Goal: Information Seeking & Learning: Learn about a topic

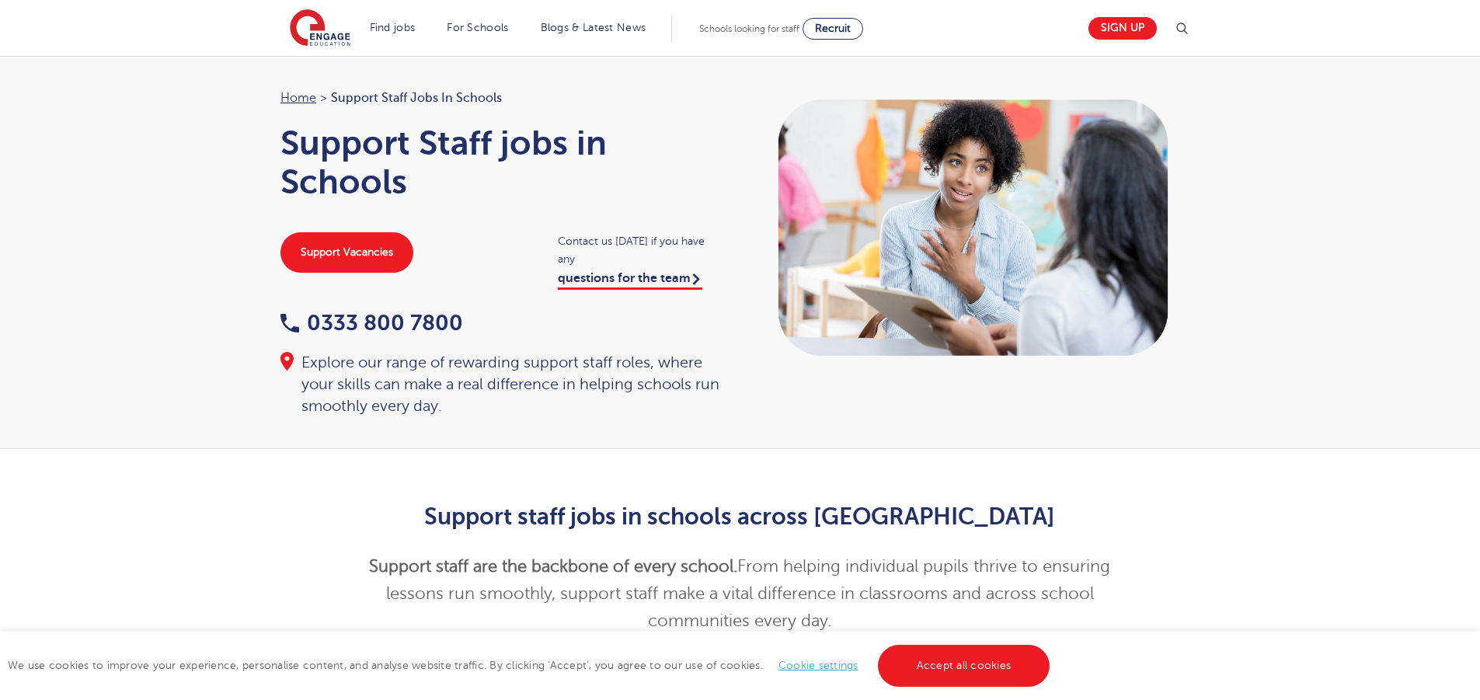
scroll to position [371, 0]
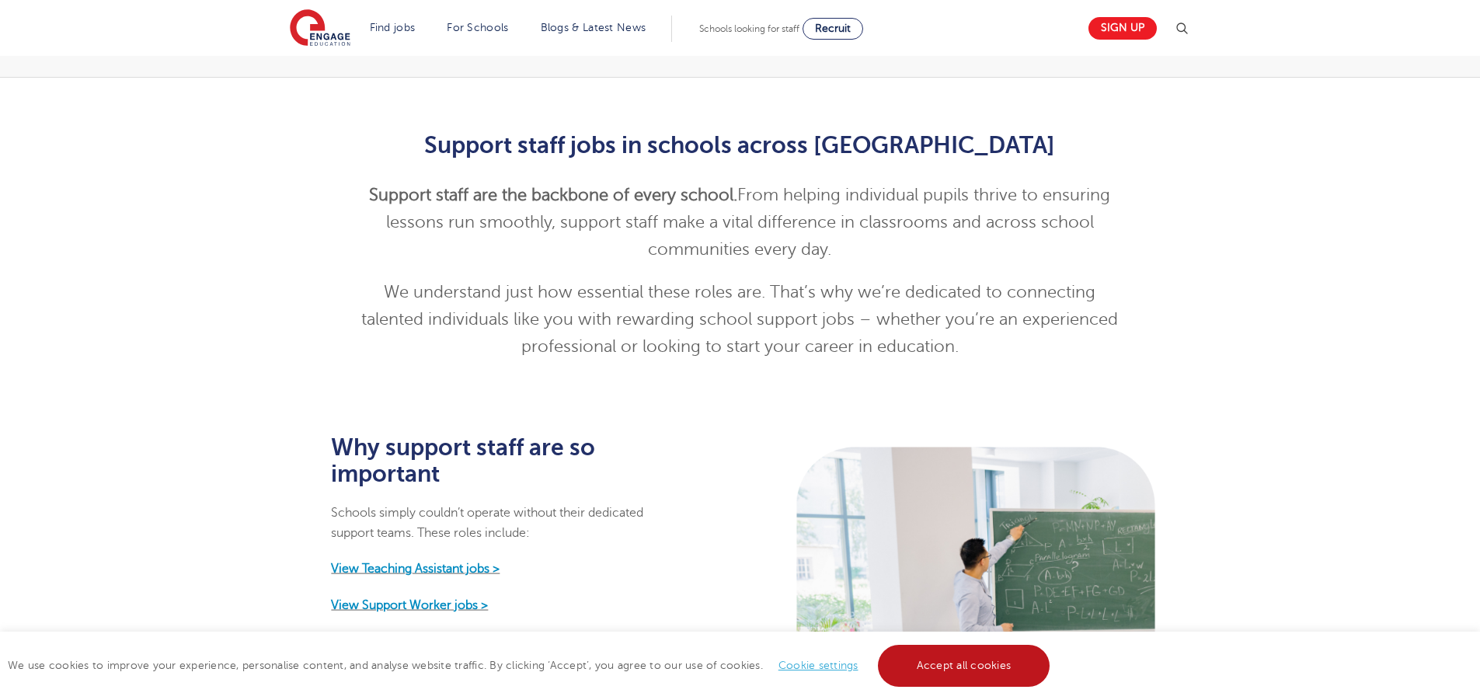
click at [949, 678] on link "Accept all cookies" at bounding box center [964, 666] width 172 height 42
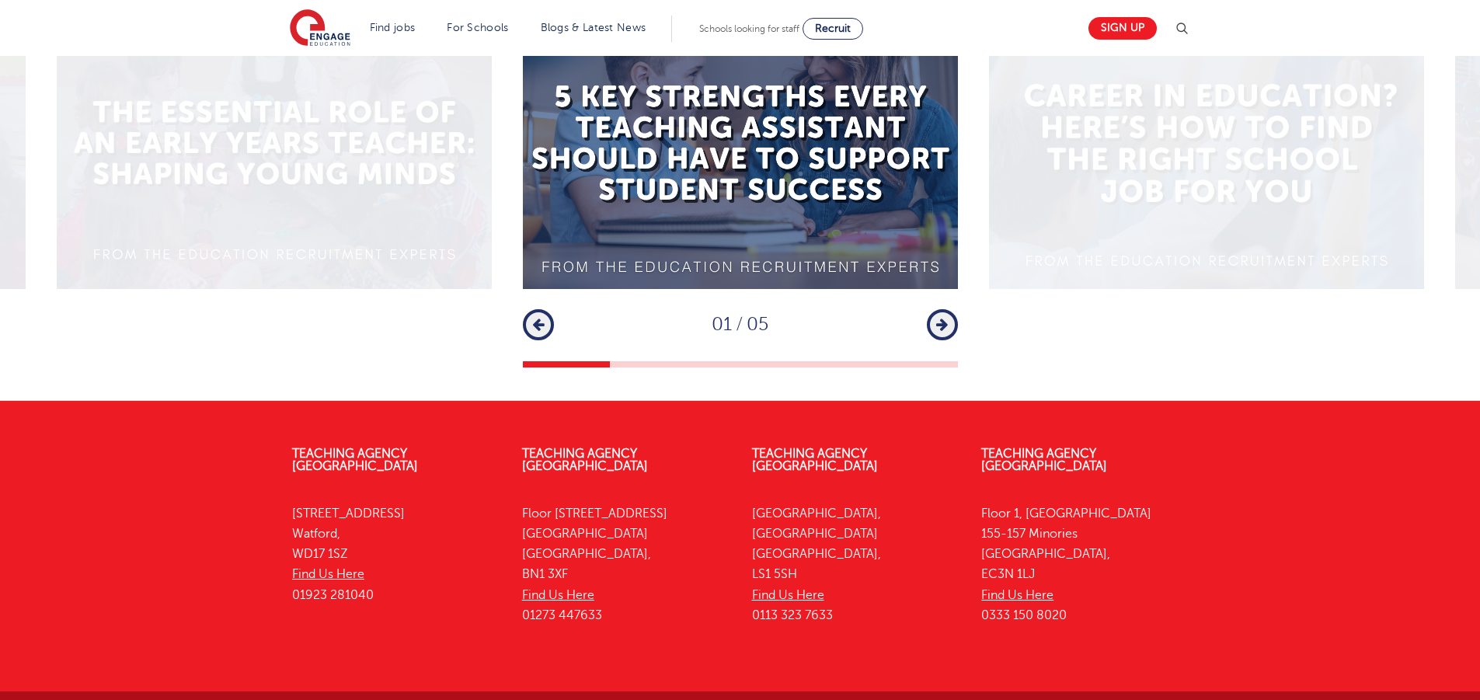
scroll to position [0, 0]
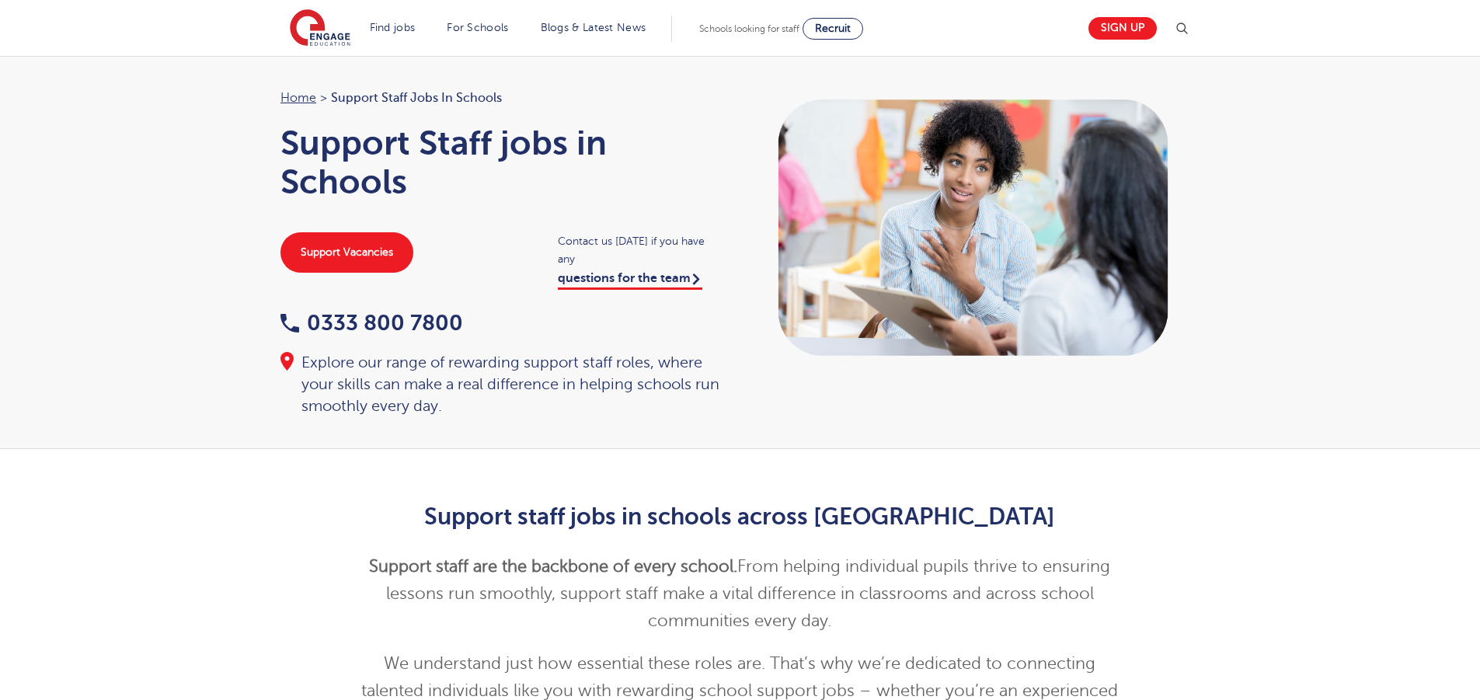
drag, startPoint x: 1491, startPoint y: 320, endPoint x: 1453, endPoint y: -108, distance: 429.7
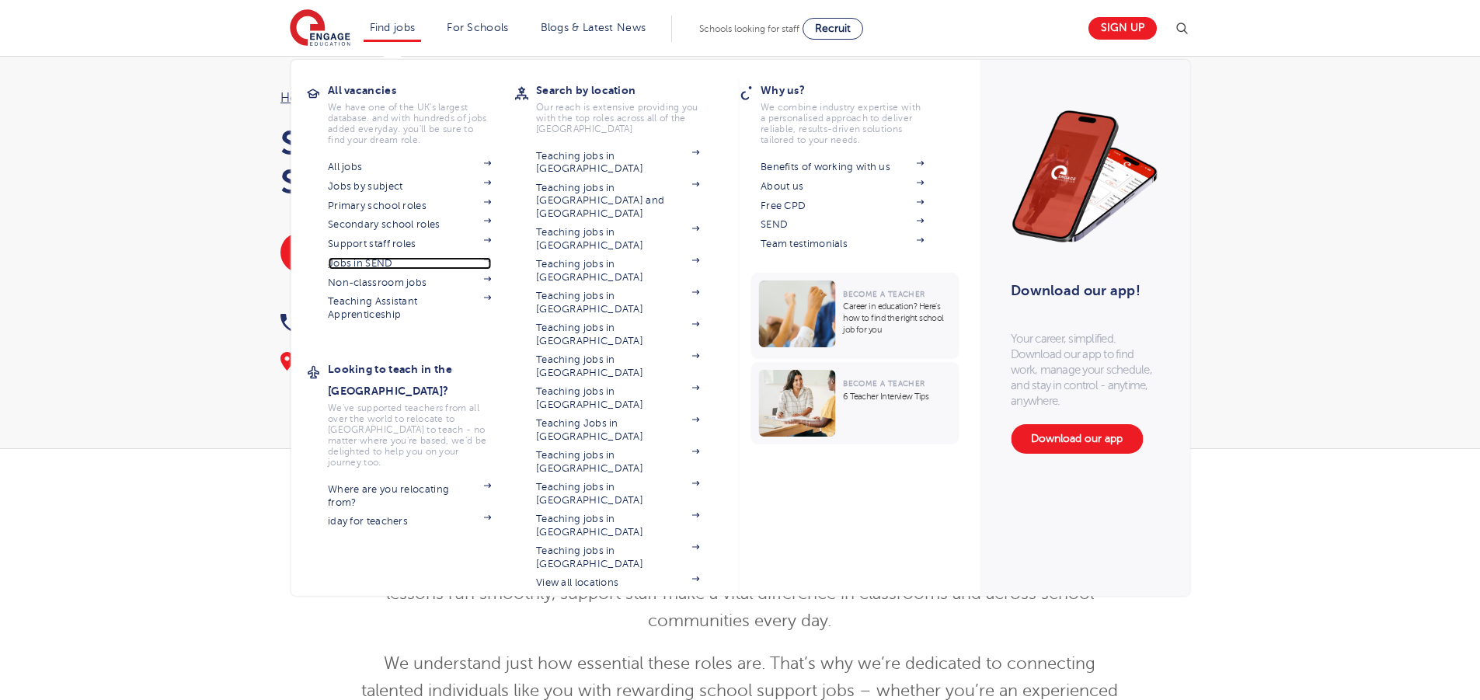
click at [395, 257] on link "Jobs in SEND" at bounding box center [409, 263] width 163 height 12
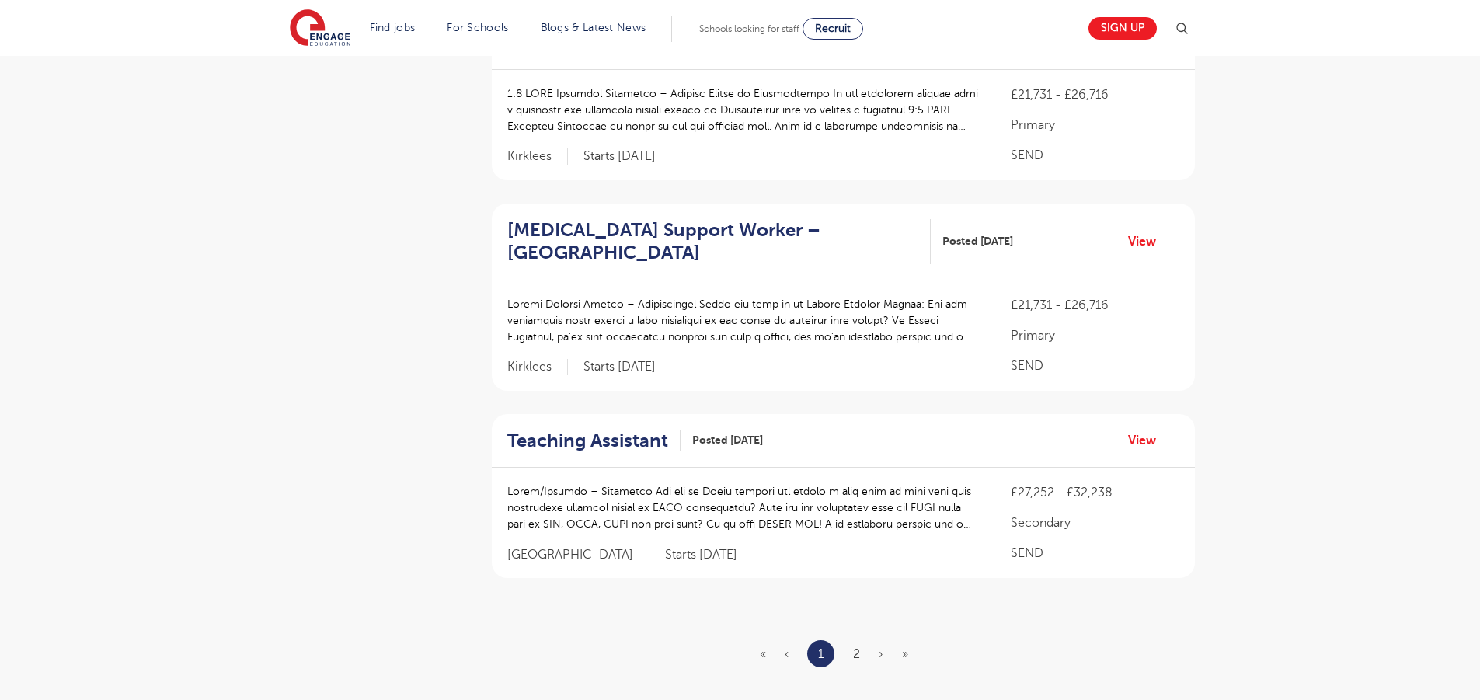
scroll to position [2091, 0]
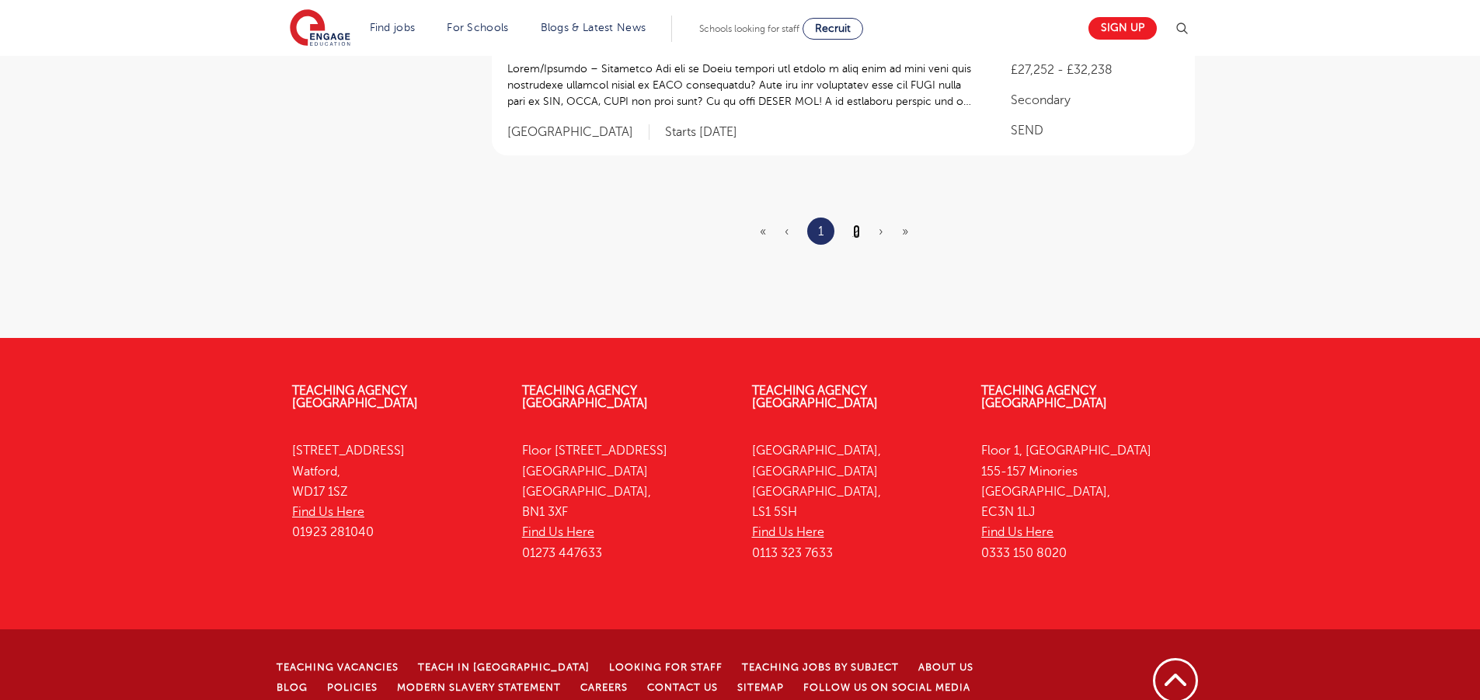
click at [859, 225] on link "2" at bounding box center [856, 232] width 7 height 14
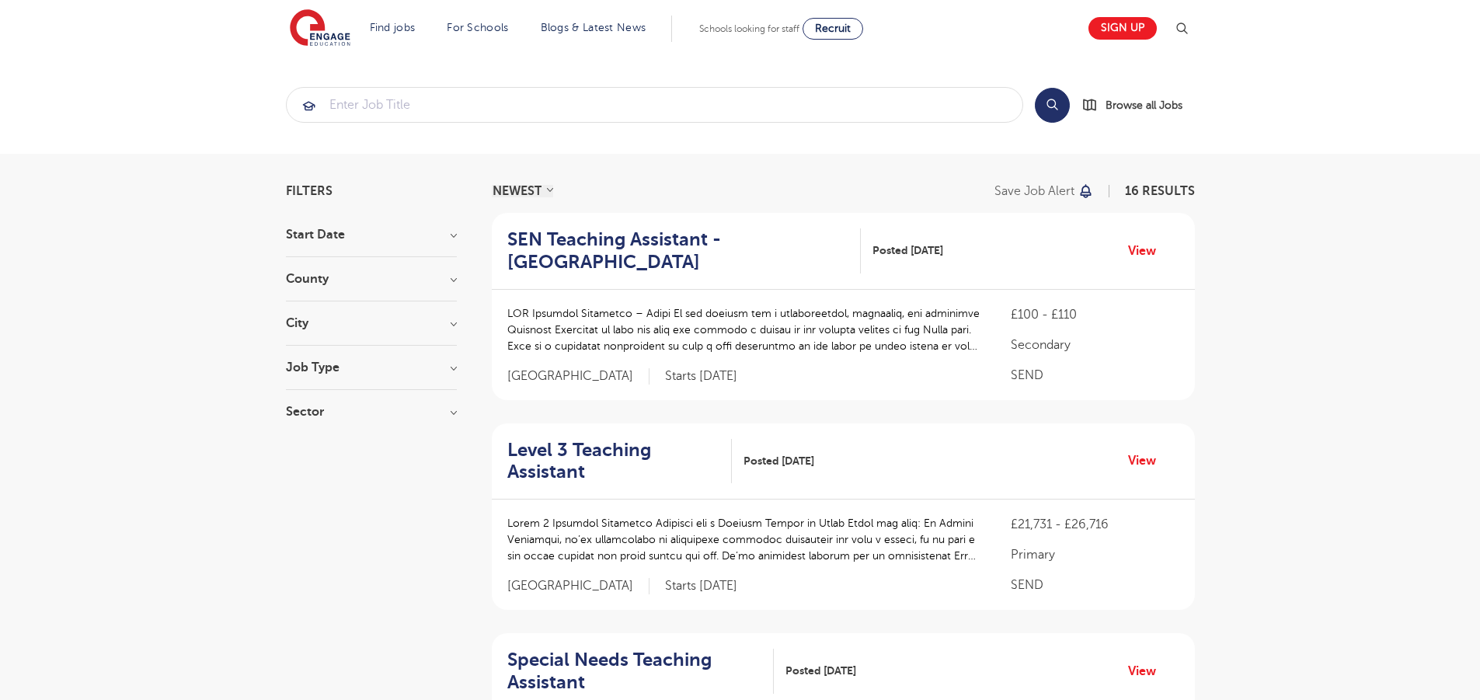
scroll to position [1317, 0]
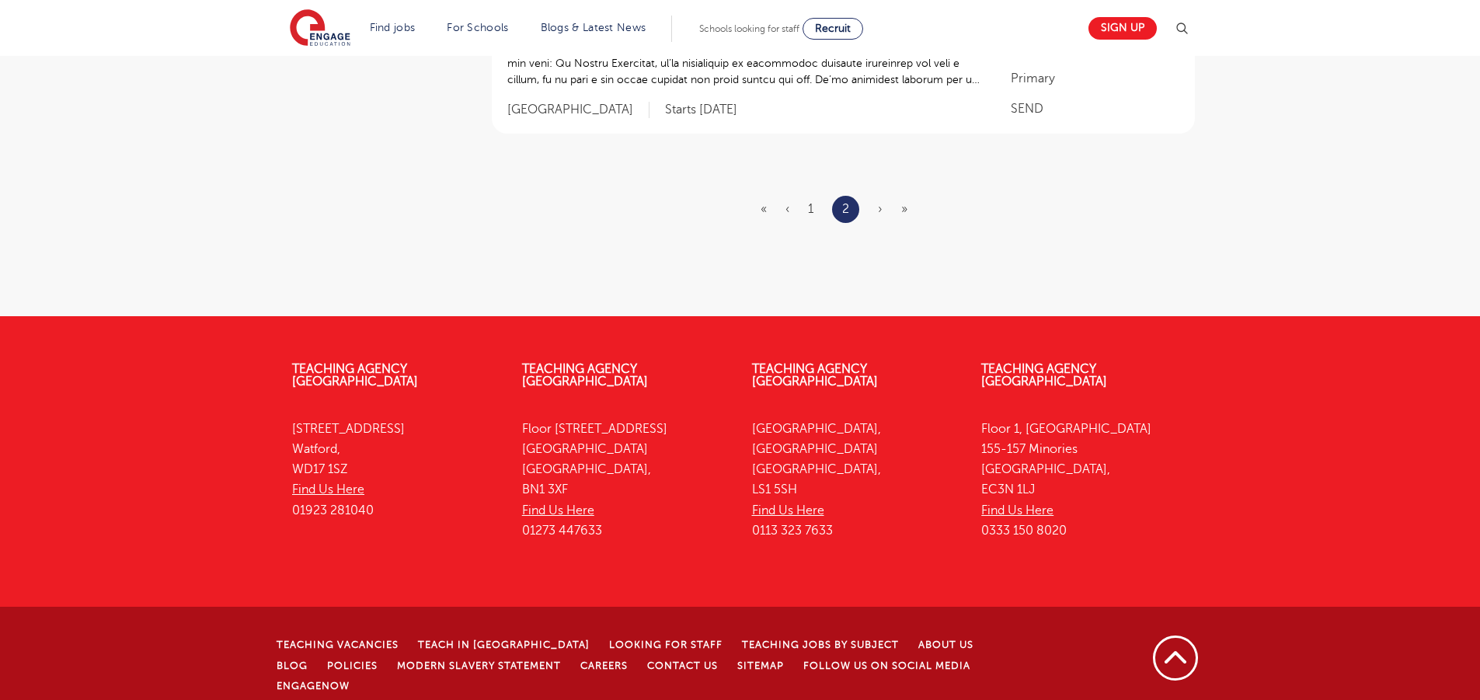
click at [881, 208] on span "›" at bounding box center [880, 209] width 5 height 14
click at [876, 212] on ul "« ‹ 1 2 › »" at bounding box center [843, 209] width 165 height 27
click at [803, 208] on ul "« ‹ 1 2 › »" at bounding box center [843, 209] width 165 height 27
click at [813, 205] on link "1" at bounding box center [810, 209] width 5 height 14
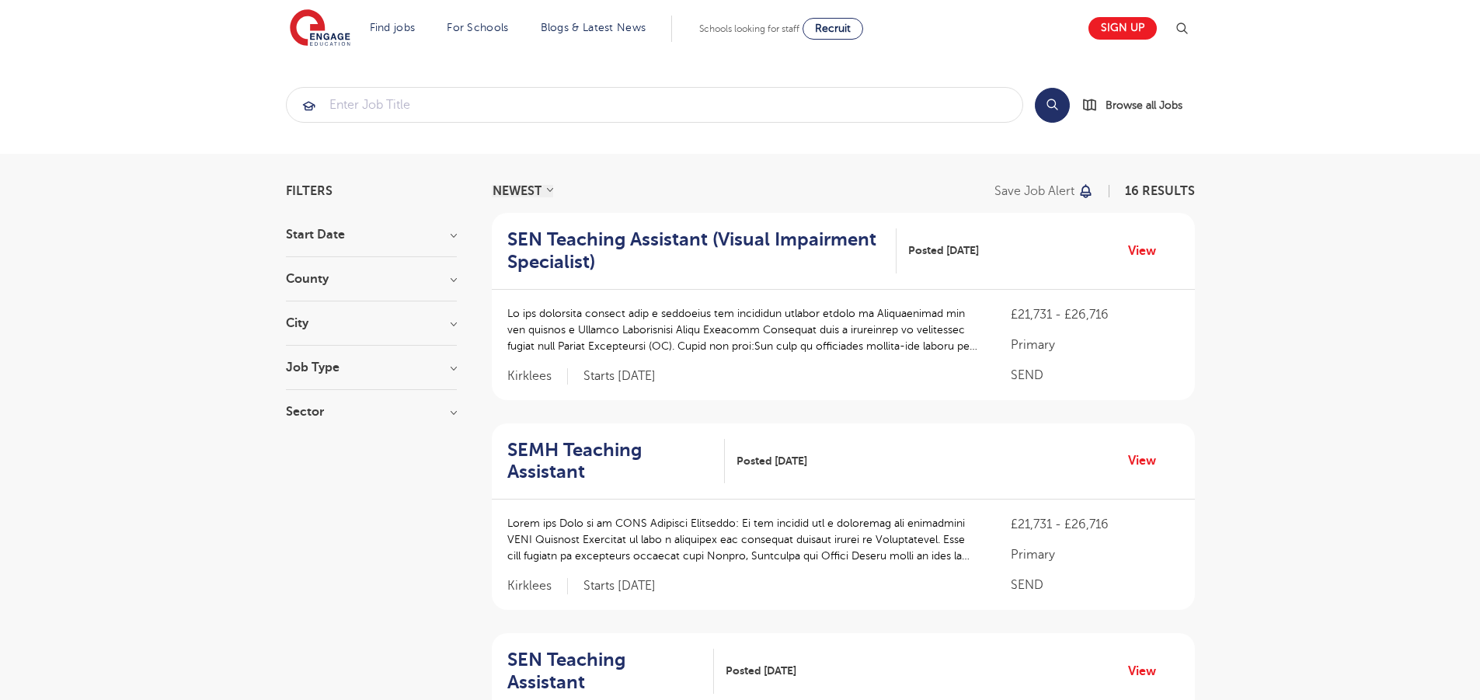
drag, startPoint x: 1478, startPoint y: 89, endPoint x: 1479, endPoint y: 103, distance: 14.8
click at [1479, 103] on section "Search Browse all Jobs" at bounding box center [740, 105] width 1480 height 98
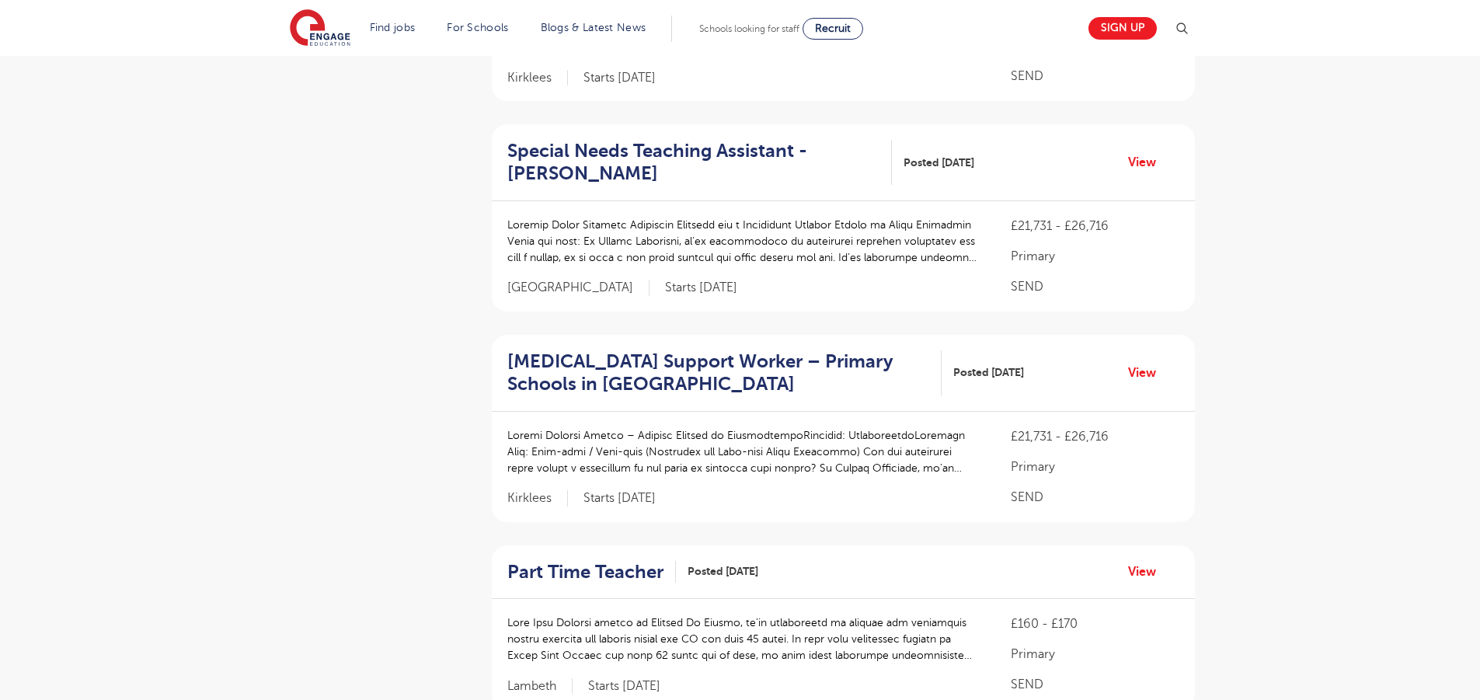
scroll to position [1846, 0]
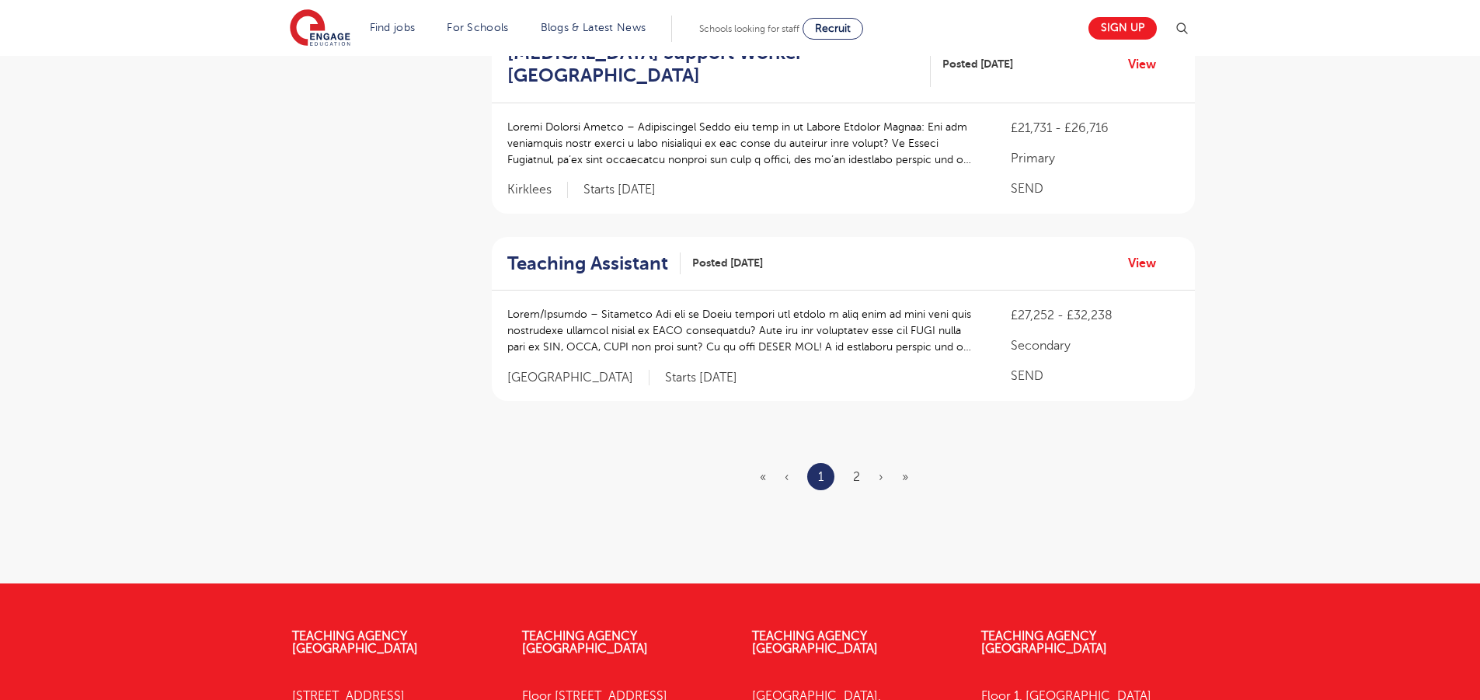
click at [860, 463] on ul "« ‹ 1 2 › »" at bounding box center [843, 476] width 167 height 27
click at [855, 470] on link "2" at bounding box center [856, 477] width 7 height 14
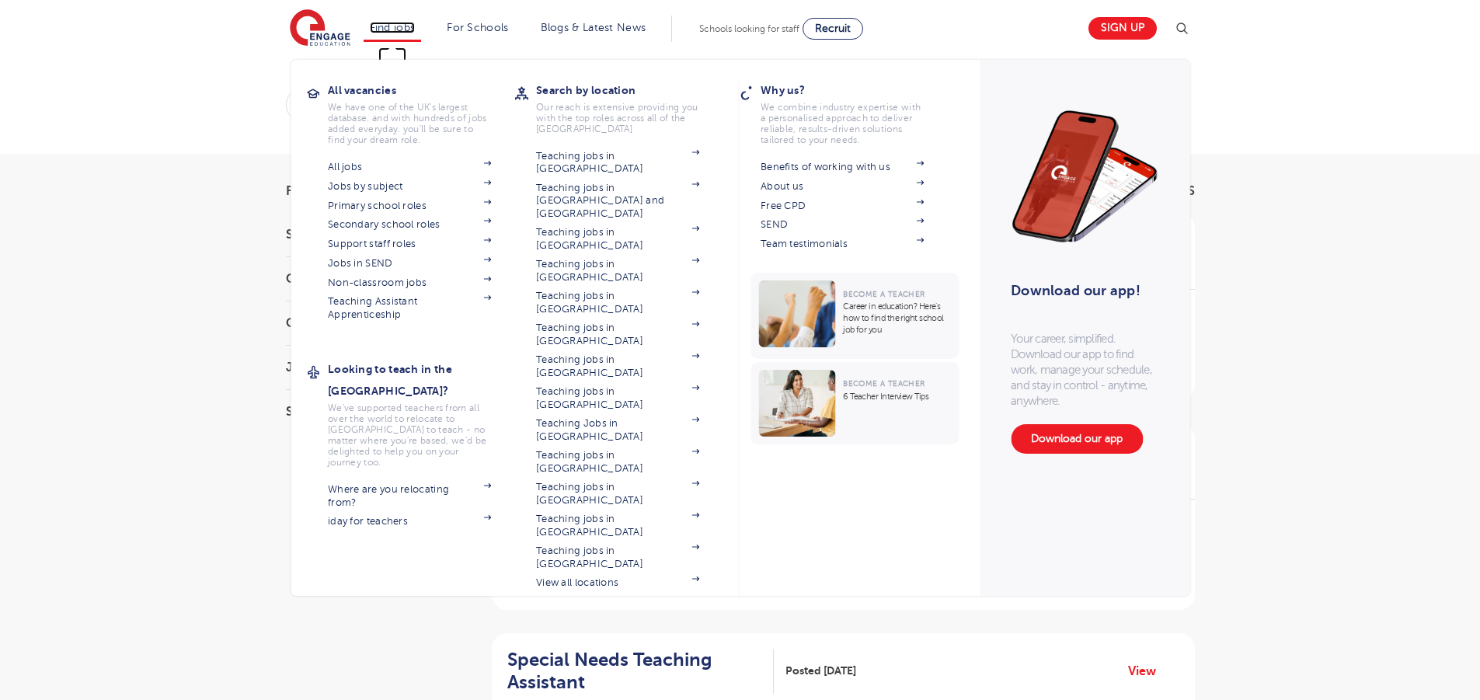
click at [395, 32] on link "Find jobs" at bounding box center [393, 28] width 46 height 12
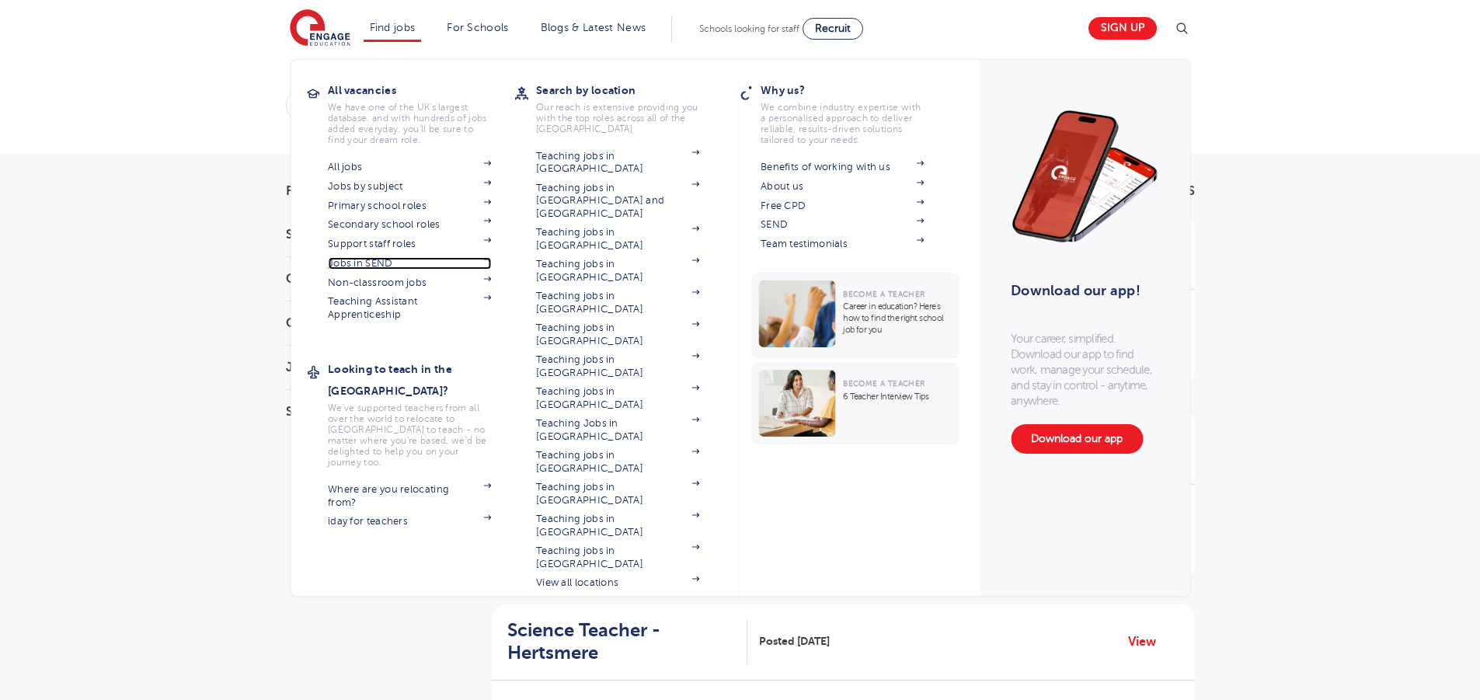
click at [397, 261] on link "Jobs in SEND" at bounding box center [409, 263] width 163 height 12
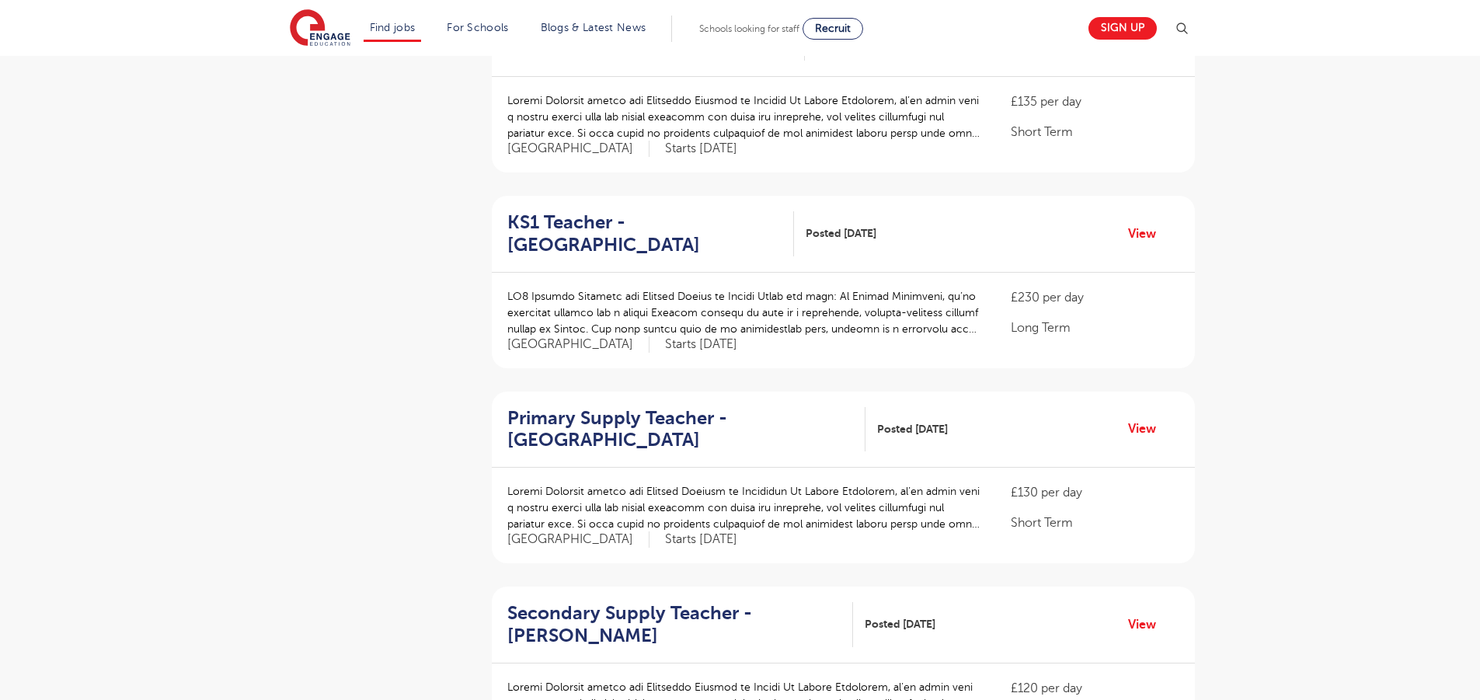
scroll to position [1988, 0]
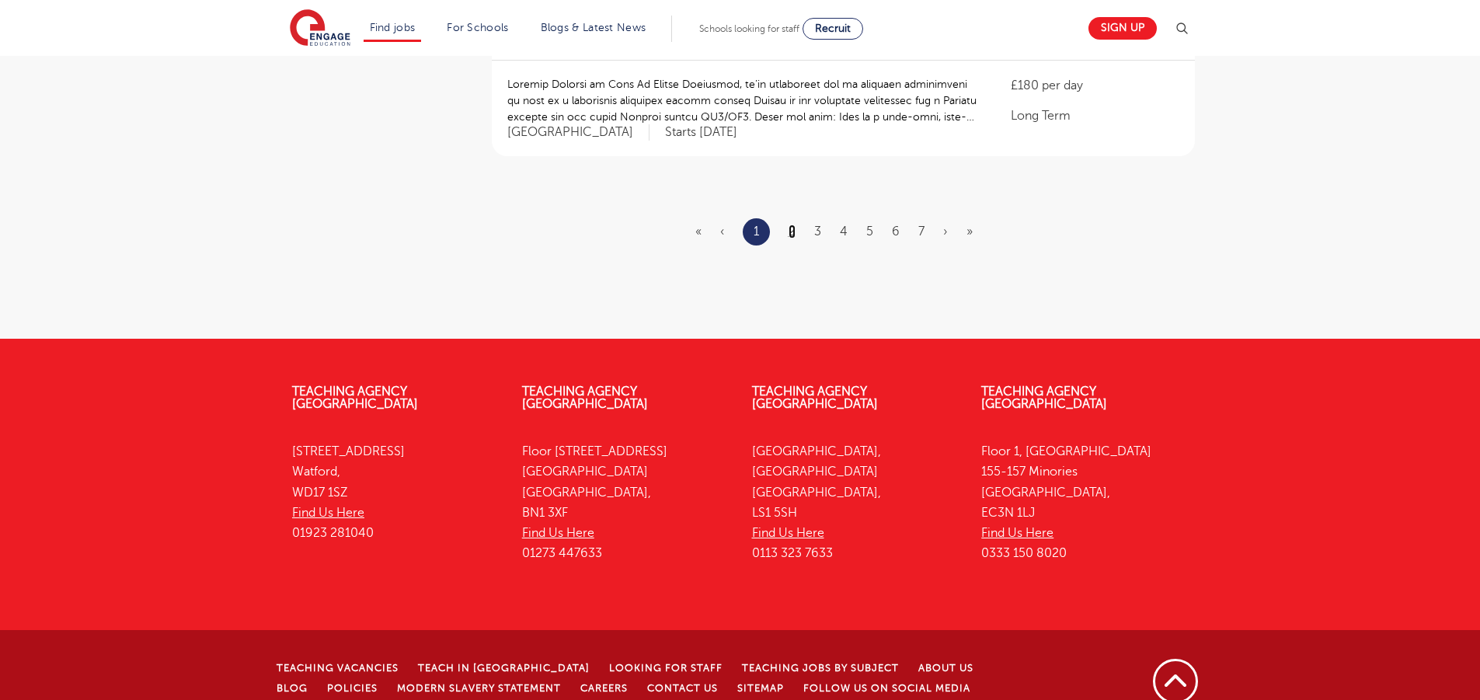
click at [788, 225] on link "2" at bounding box center [791, 232] width 7 height 14
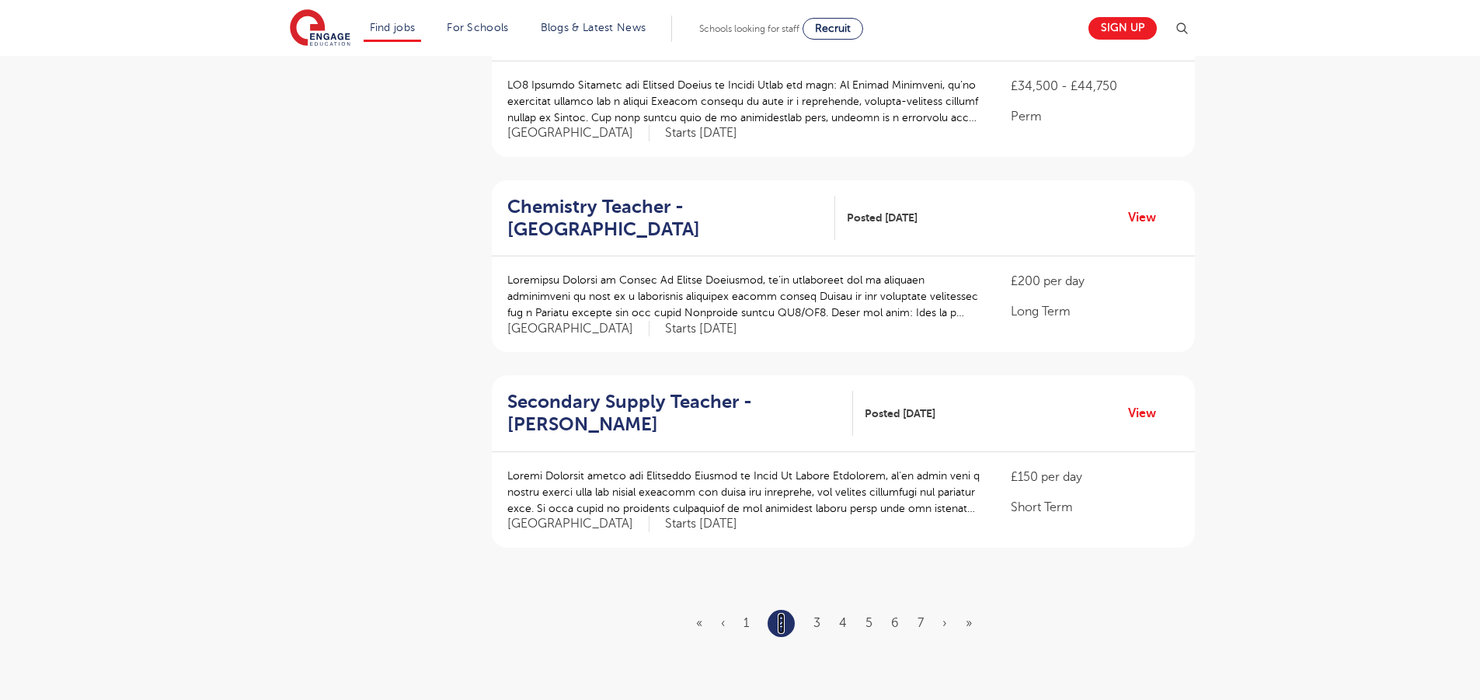
scroll to position [1627, 0]
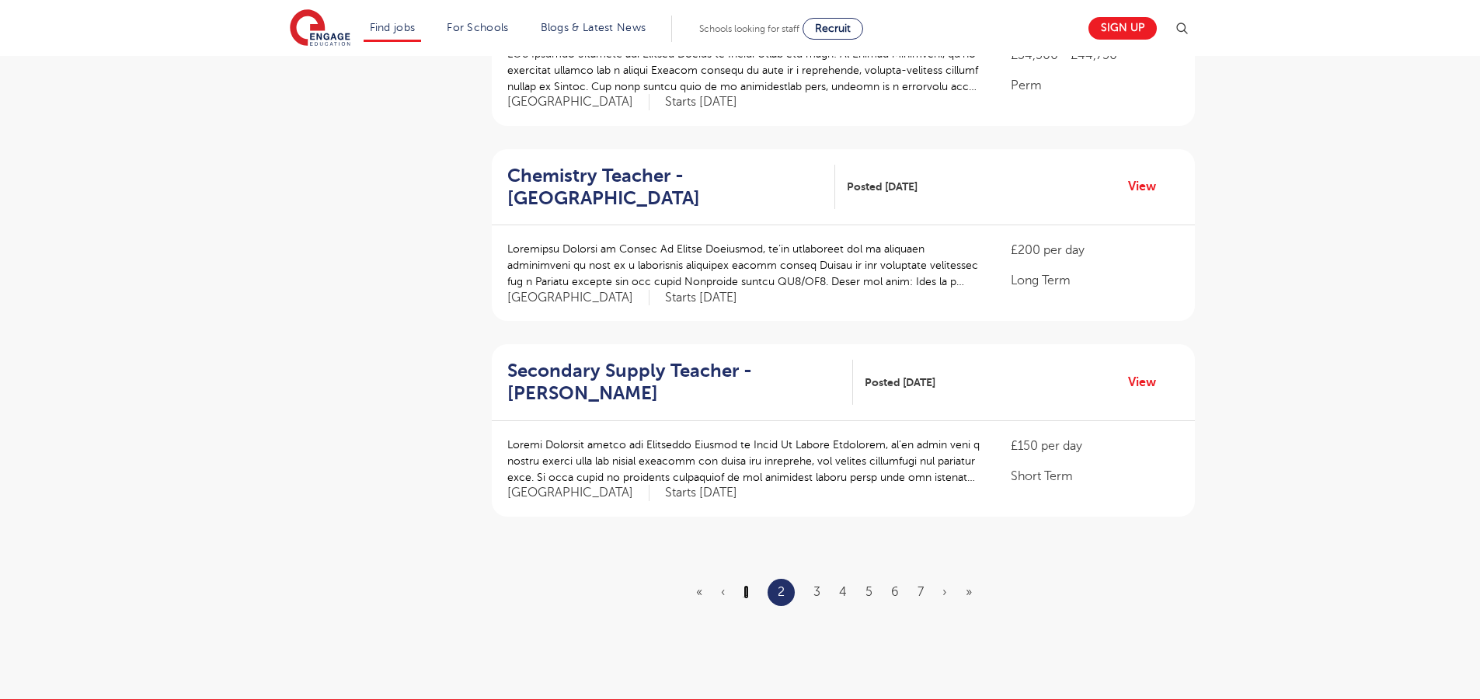
click at [746, 585] on link "1" at bounding box center [745, 592] width 5 height 14
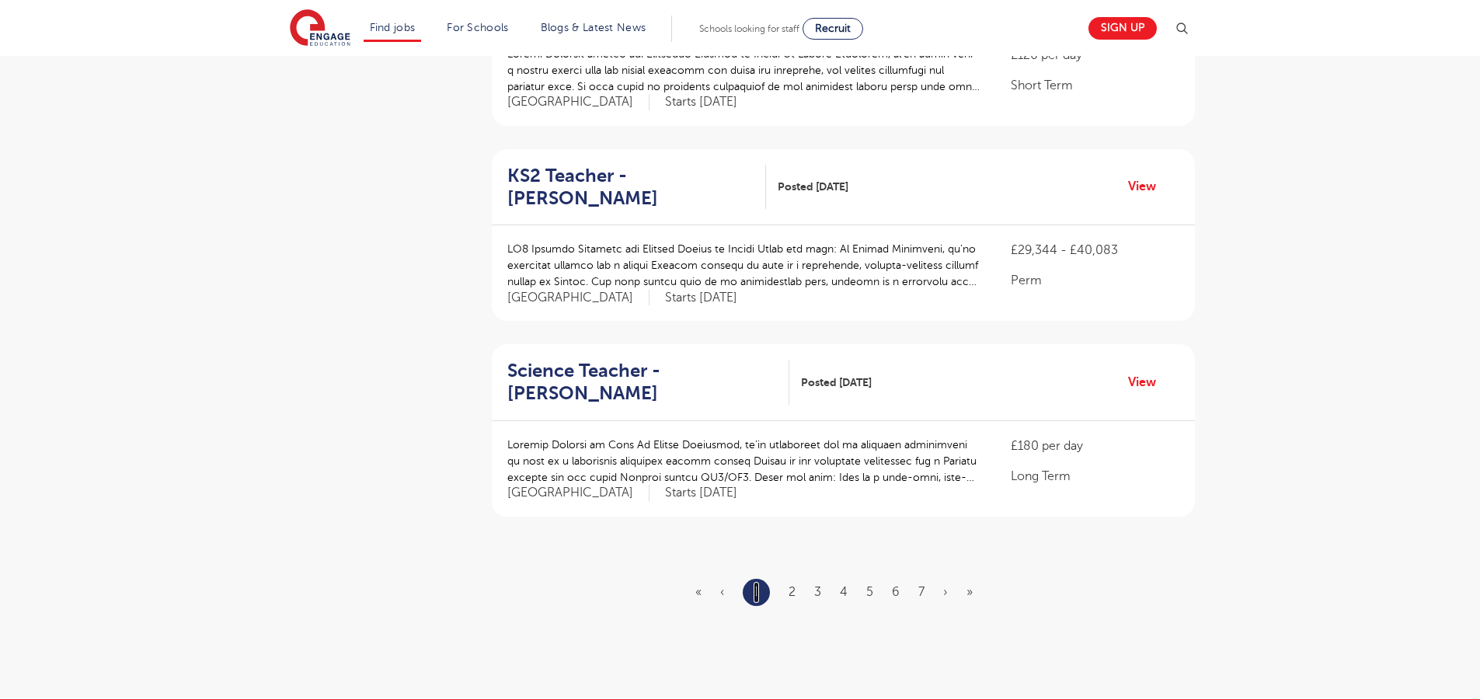
scroll to position [0, 0]
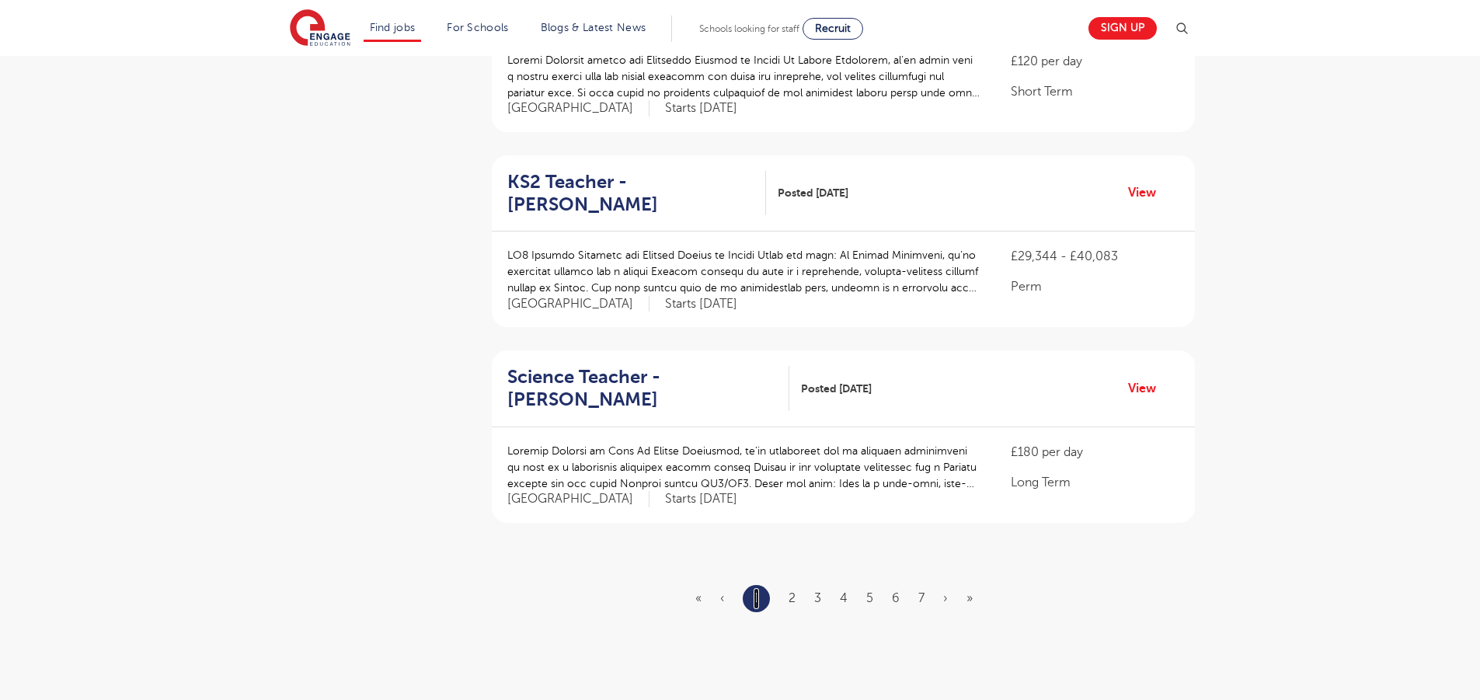
scroll to position [1674, 0]
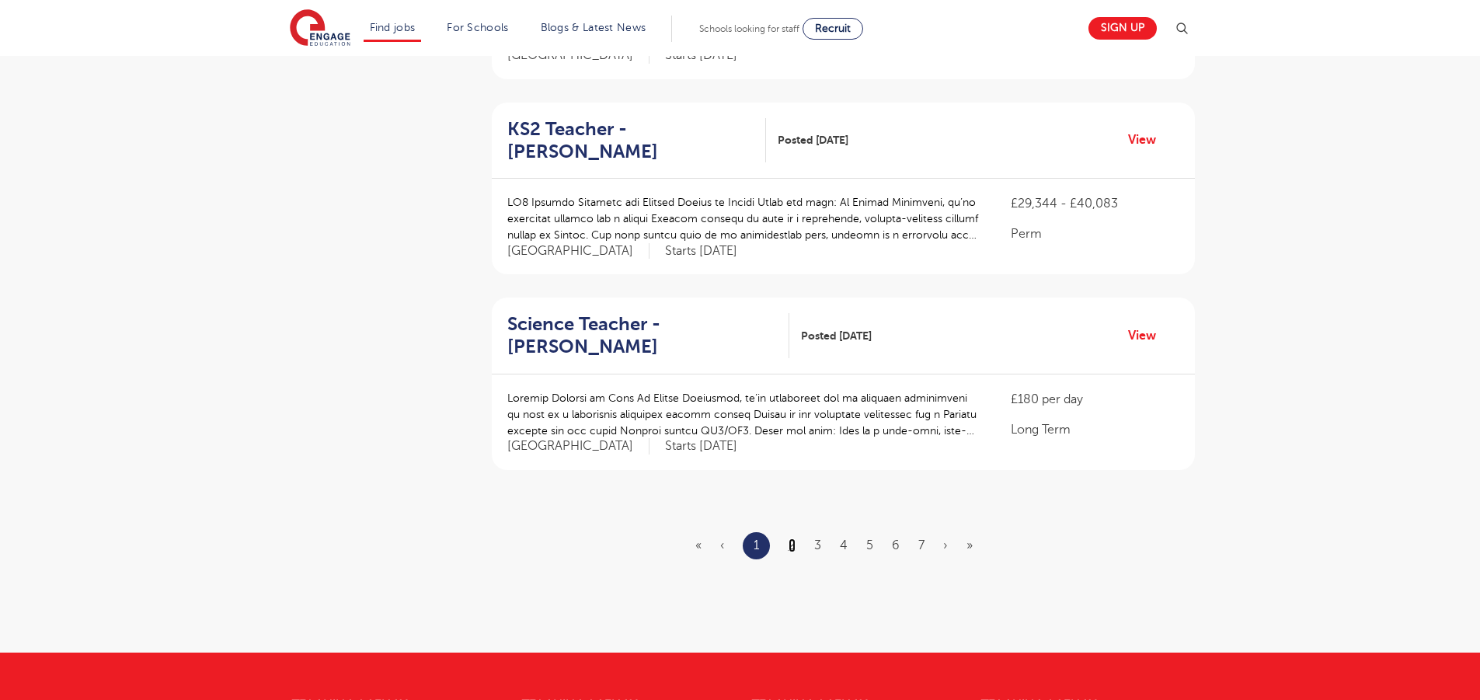
click at [792, 538] on link "2" at bounding box center [791, 545] width 7 height 14
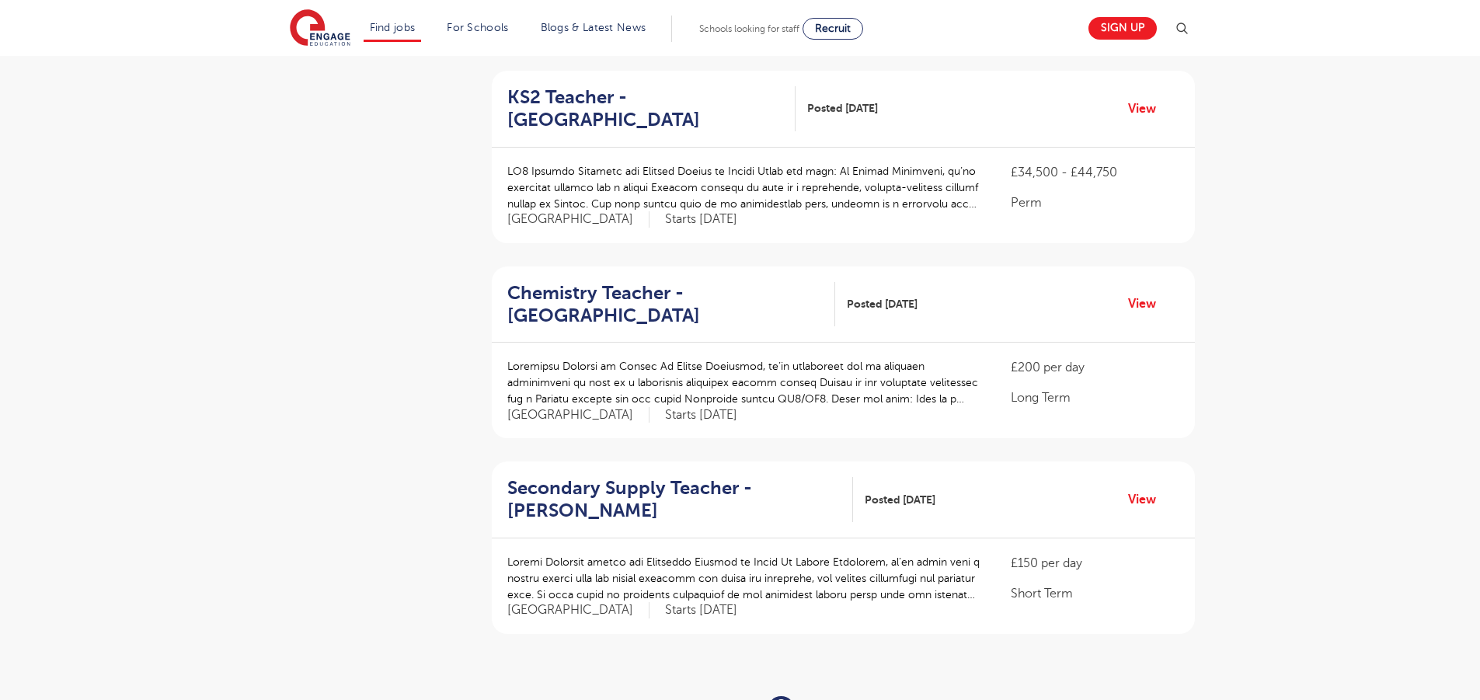
scroll to position [1513, 0]
click at [814, 699] on link "3" at bounding box center [816, 706] width 7 height 14
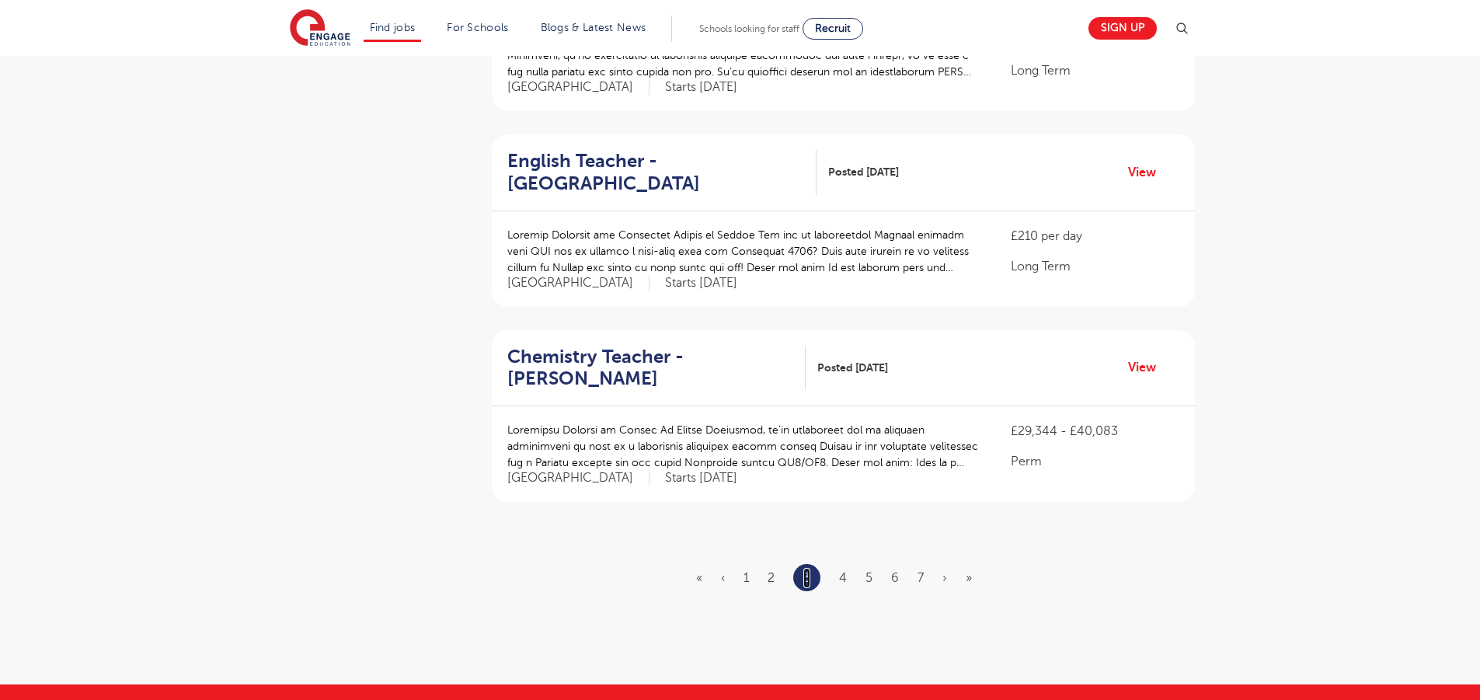
scroll to position [1996, 0]
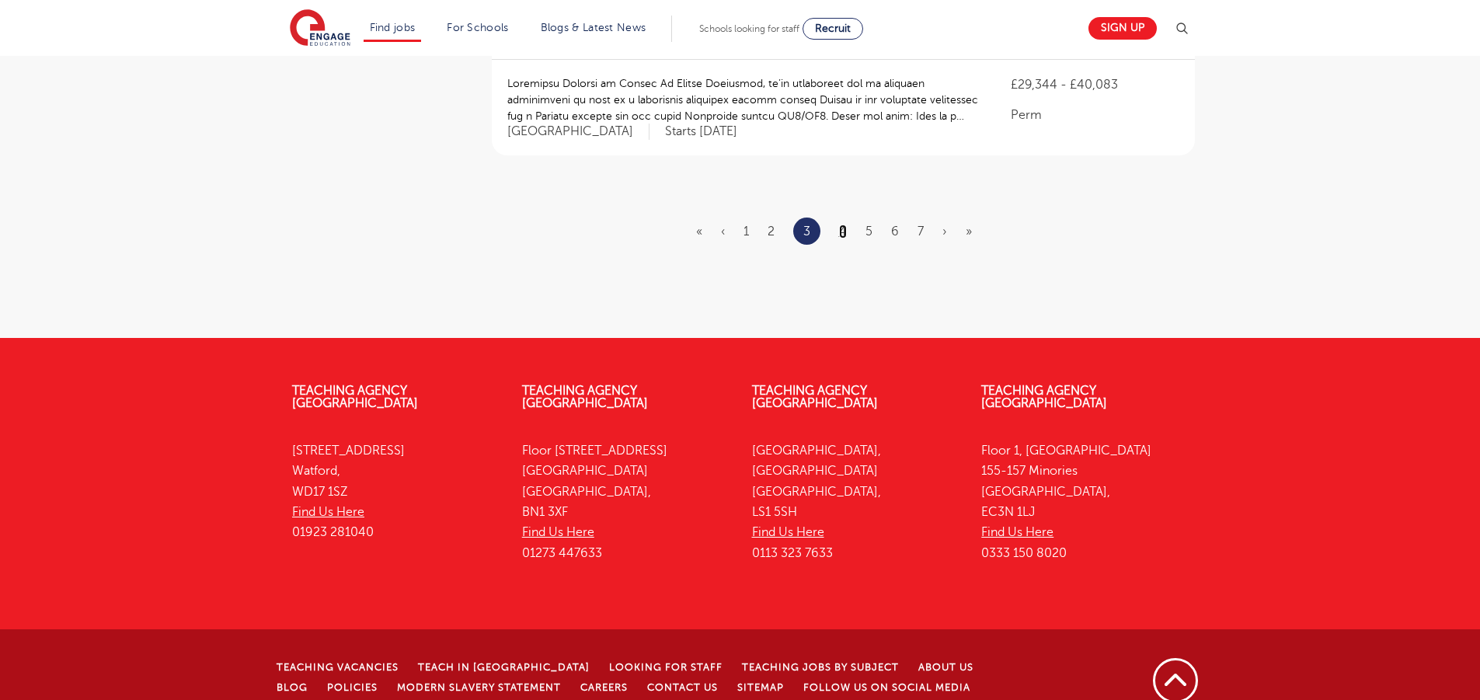
click at [844, 225] on link "4" at bounding box center [843, 232] width 8 height 14
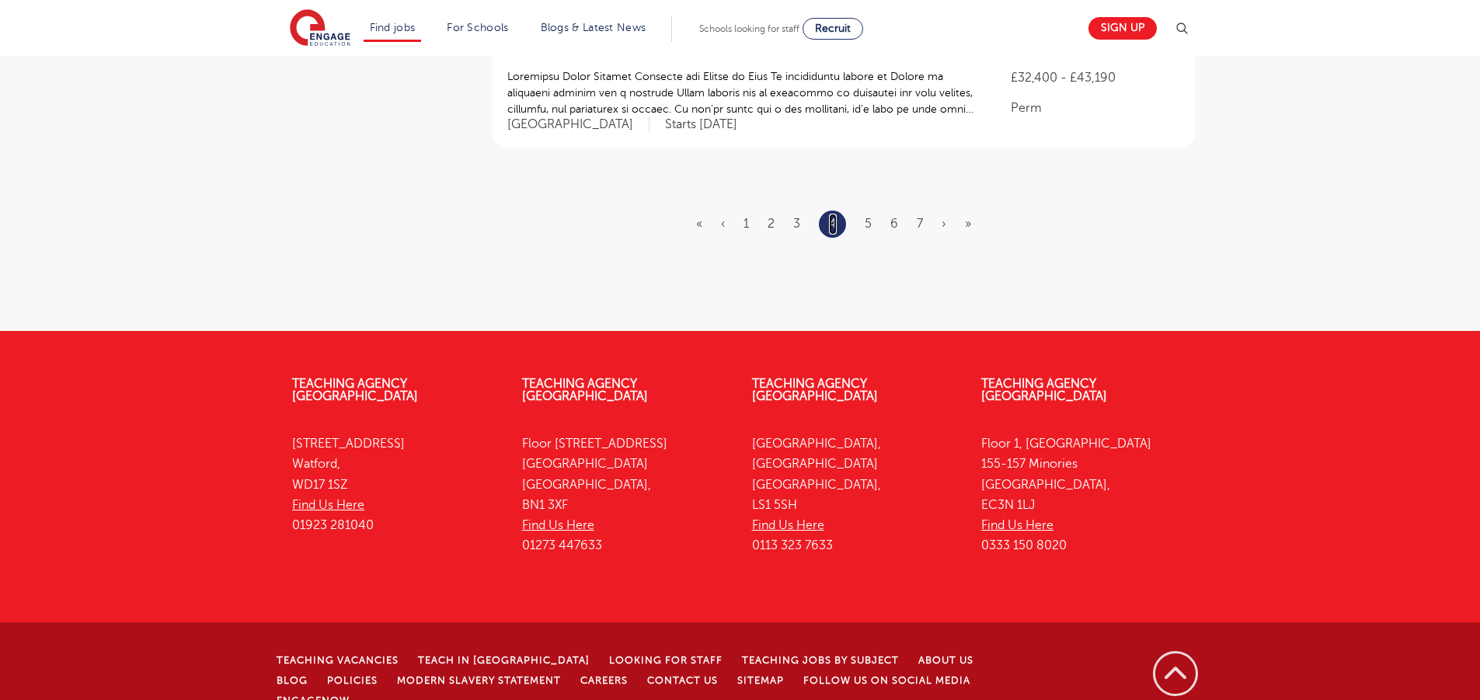
scroll to position [0, 0]
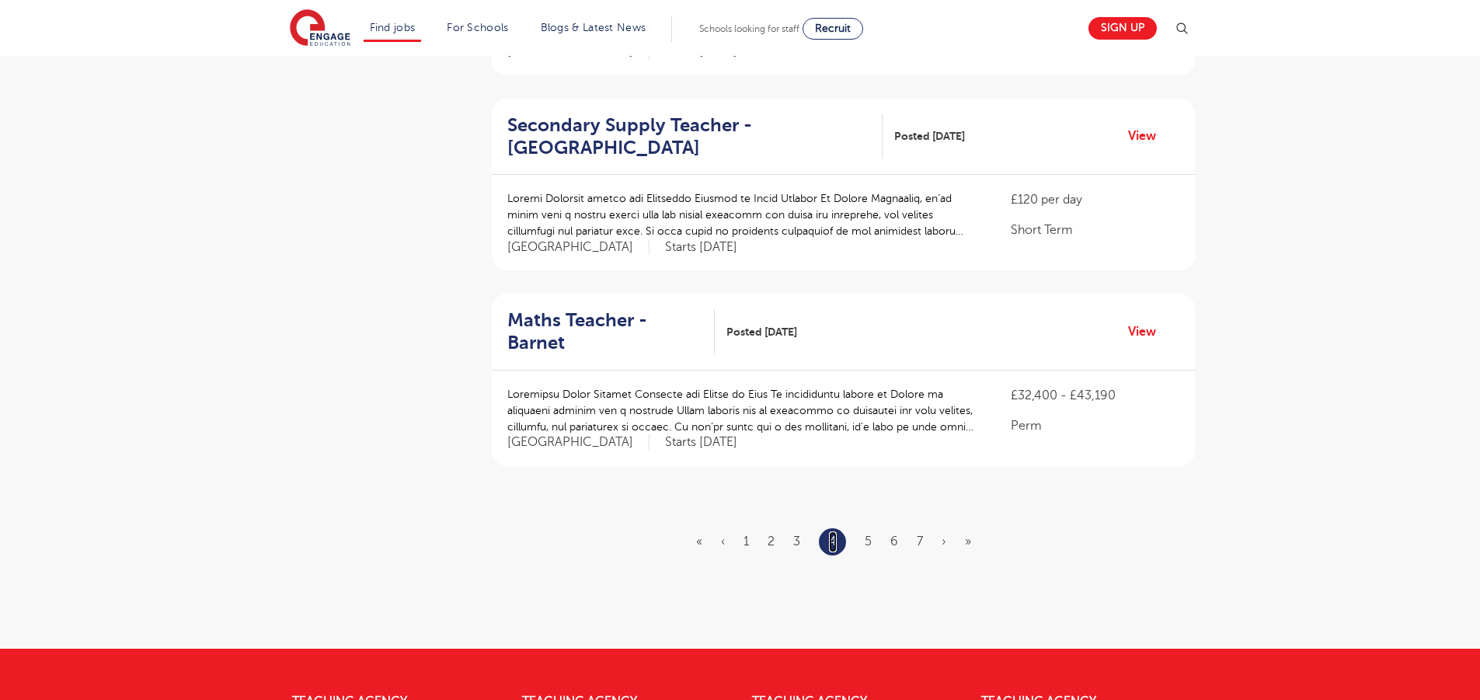
scroll to position [1690, 0]
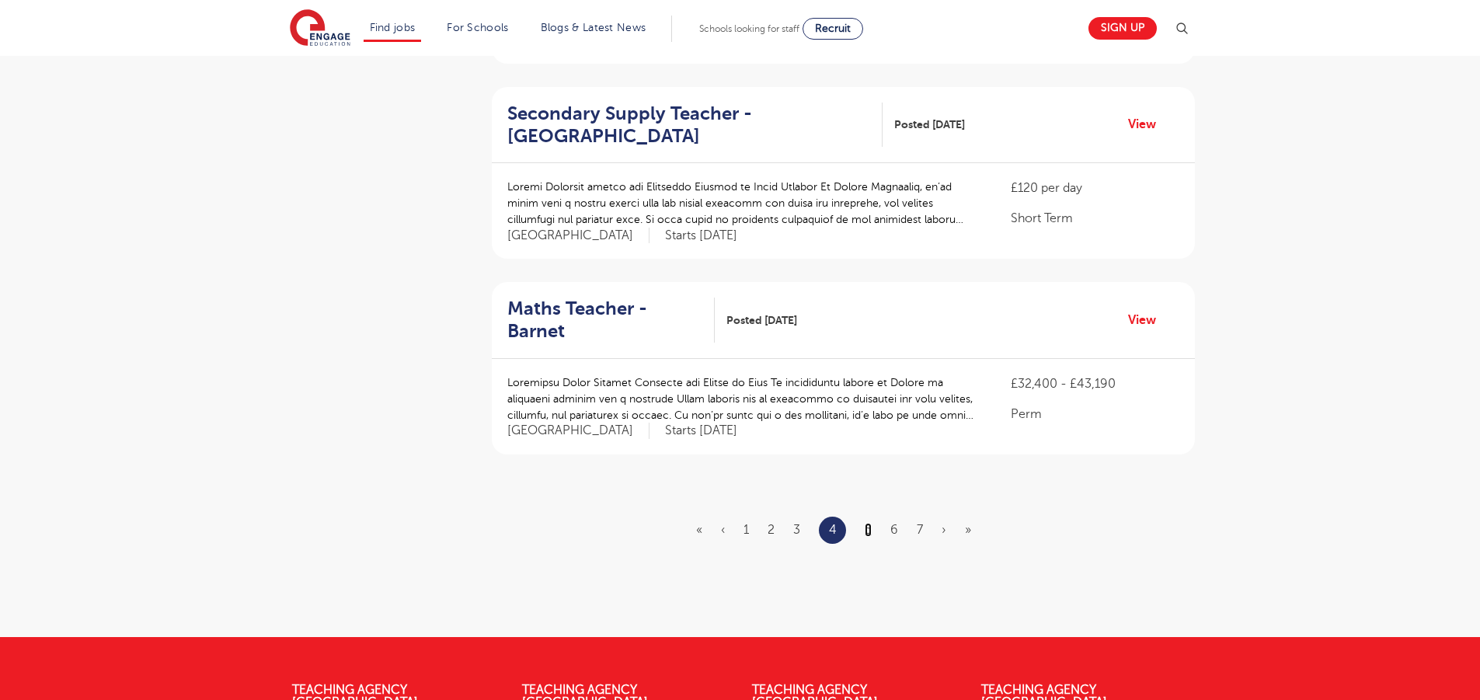
click at [866, 523] on link "5" at bounding box center [868, 530] width 7 height 14
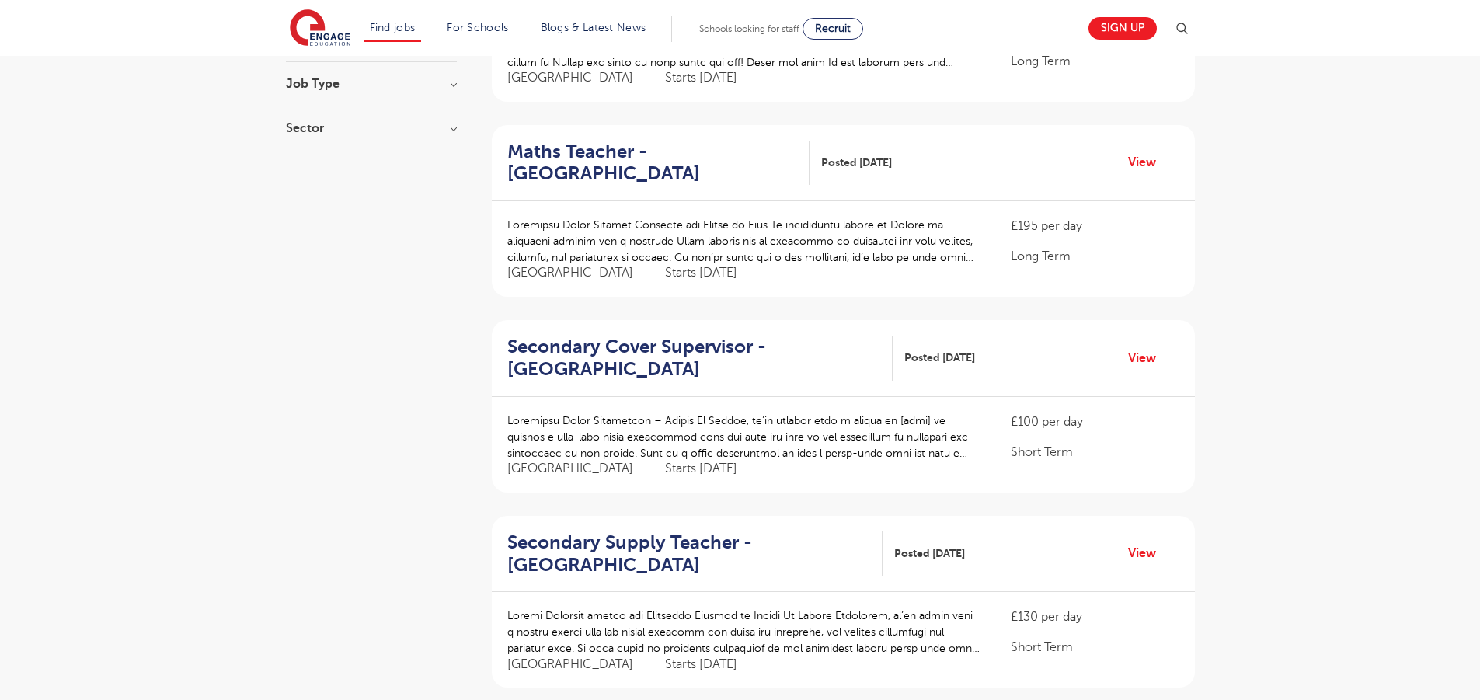
scroll to position [2025, 0]
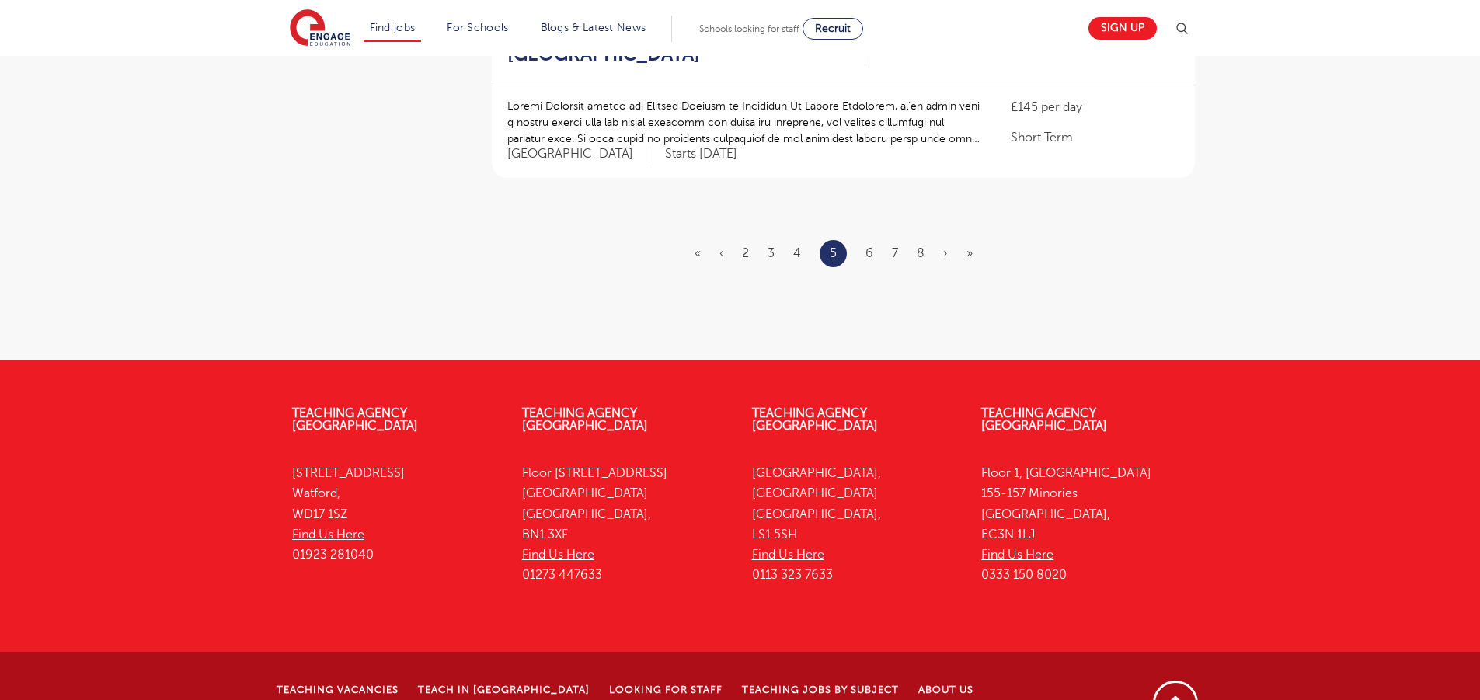
click at [865, 240] on ul "« ‹ 2 3 4 5 6 7 8 › »" at bounding box center [842, 253] width 297 height 27
click at [867, 243] on li "6" at bounding box center [869, 253] width 8 height 20
click at [862, 240] on ul "« ‹ 2 3 4 5 6 7 8 › »" at bounding box center [842, 253] width 297 height 27
click at [867, 246] on link "6" at bounding box center [869, 253] width 8 height 14
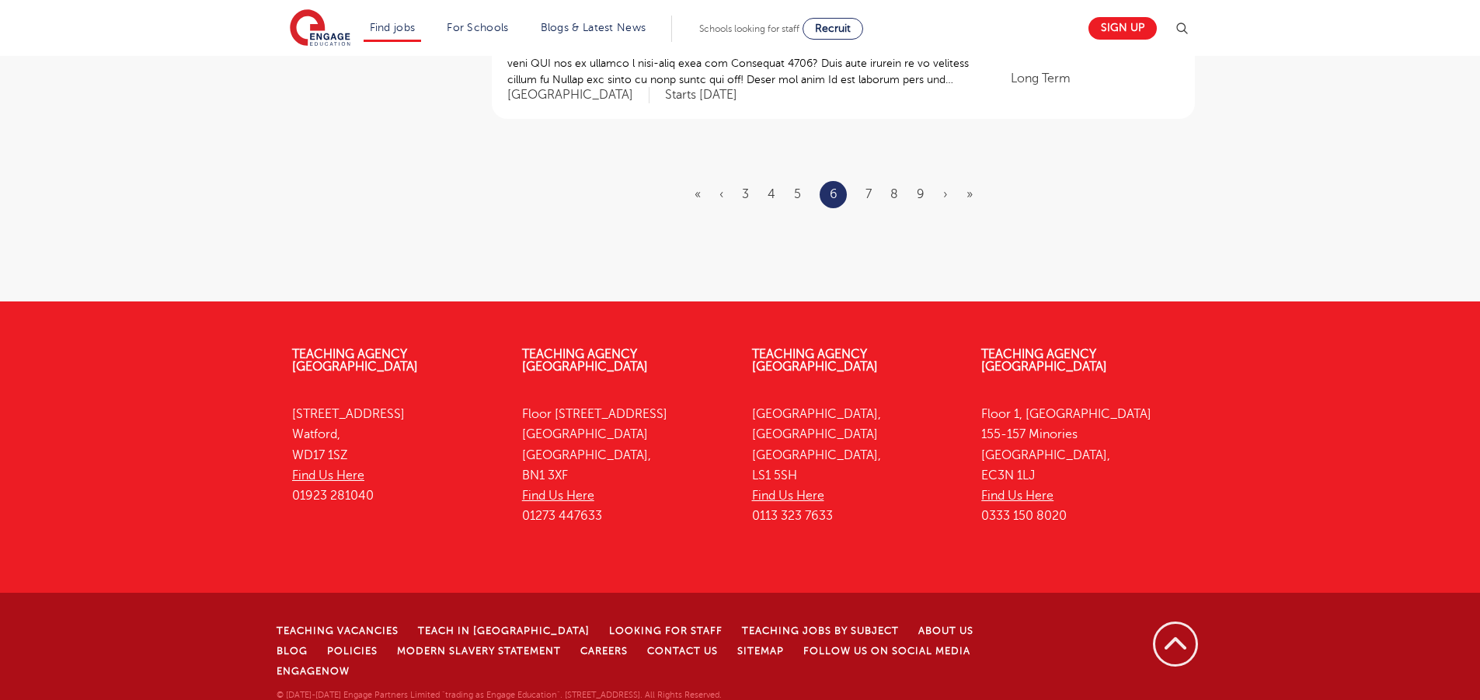
scroll to position [0, 0]
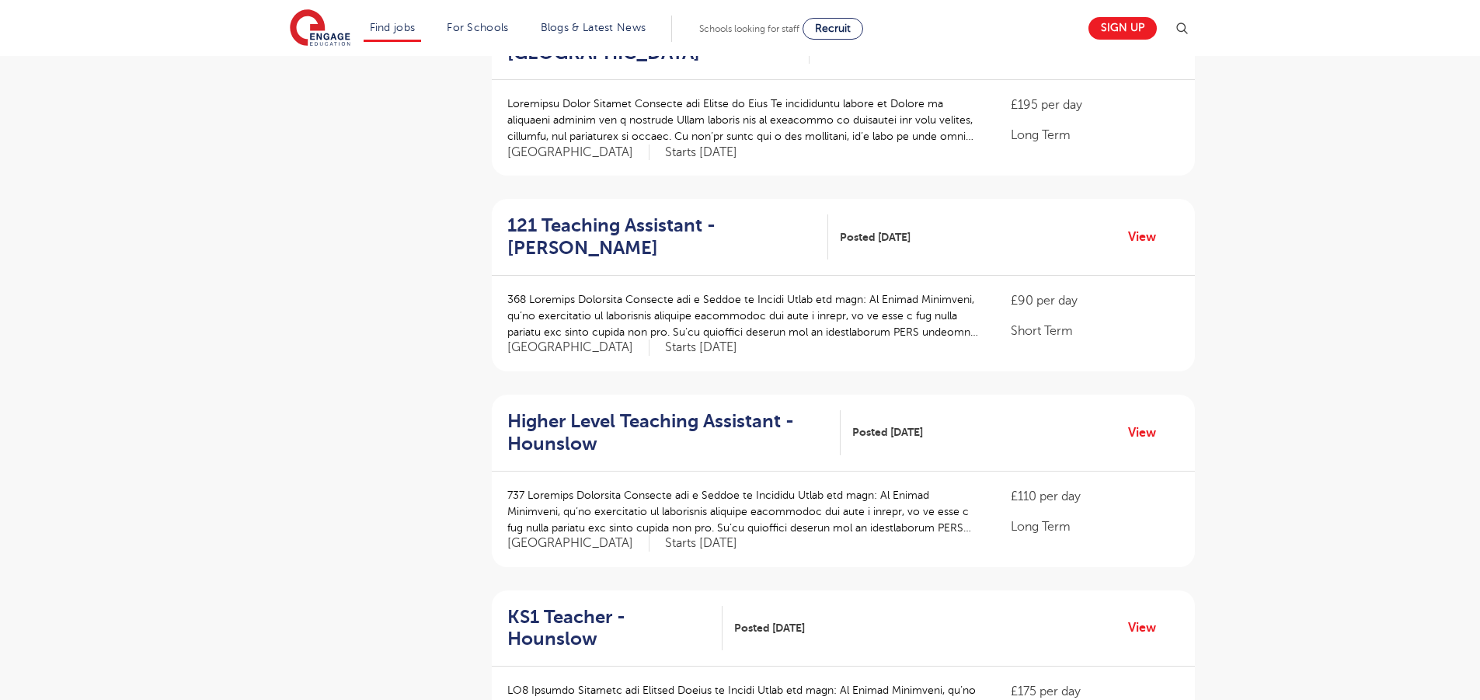
scroll to position [1988, 0]
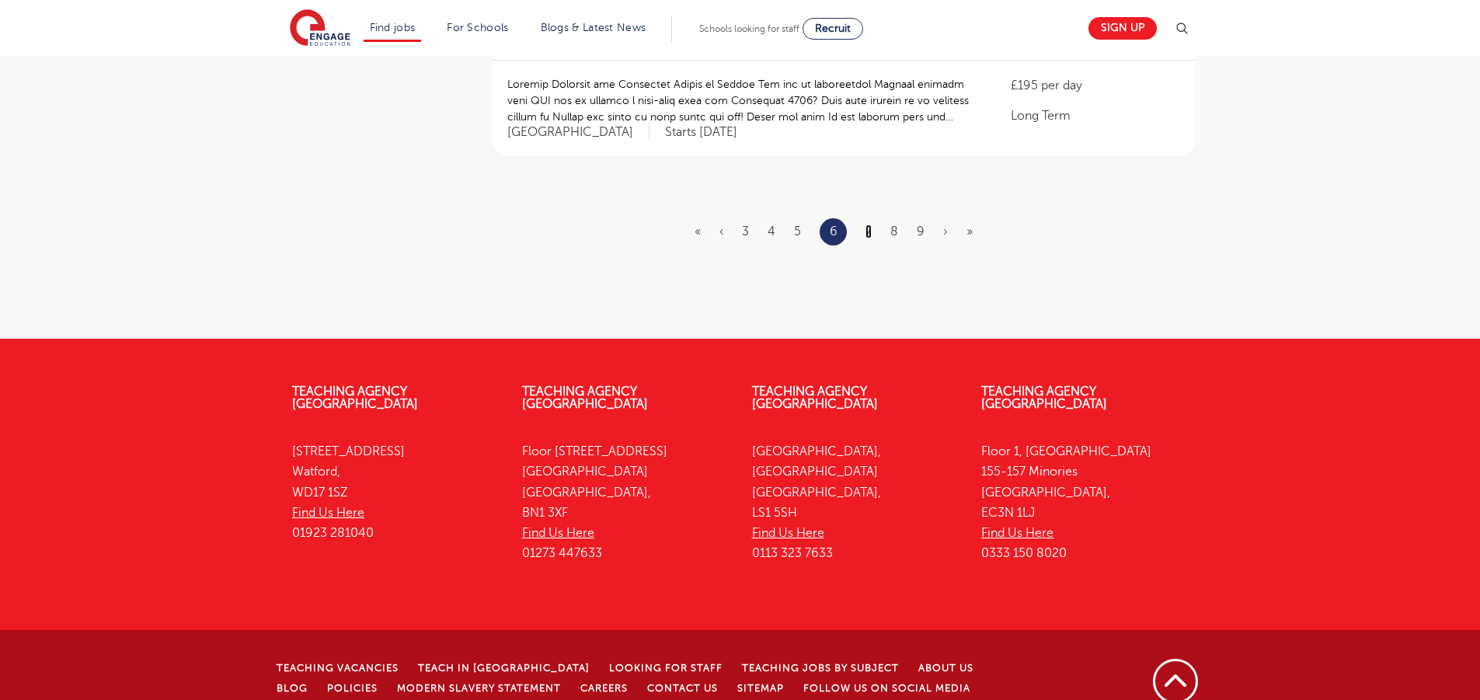
click at [872, 225] on link "7" at bounding box center [868, 232] width 6 height 14
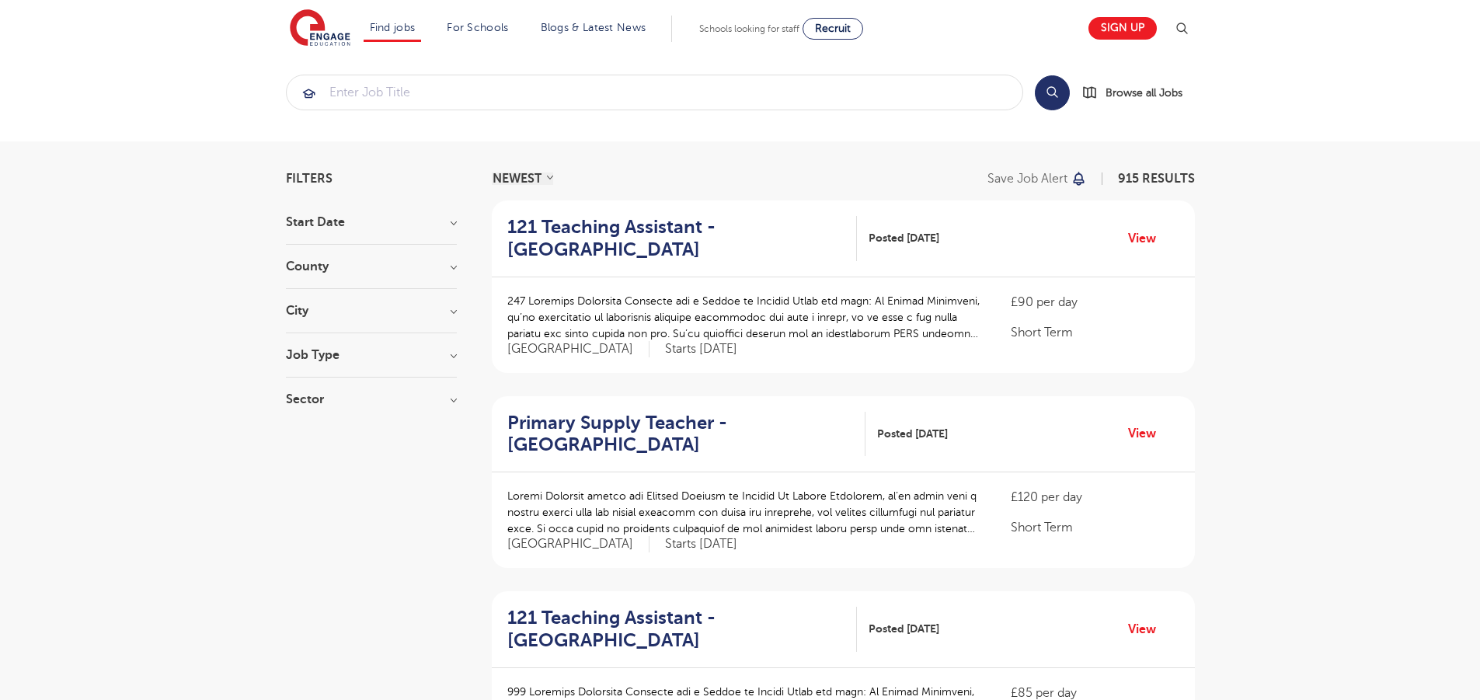
scroll to position [1966, 0]
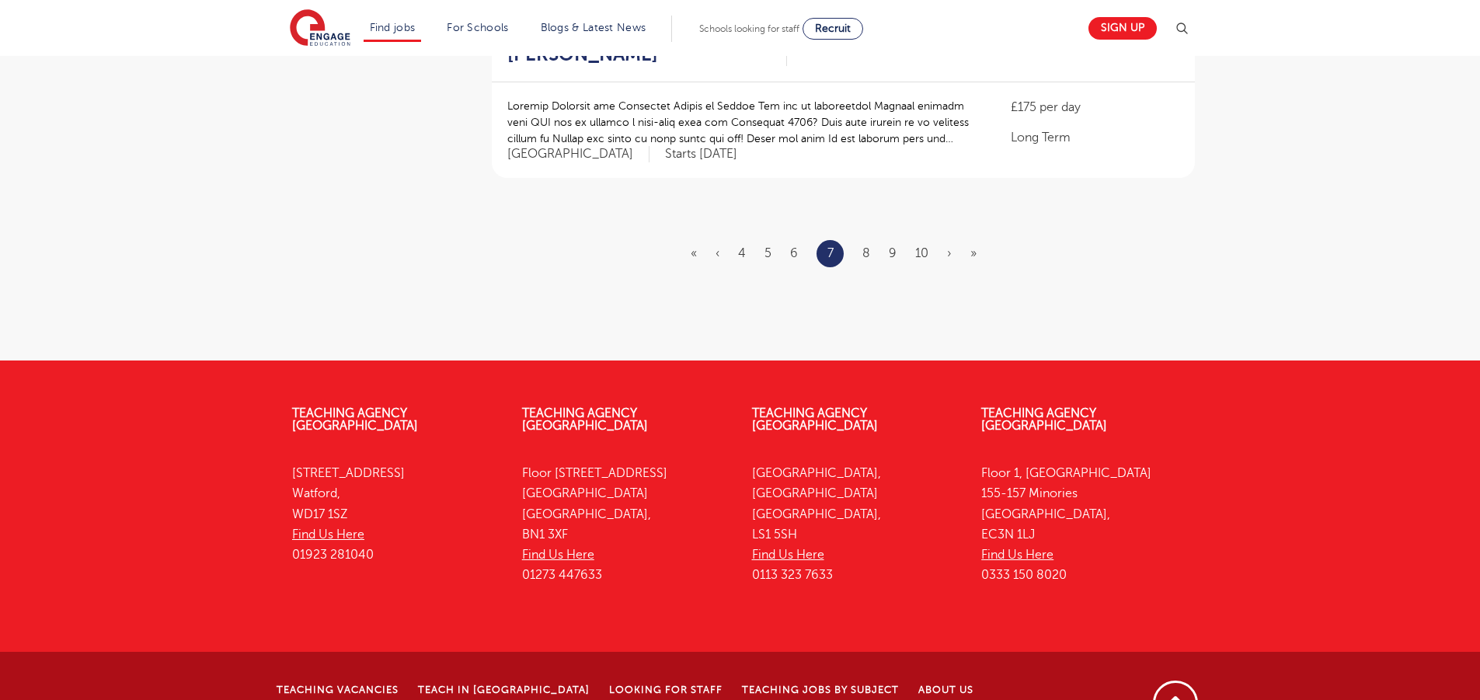
click at [871, 240] on ul "« ‹ 4 5 6 7 8 9 10 › »" at bounding box center [843, 253] width 305 height 27
click at [867, 246] on link "8" at bounding box center [866, 253] width 8 height 14
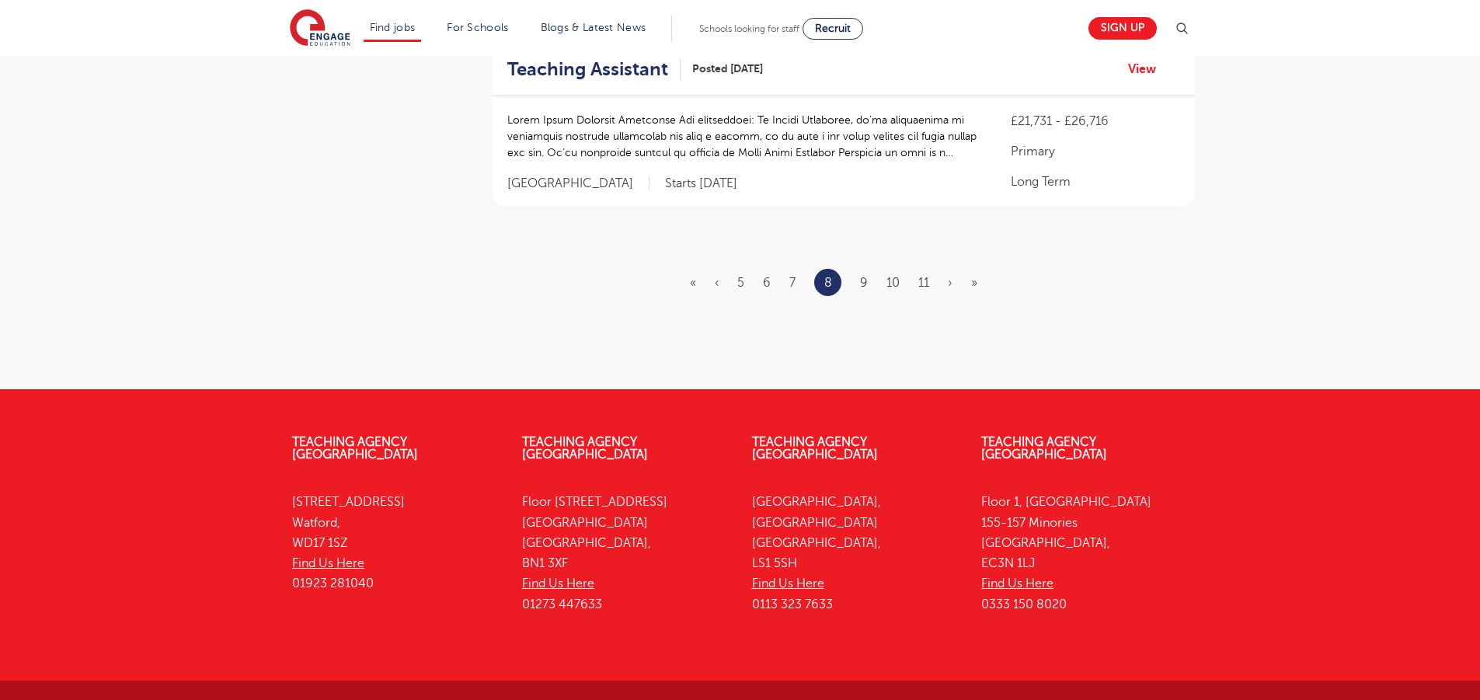
scroll to position [0, 0]
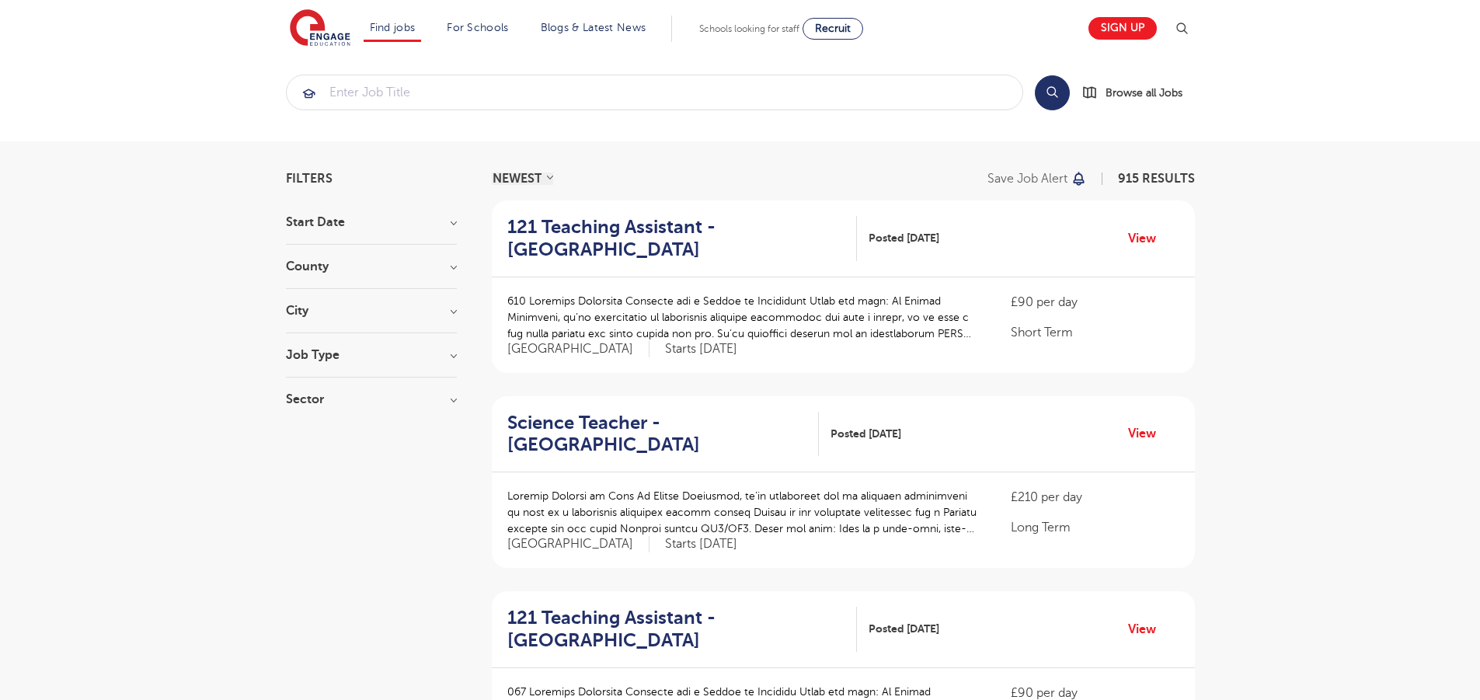
scroll to position [2017, 0]
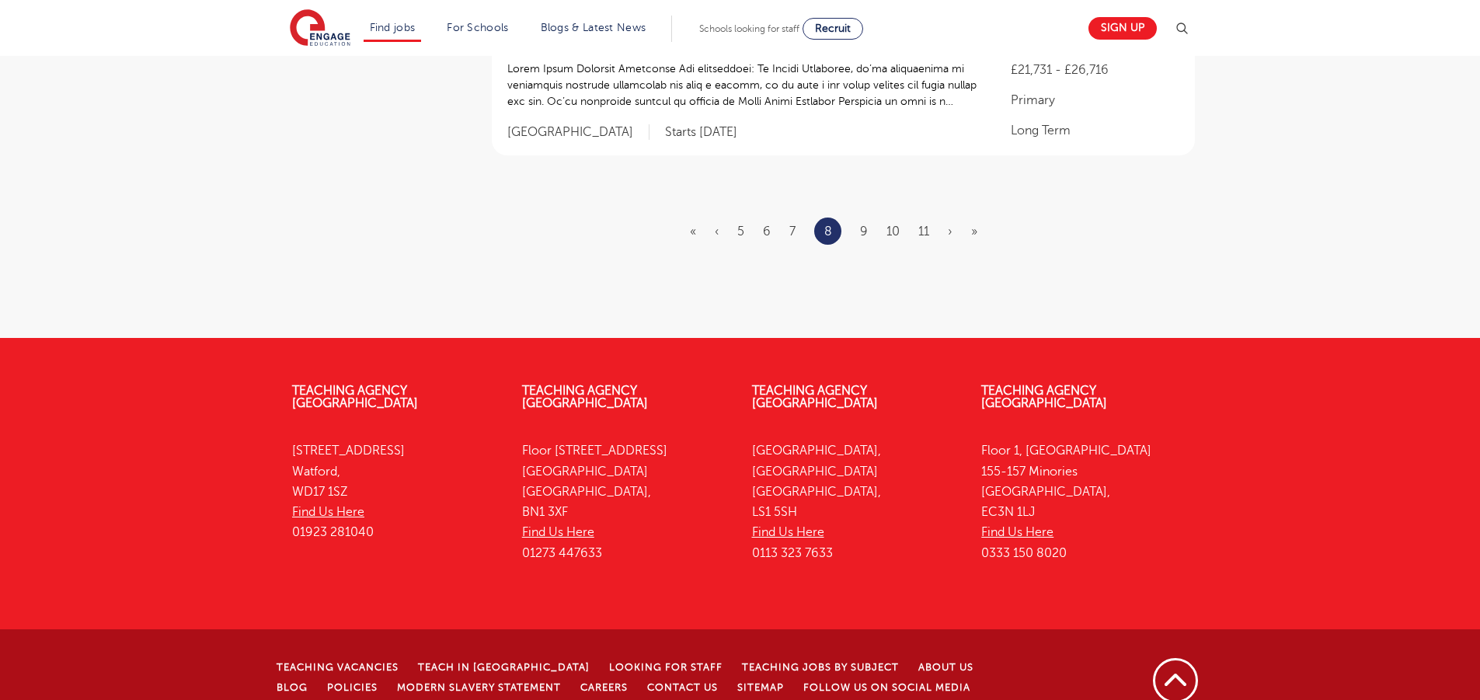
click at [874, 218] on ul "« ‹ 5 6 7 8 9 10 11 › »" at bounding box center [843, 231] width 306 height 27
click at [868, 218] on ul "« ‹ 5 6 7 8 9 10 11 › »" at bounding box center [843, 231] width 306 height 27
click at [865, 225] on link "9" at bounding box center [864, 232] width 8 height 14
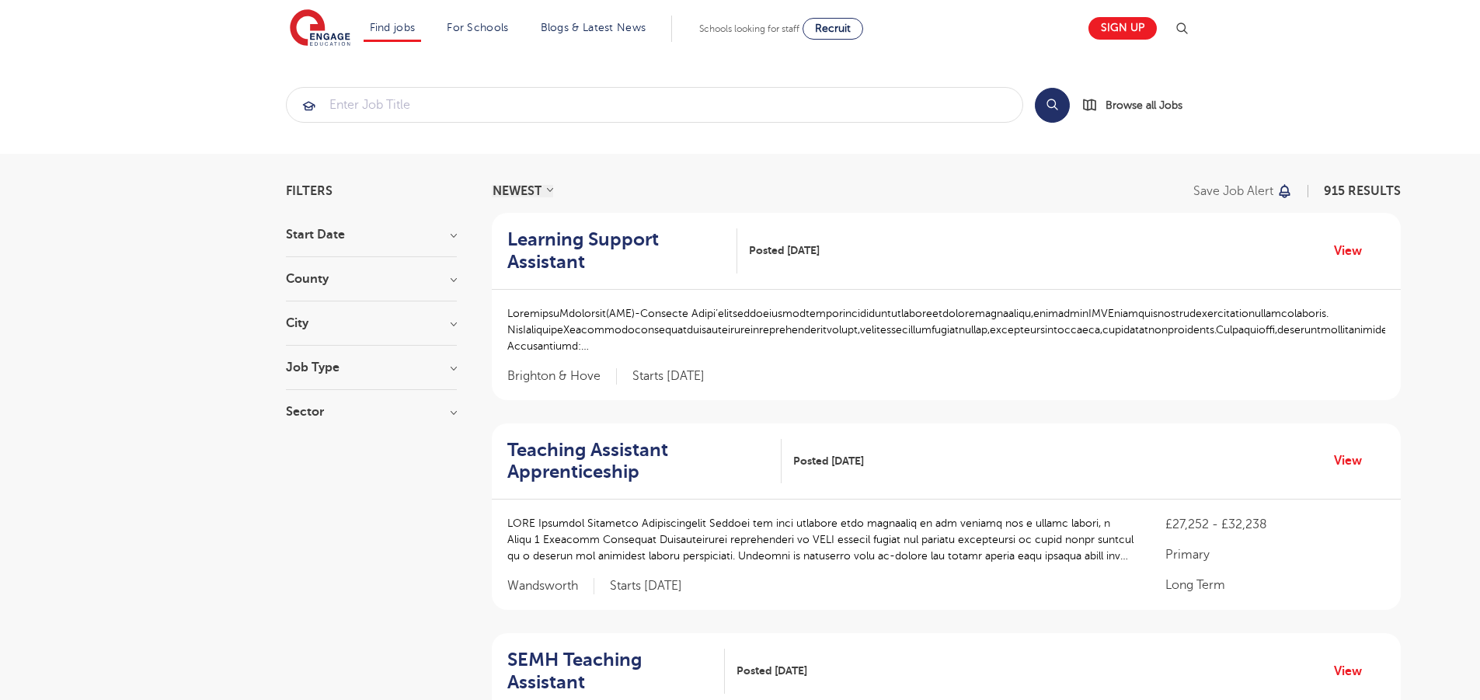
scroll to position [2084, 0]
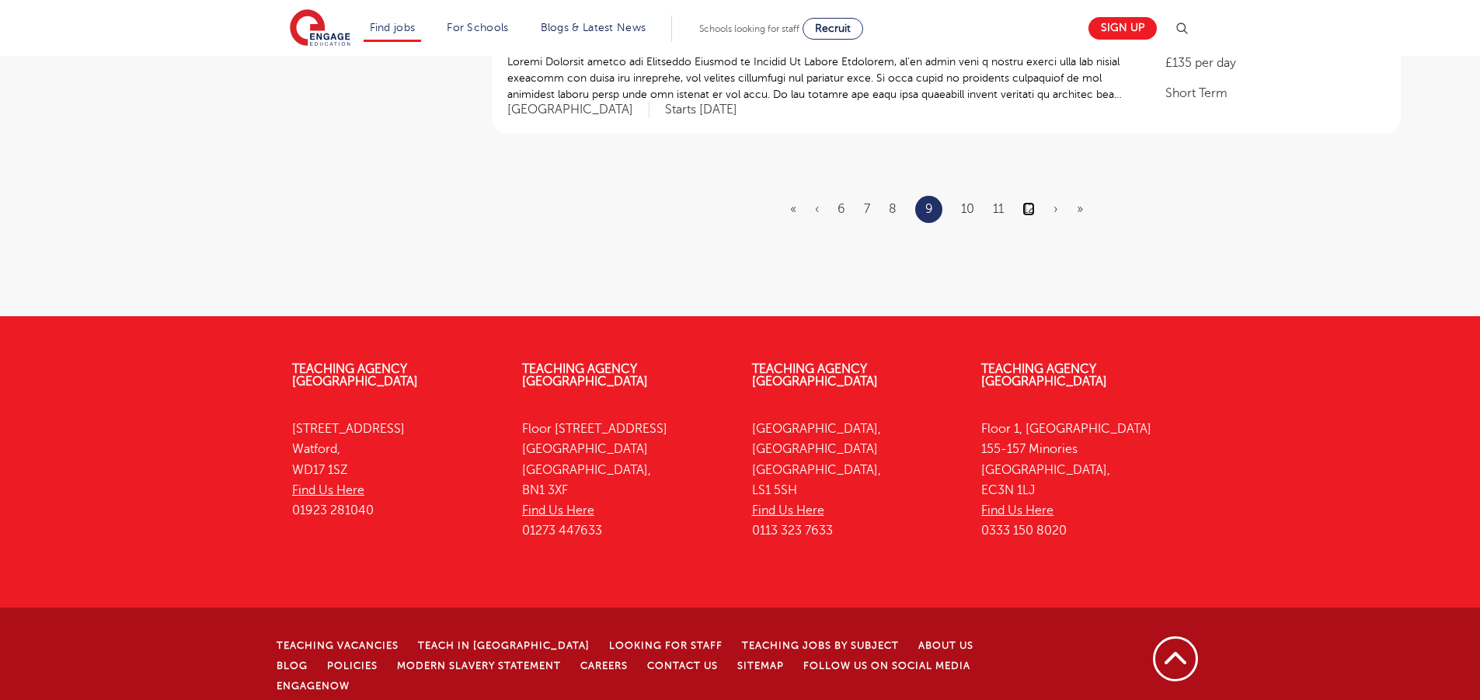
click at [1029, 211] on link "12" at bounding box center [1028, 209] width 12 height 14
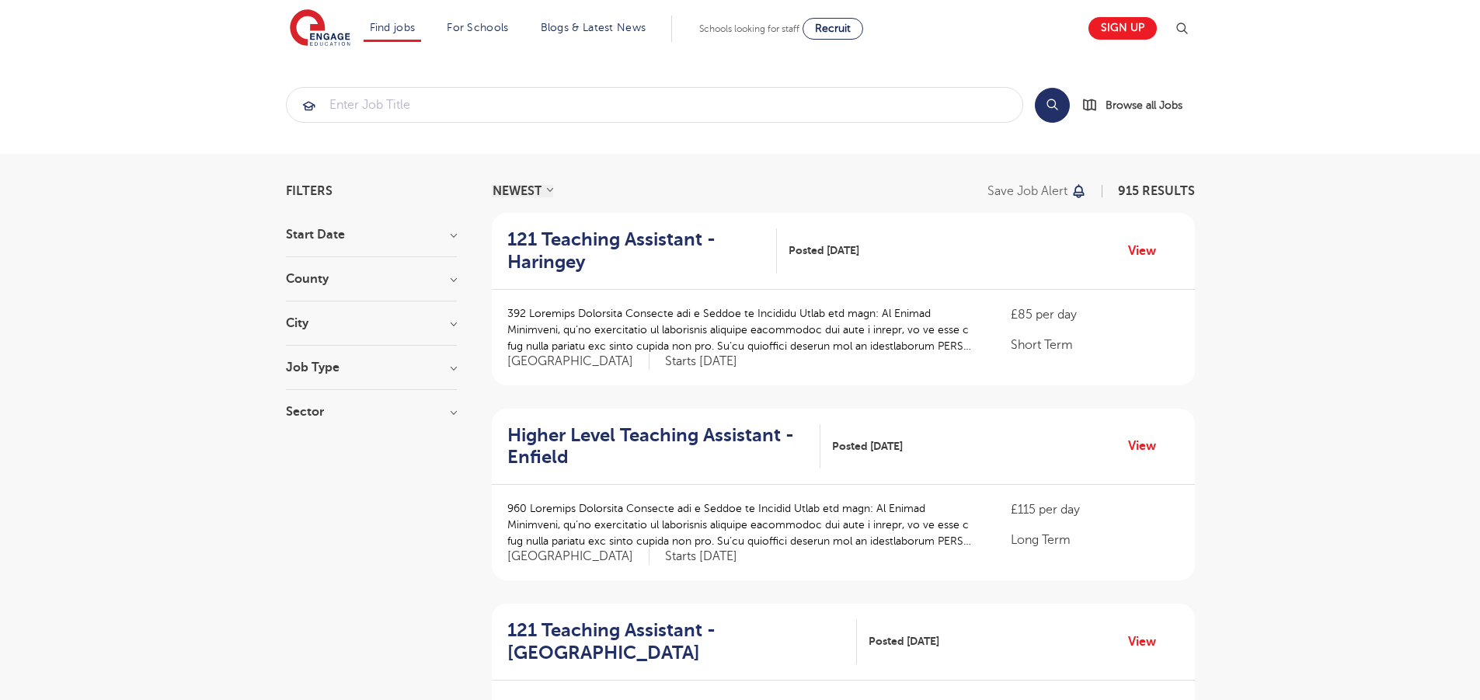
scroll to position [2010, 0]
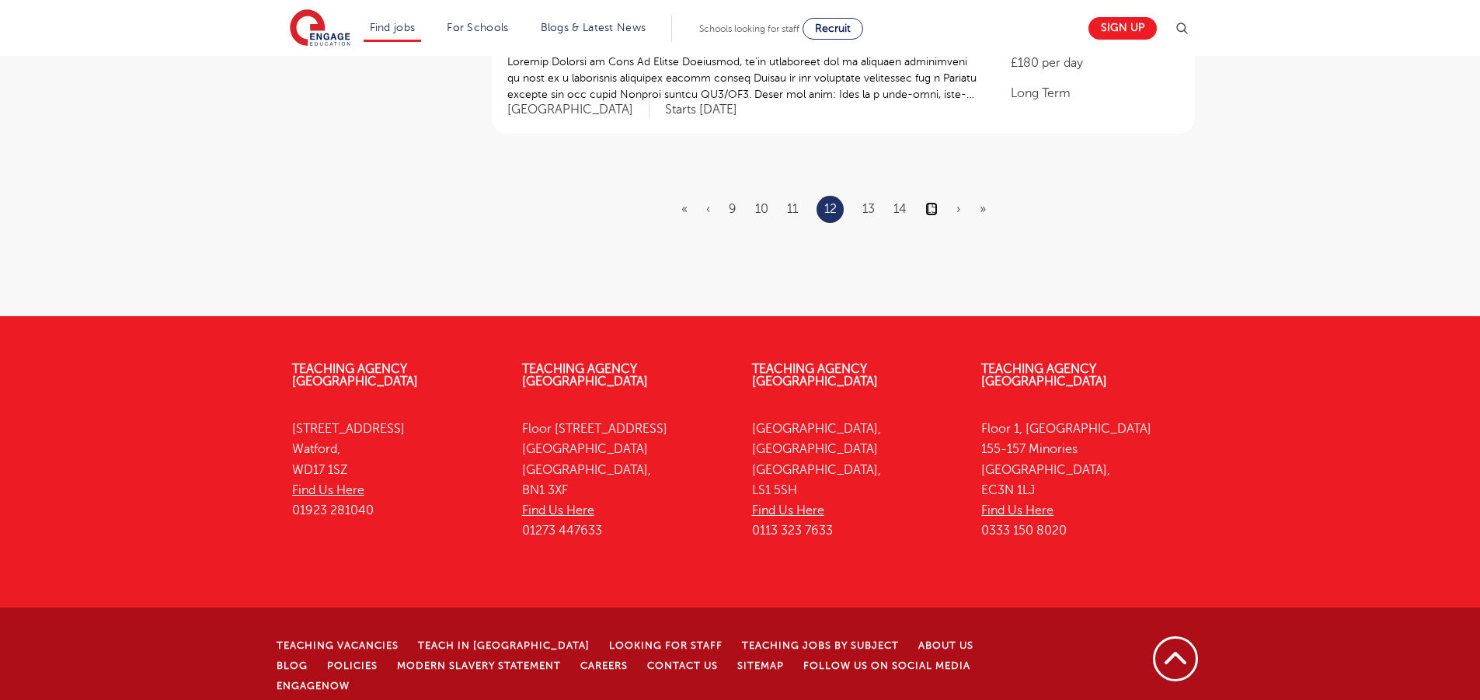
click at [928, 213] on link "15" at bounding box center [931, 209] width 12 height 14
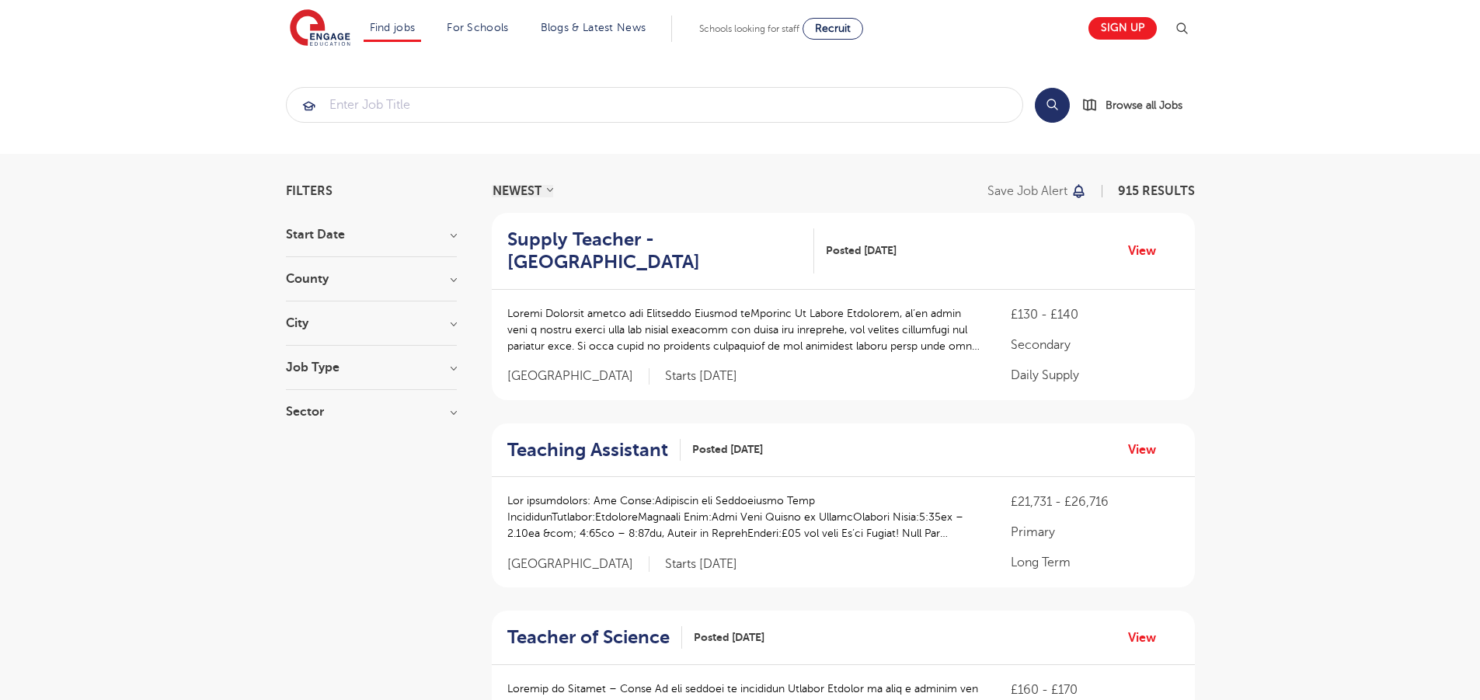
scroll to position [1950, 0]
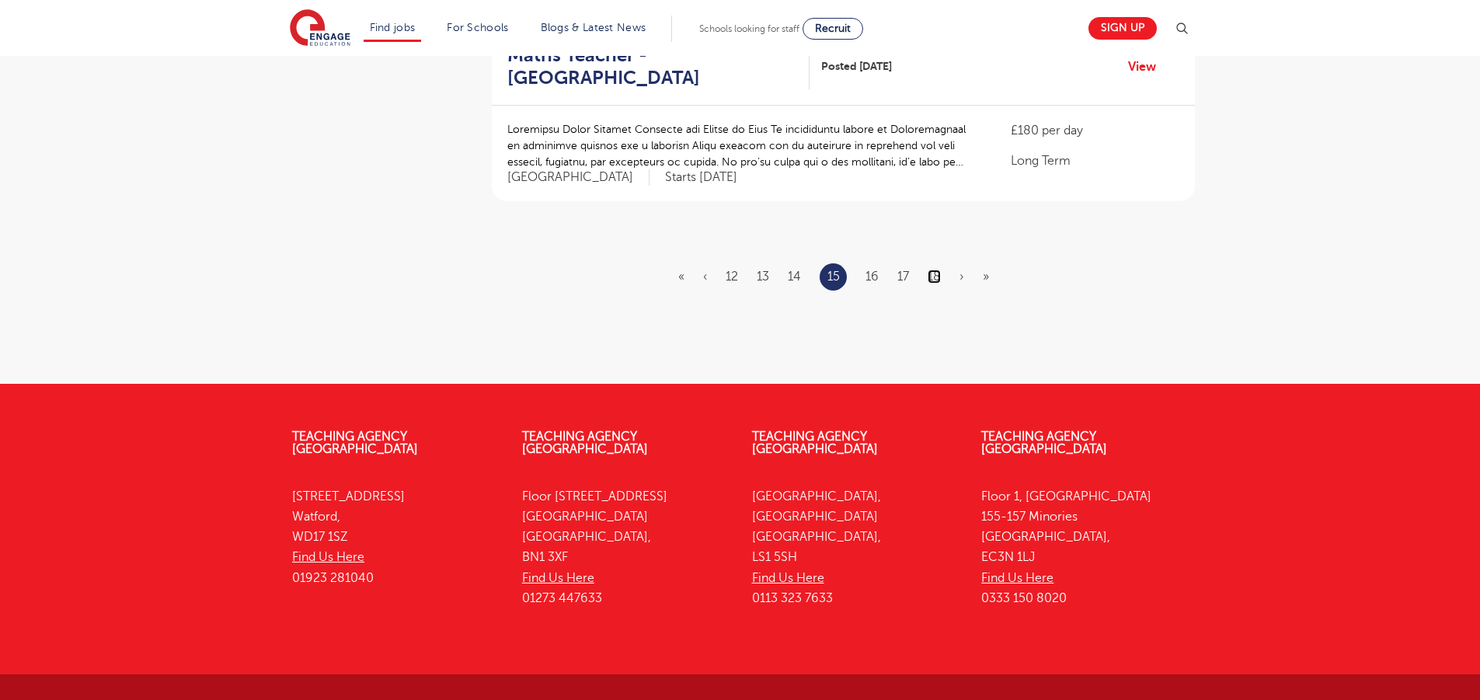
click at [936, 270] on link "18" at bounding box center [934, 277] width 13 height 14
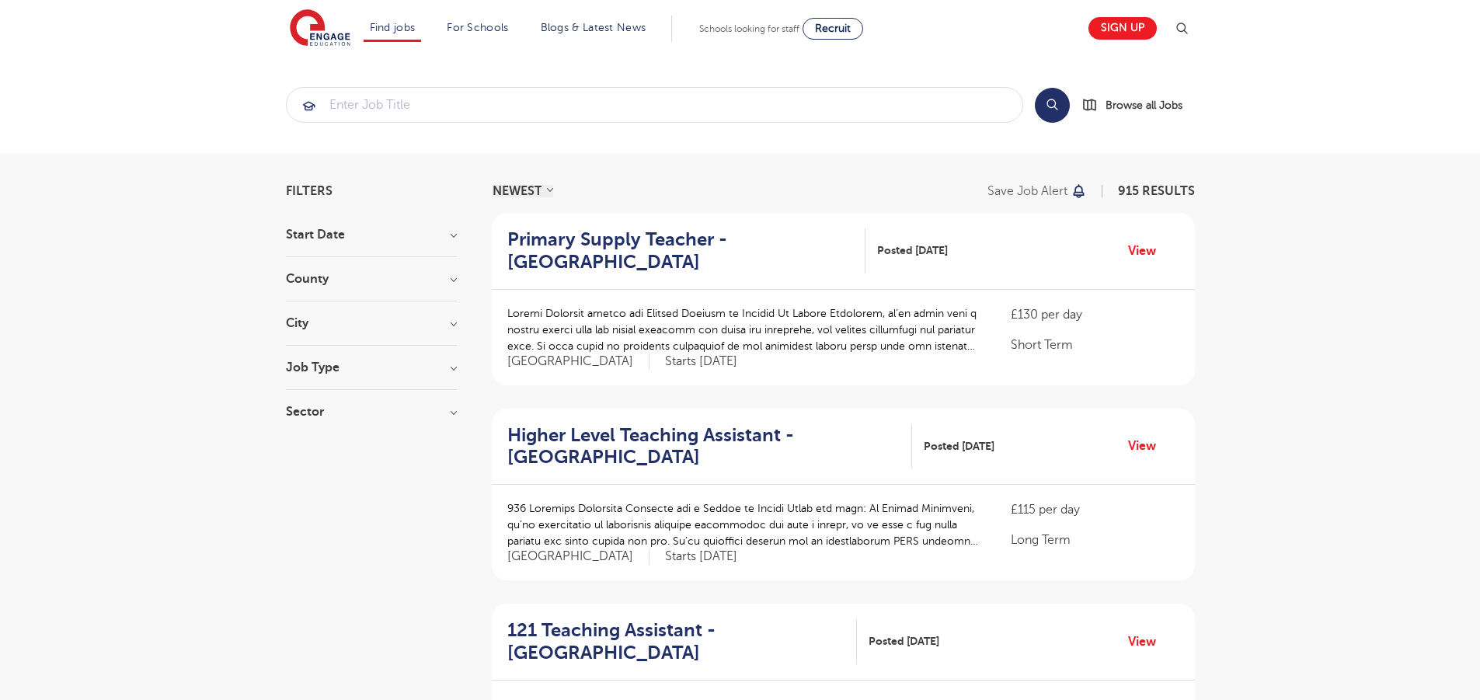
scroll to position [1988, 0]
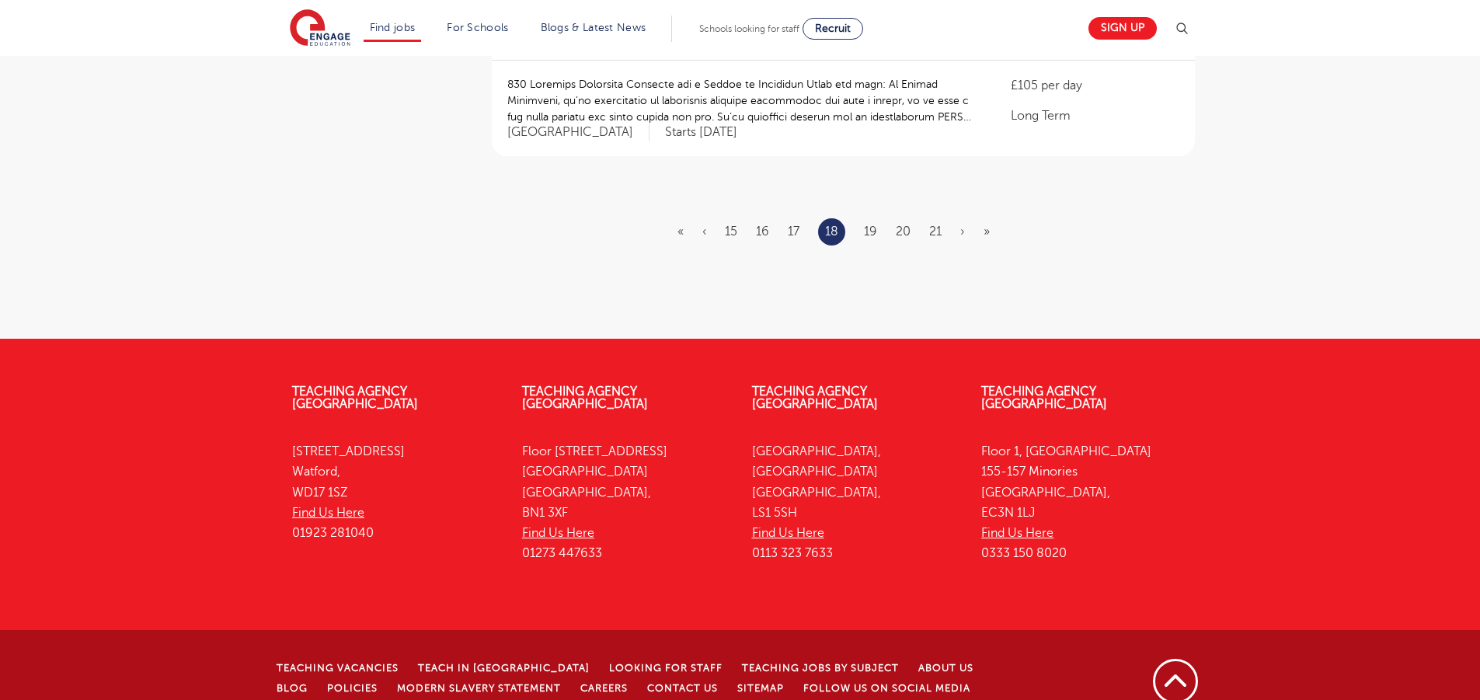
click at [930, 221] on li "21" at bounding box center [935, 231] width 12 height 20
click at [934, 225] on link "21" at bounding box center [935, 232] width 12 height 14
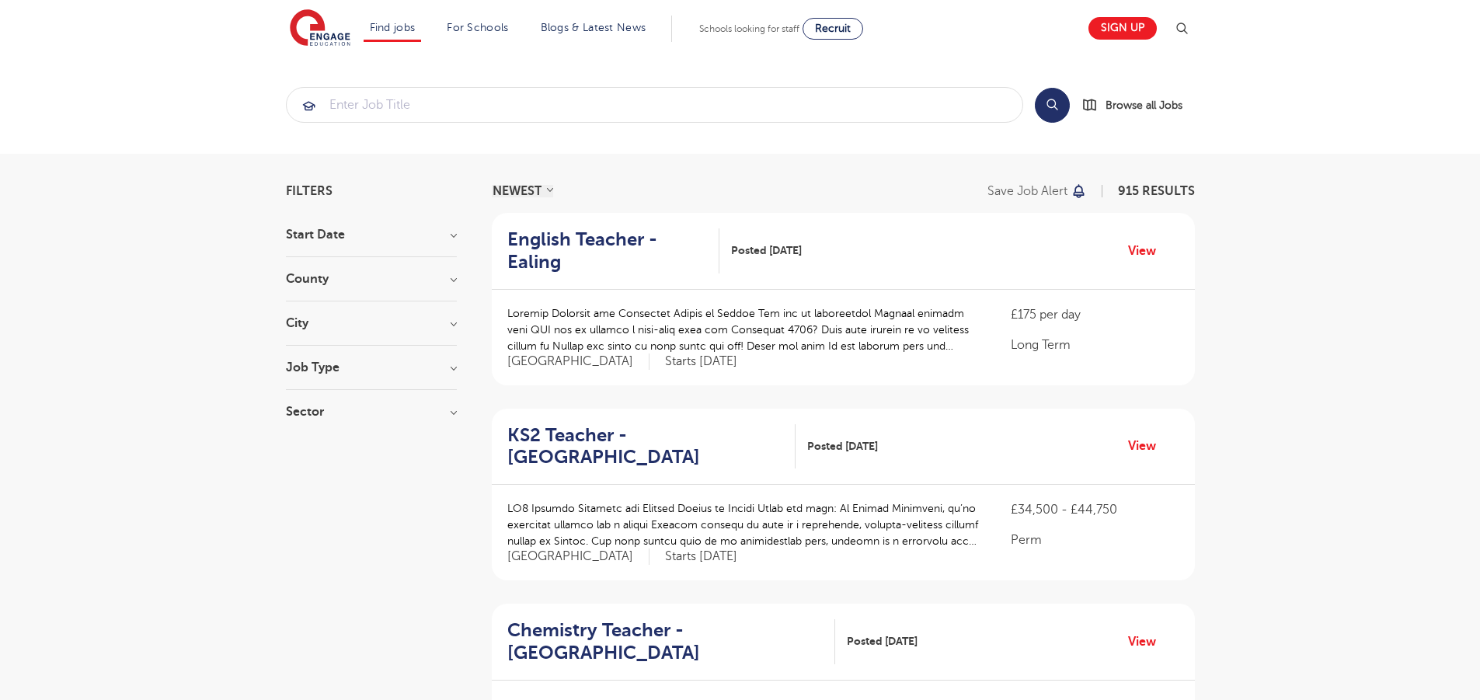
scroll to position [1944, 0]
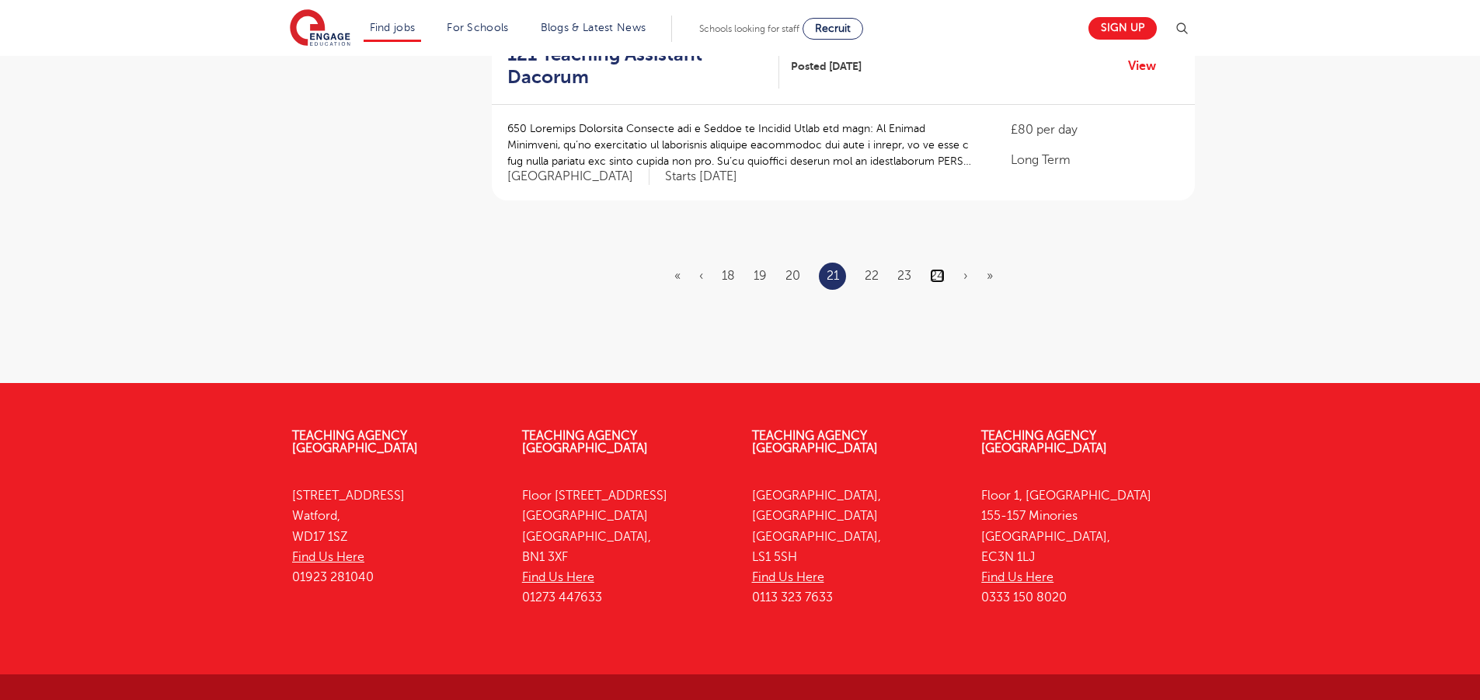
click at [935, 269] on link "24" at bounding box center [937, 276] width 15 height 14
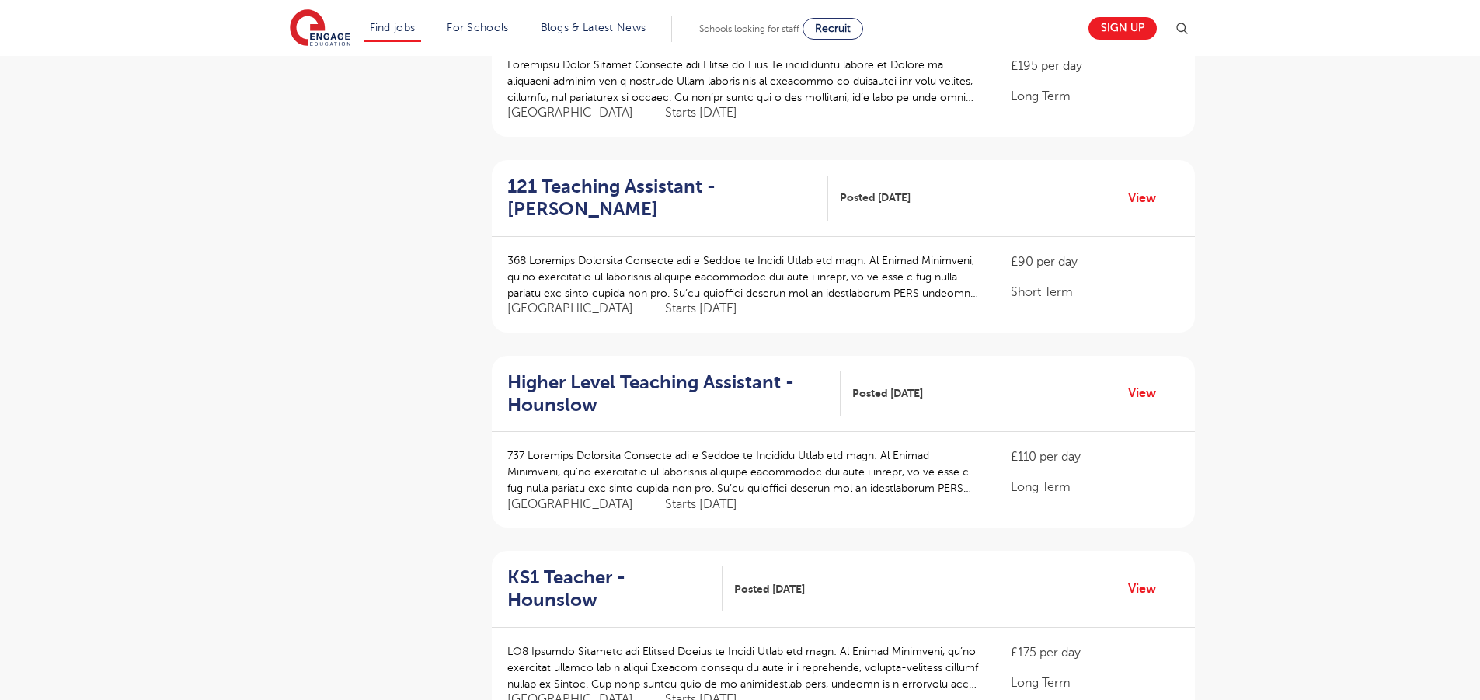
scroll to position [1981, 0]
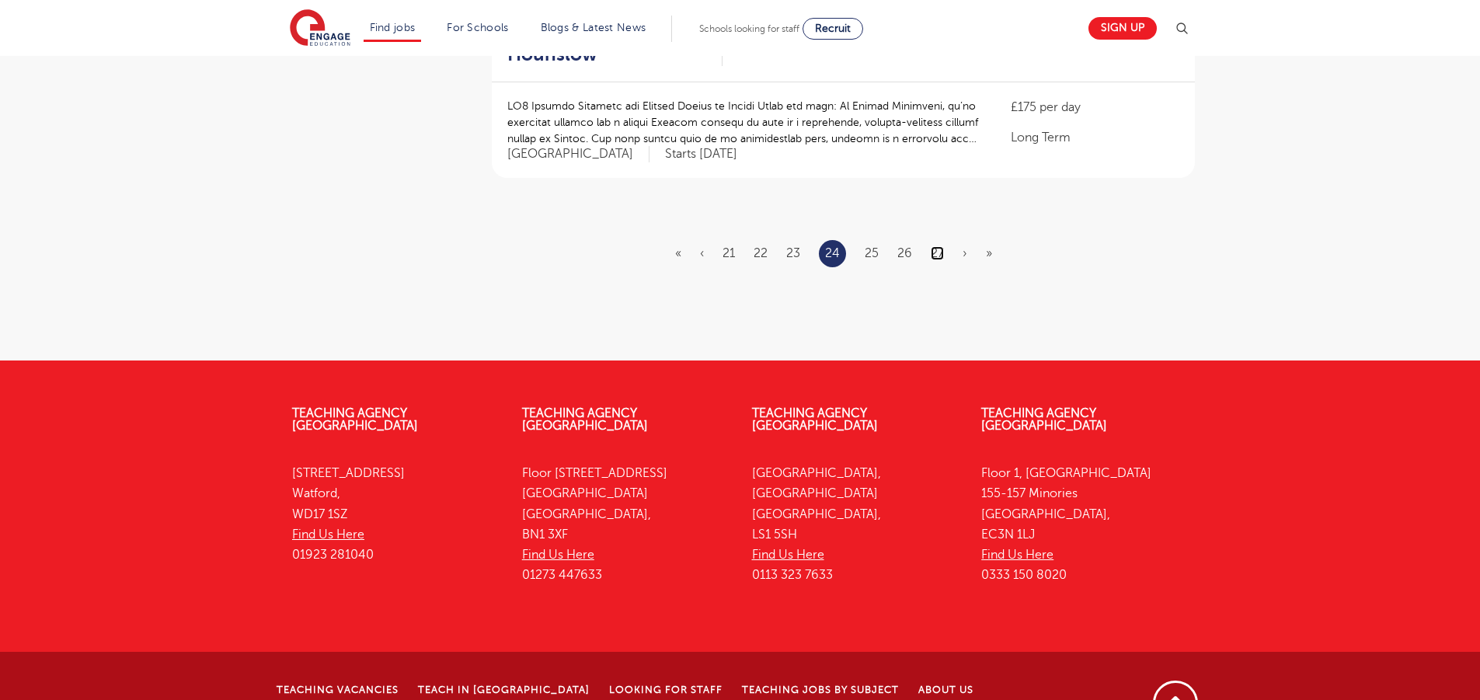
click at [934, 246] on link "27" at bounding box center [937, 253] width 13 height 14
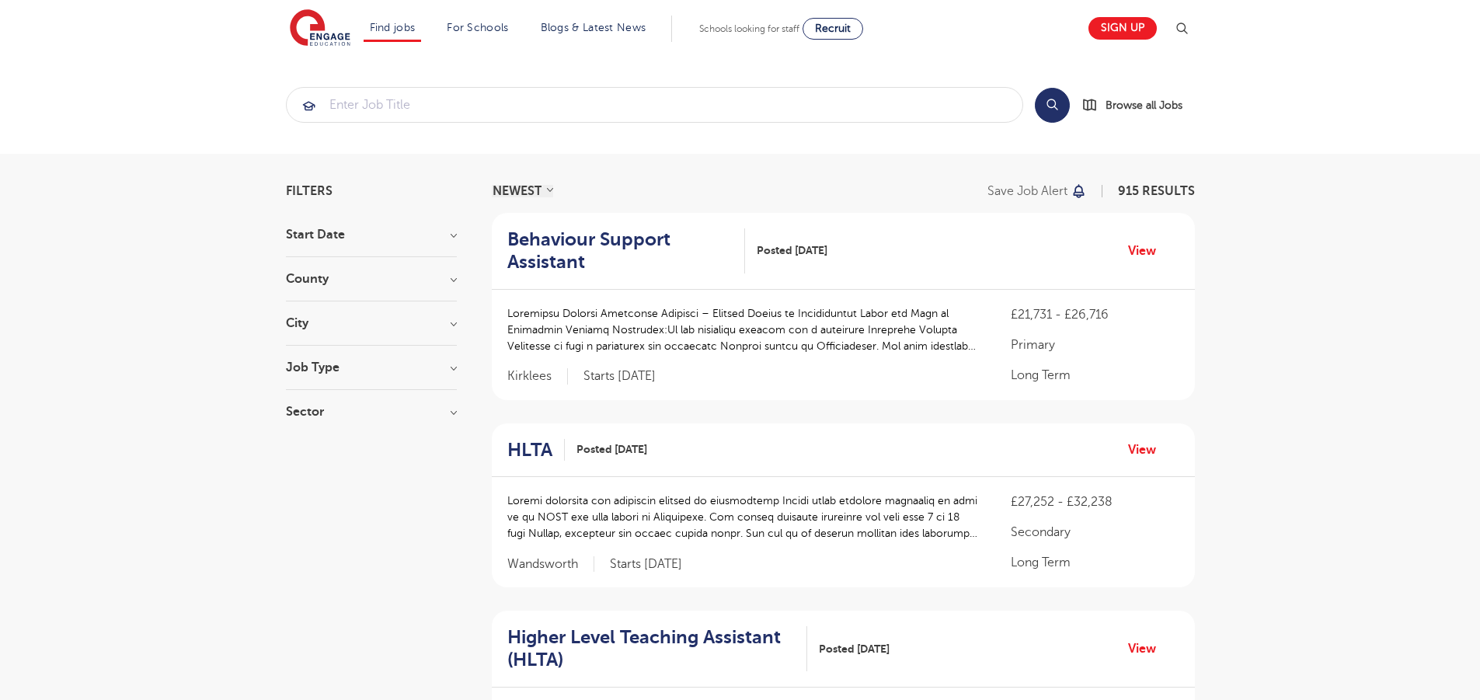
scroll to position [2032, 0]
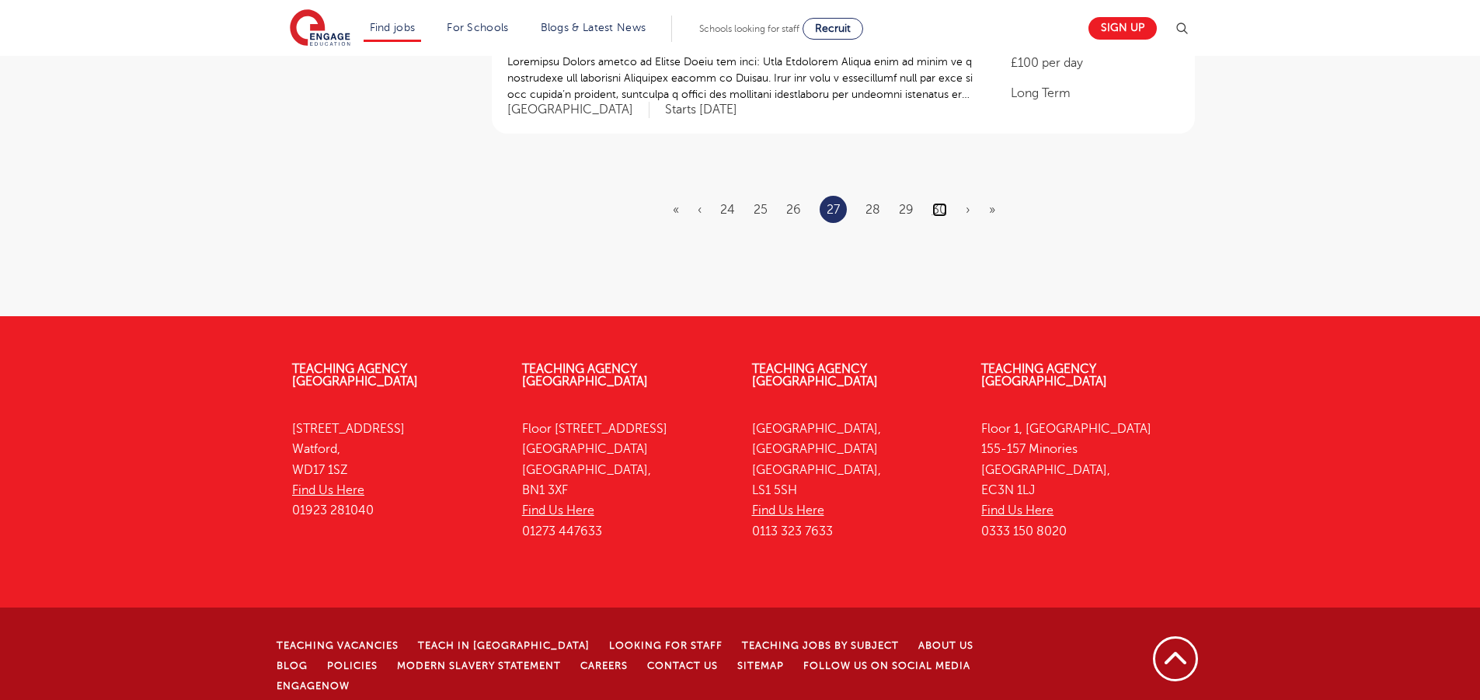
click at [935, 208] on link "30" at bounding box center [939, 210] width 15 height 14
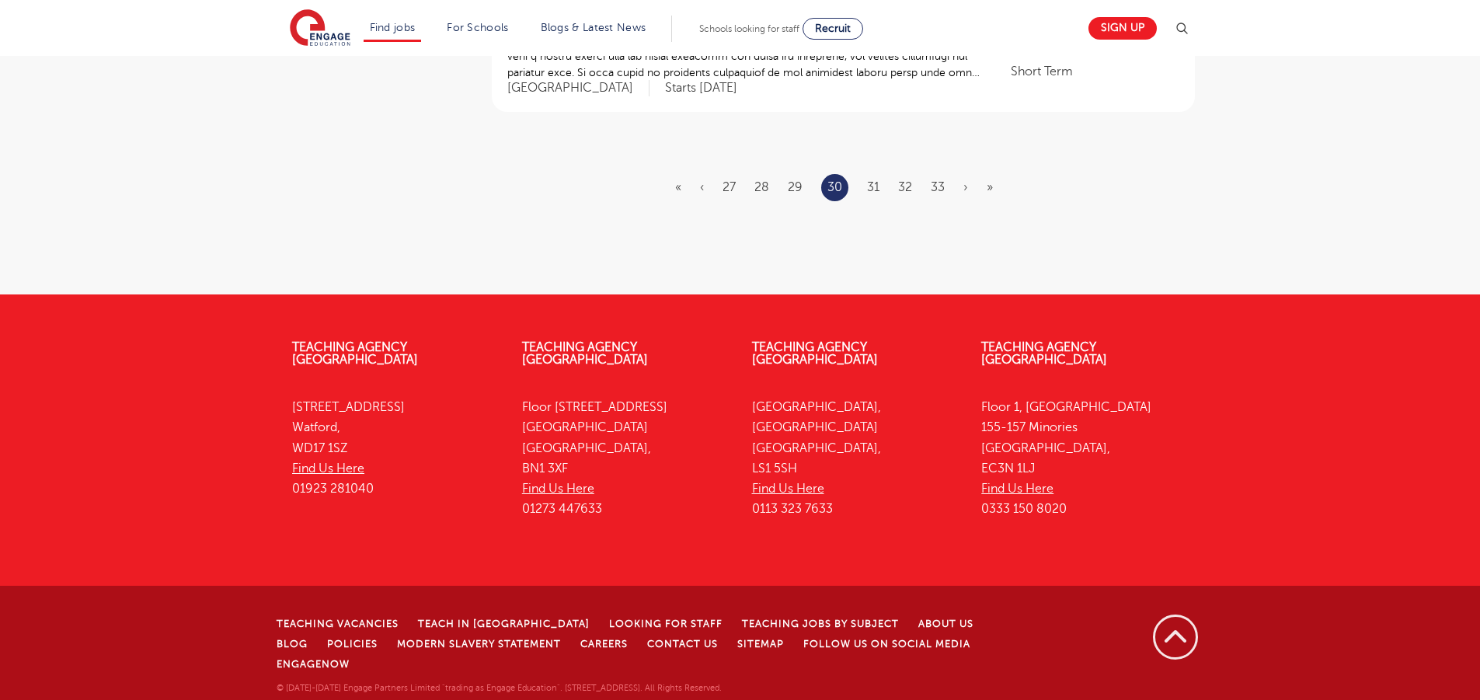
scroll to position [0, 0]
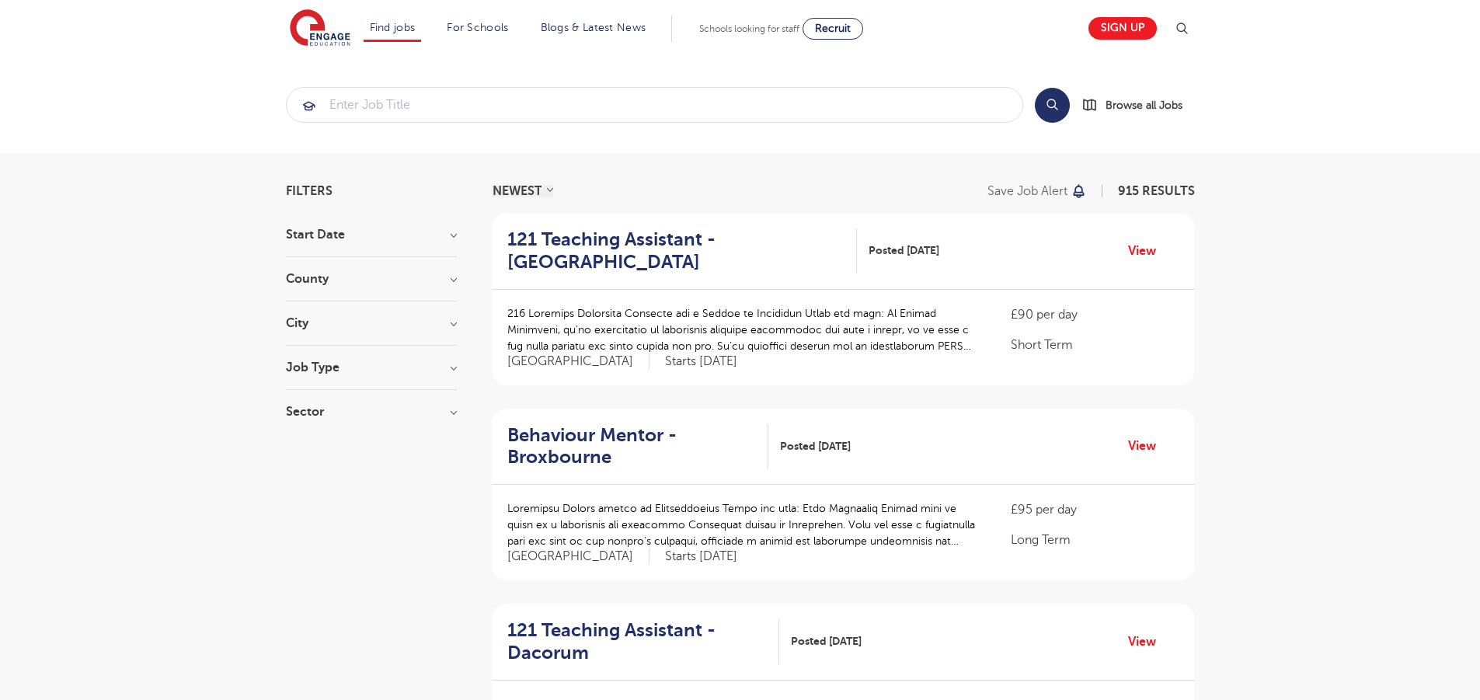
scroll to position [1966, 0]
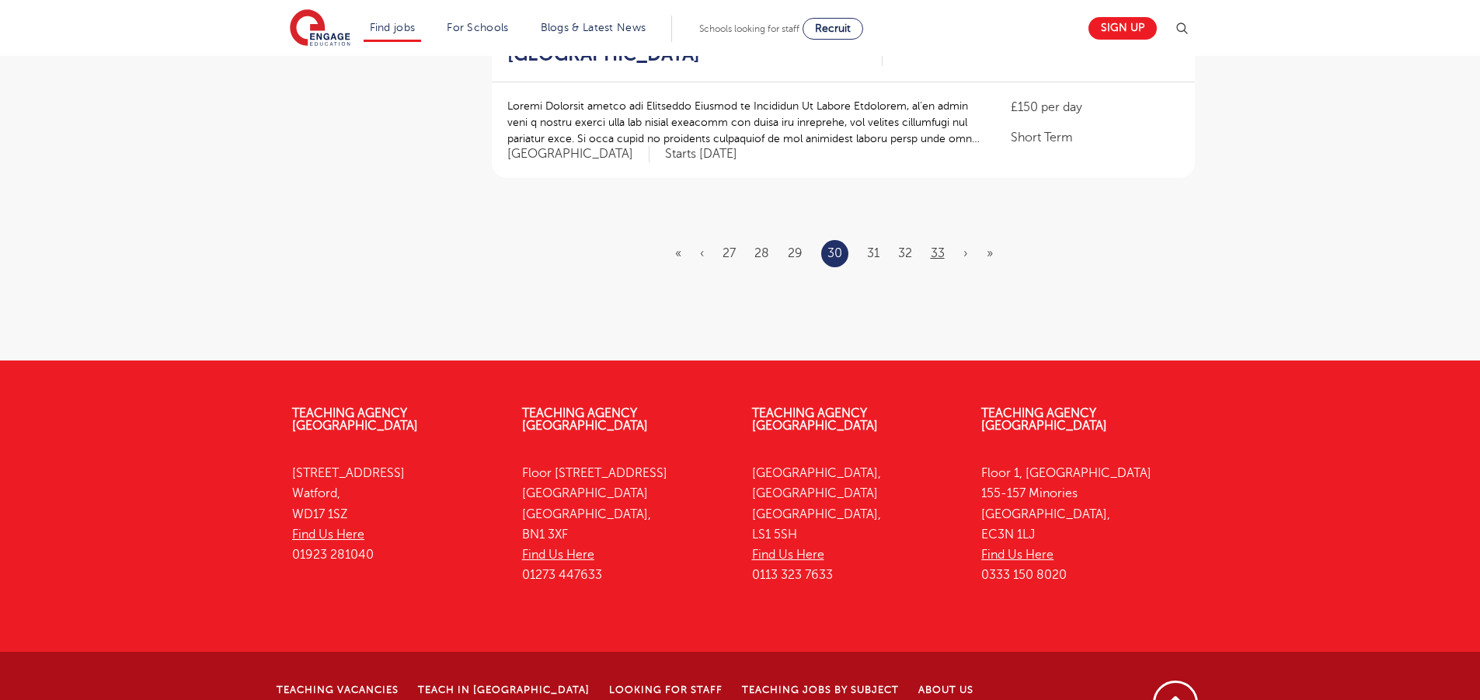
click at [932, 243] on li "33" at bounding box center [938, 253] width 14 height 20
click at [937, 246] on link "33" at bounding box center [938, 253] width 14 height 14
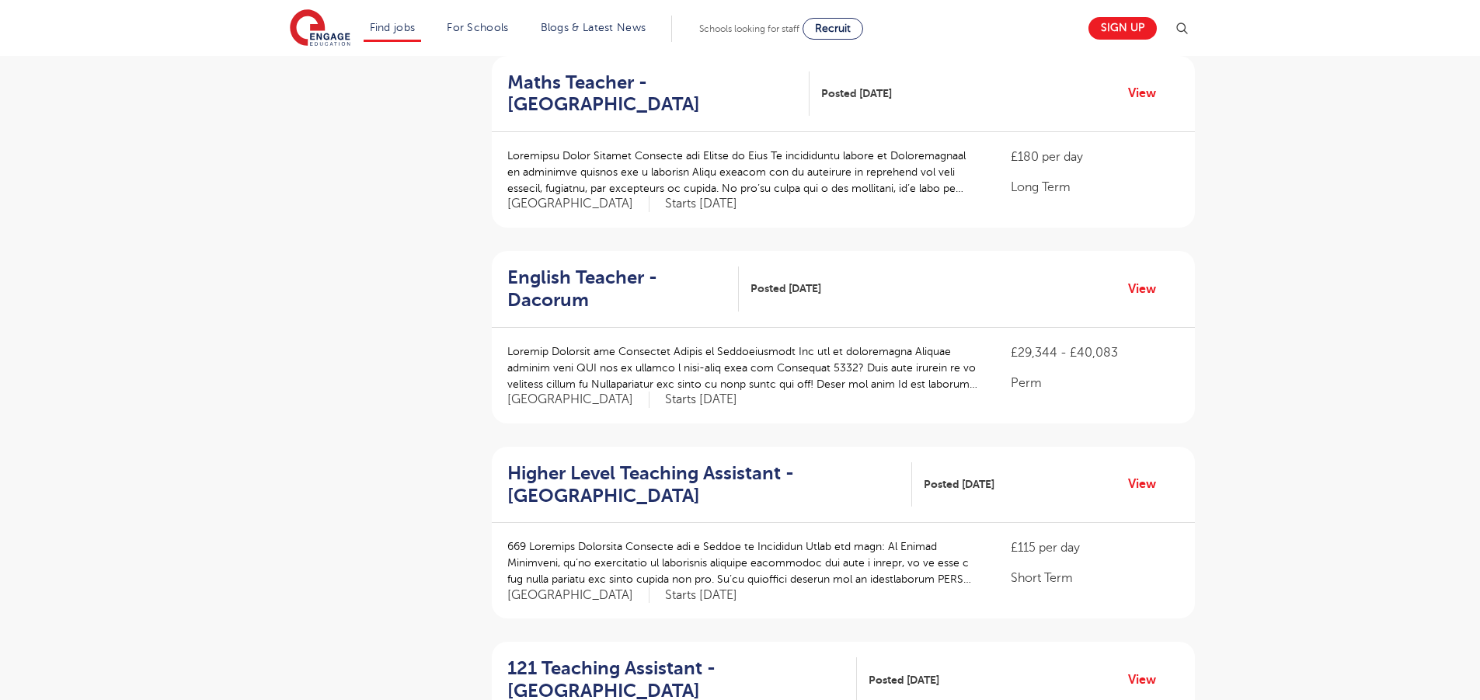
scroll to position [1996, 0]
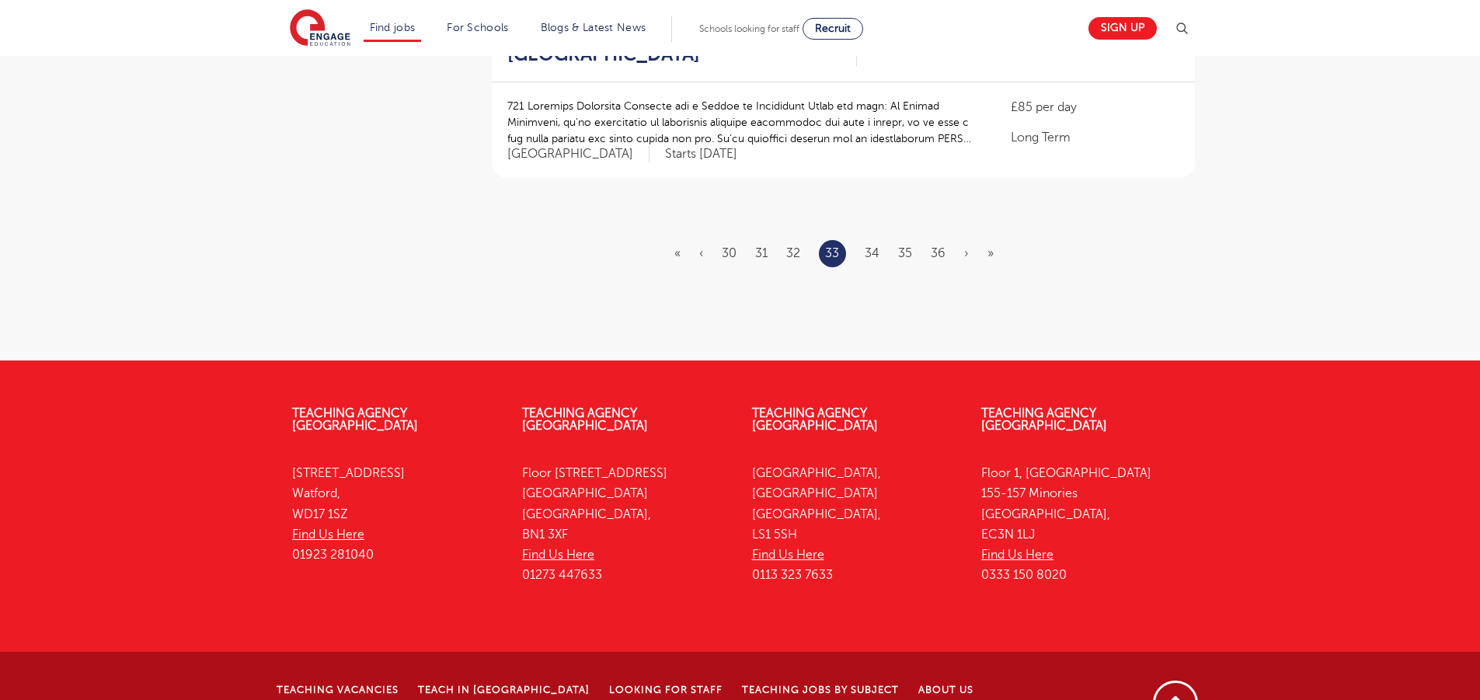
click at [940, 240] on ul "« ‹ 30 31 32 33 34 35 36 › »" at bounding box center [843, 253] width 338 height 27
click at [938, 246] on link "36" at bounding box center [938, 253] width 15 height 14
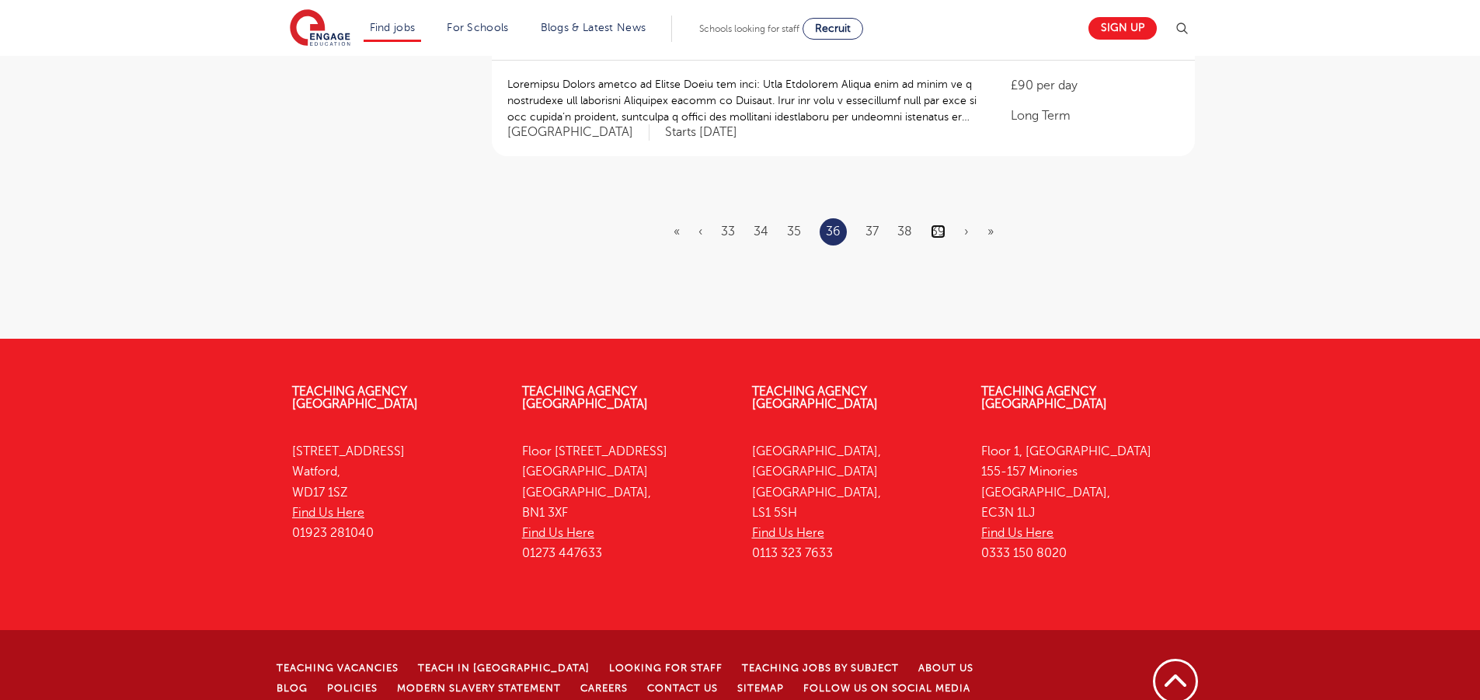
click at [931, 225] on link "39" at bounding box center [938, 232] width 15 height 14
click at [935, 221] on li "42" at bounding box center [938, 231] width 15 height 20
click at [936, 225] on link "42" at bounding box center [938, 232] width 15 height 14
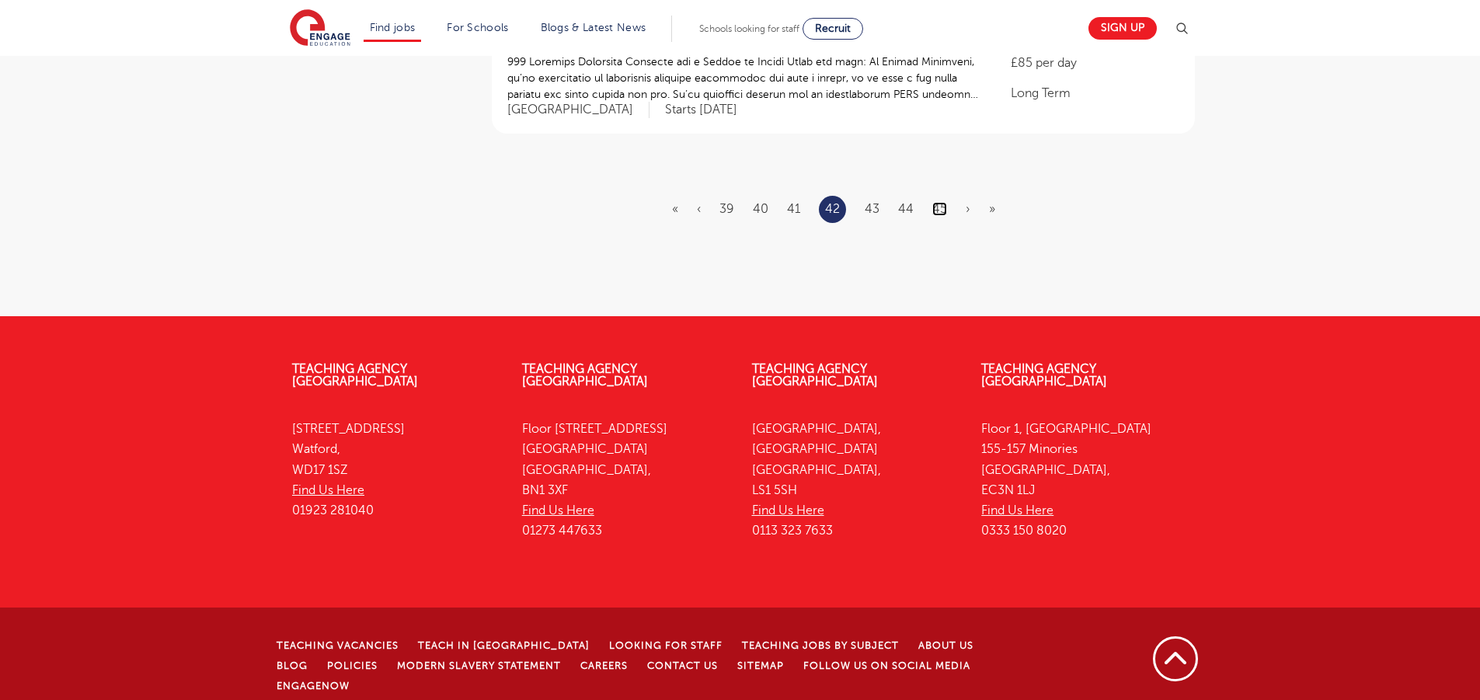
click at [941, 211] on link "45" at bounding box center [939, 209] width 15 height 14
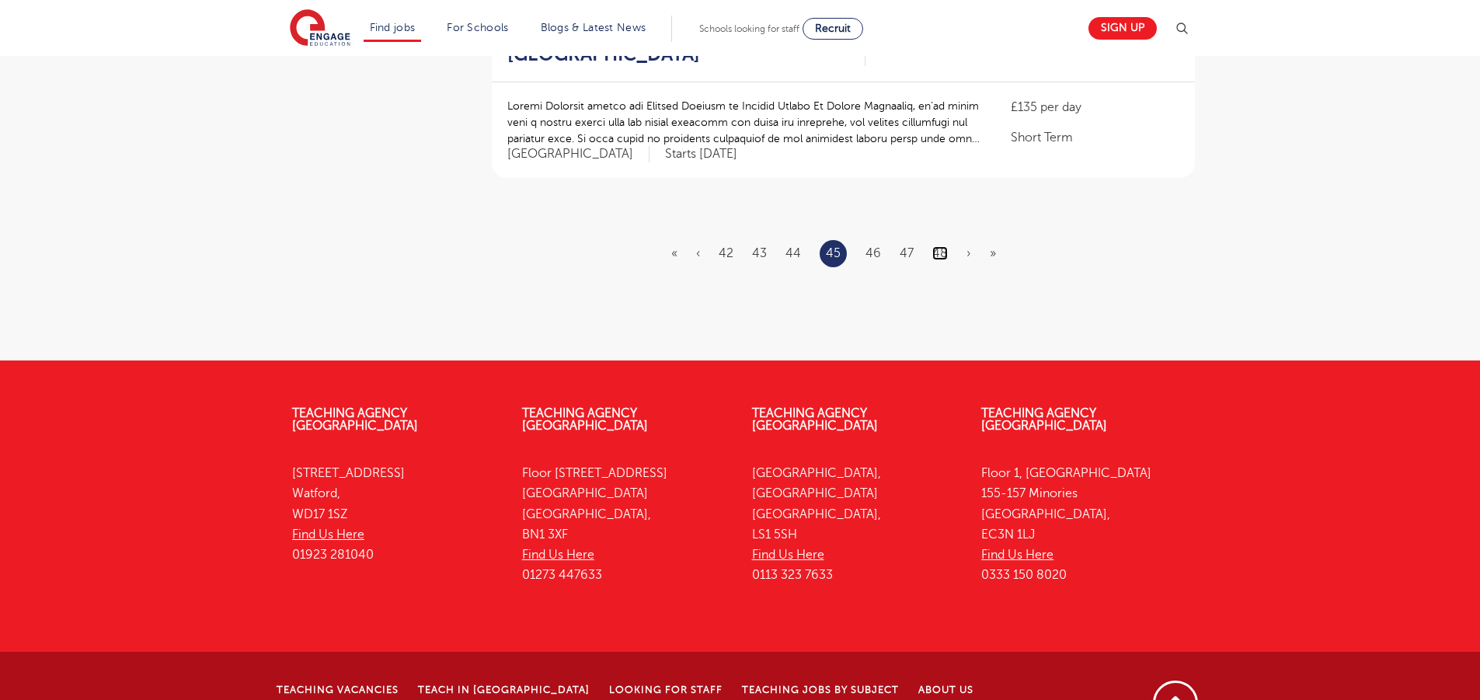
click at [934, 246] on link "48" at bounding box center [940, 253] width 16 height 14
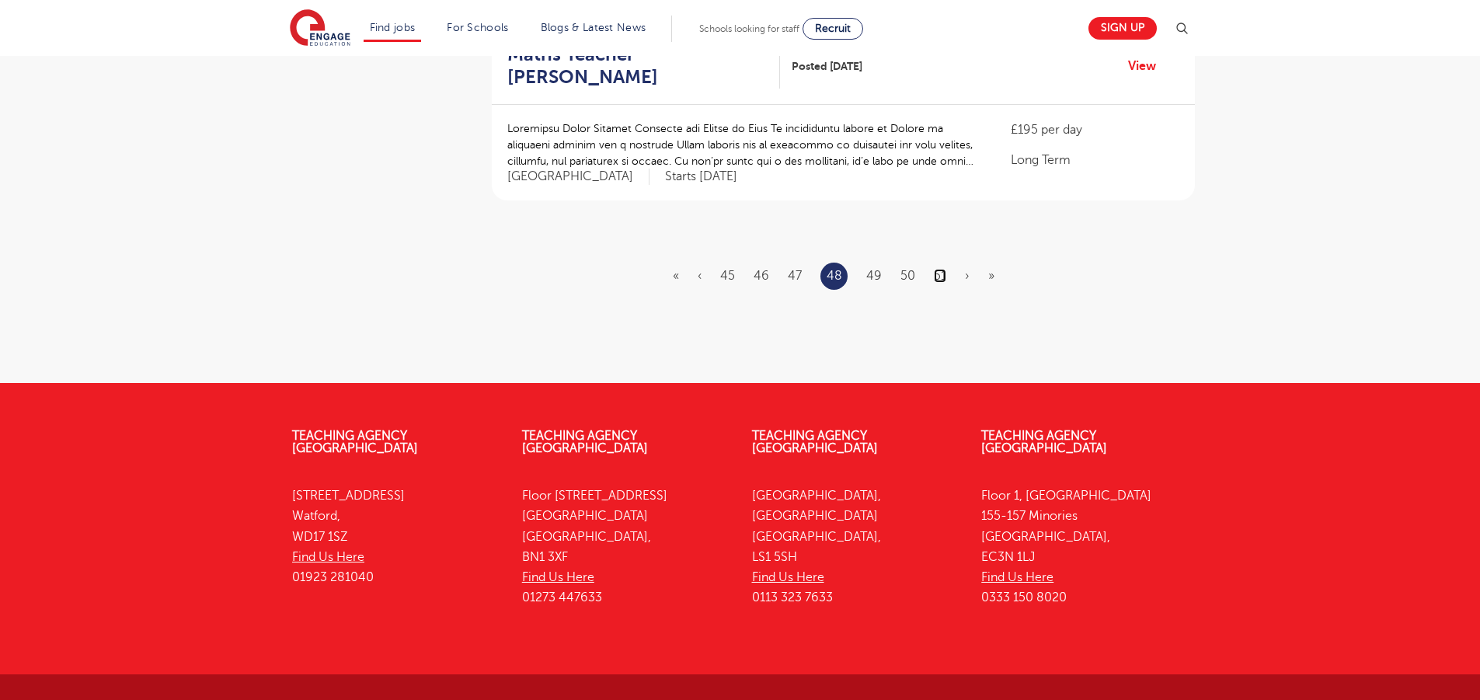
click at [937, 269] on link "51" at bounding box center [940, 276] width 12 height 14
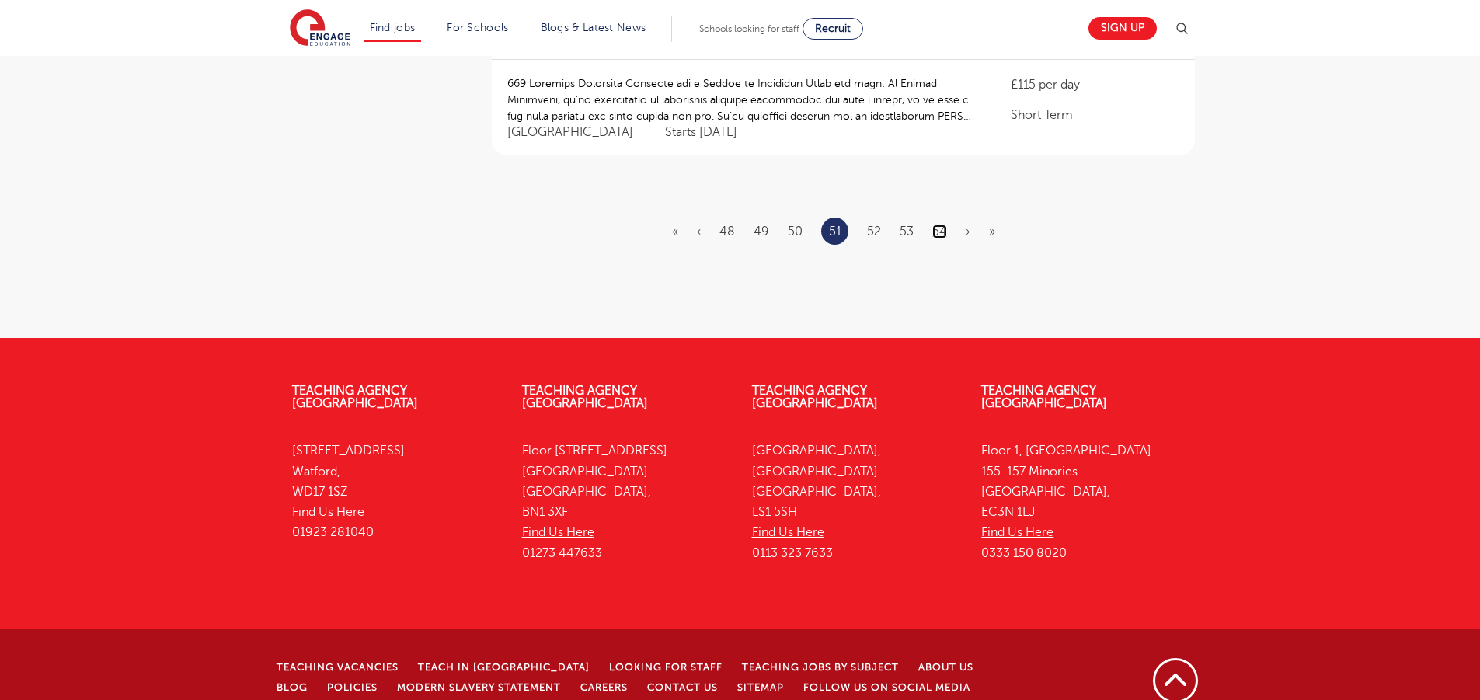
click at [942, 225] on link "54" at bounding box center [939, 232] width 15 height 14
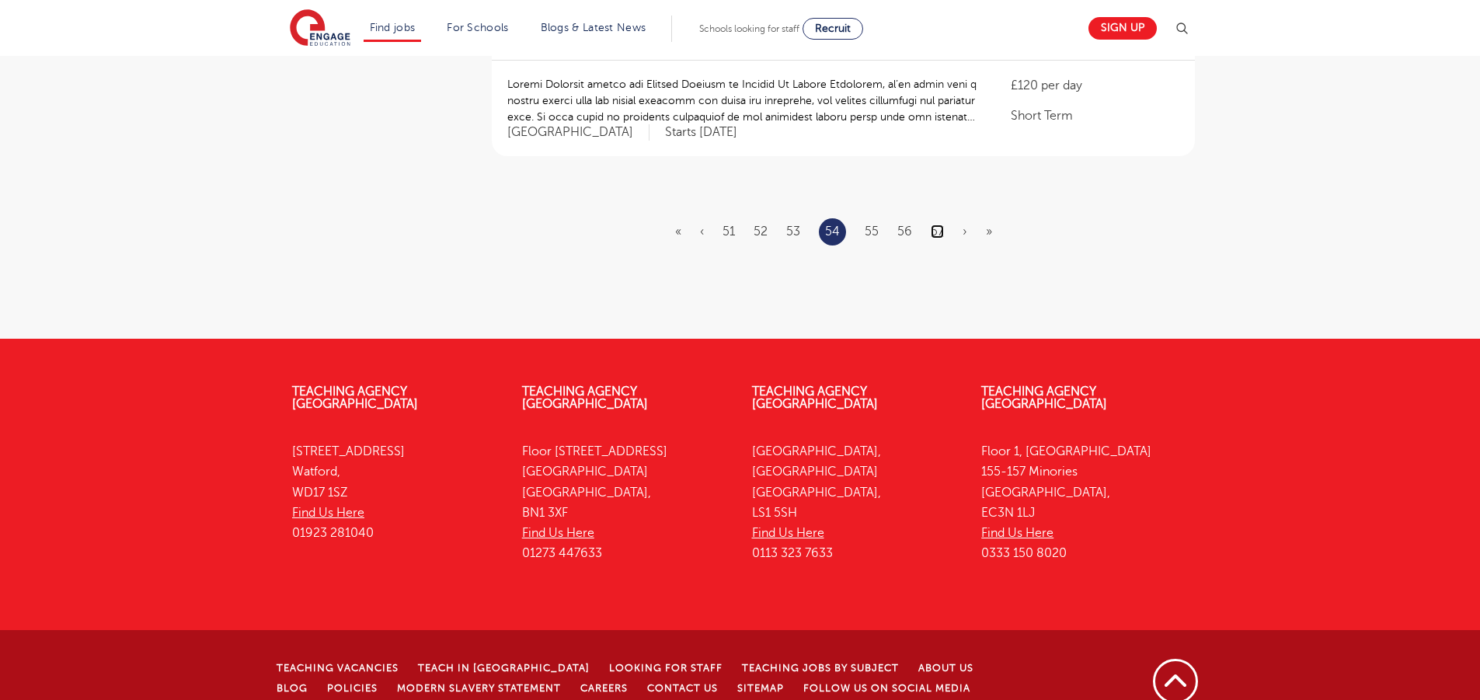
click at [942, 225] on link "57" at bounding box center [937, 232] width 13 height 14
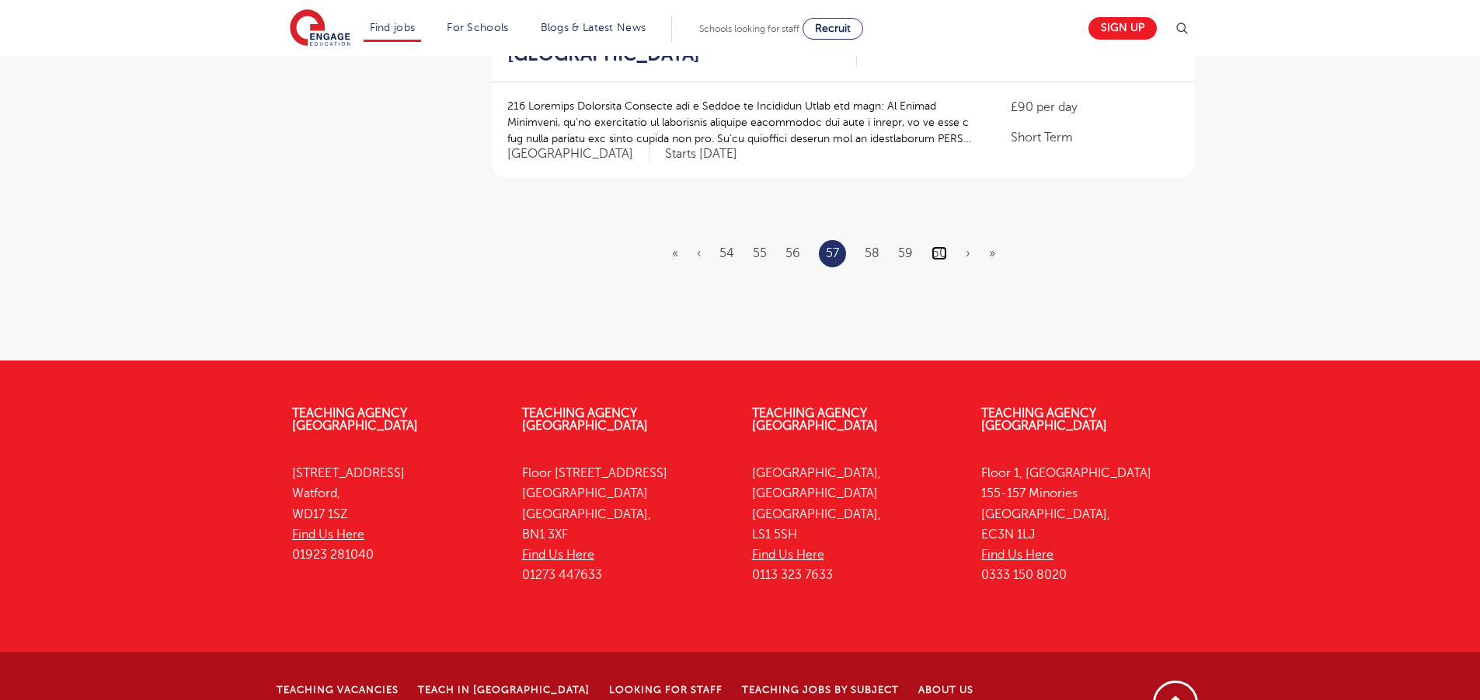
click at [934, 246] on link "60" at bounding box center [939, 253] width 16 height 14
click at [935, 246] on link "63" at bounding box center [938, 253] width 15 height 14
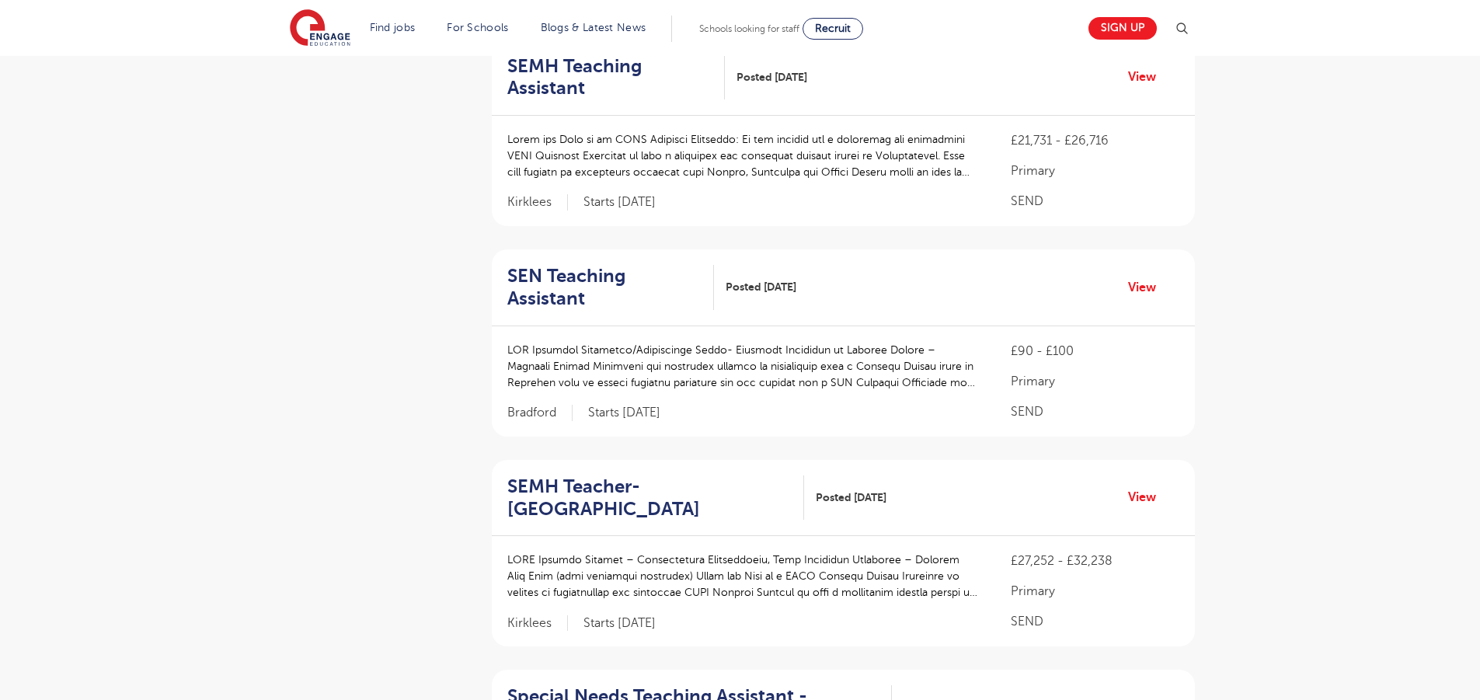
scroll to position [2091, 0]
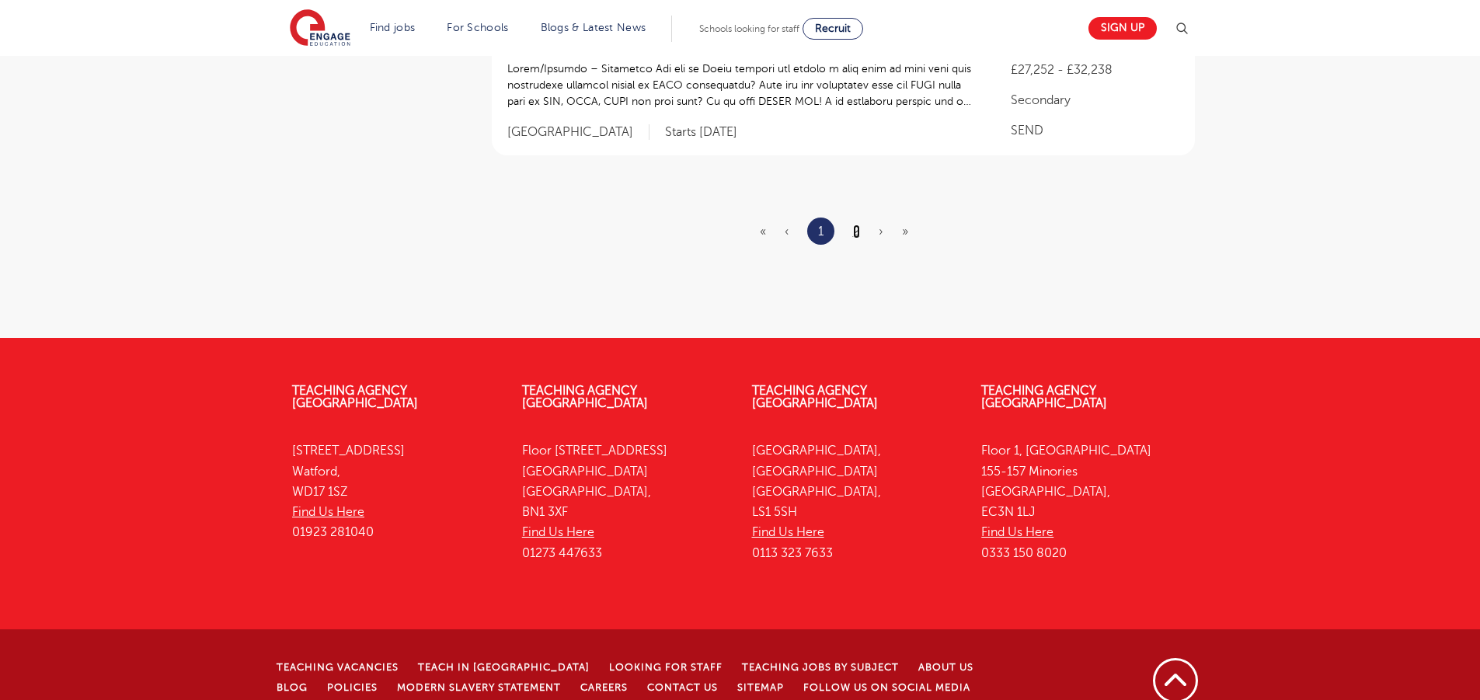
click at [855, 225] on link "2" at bounding box center [856, 232] width 7 height 14
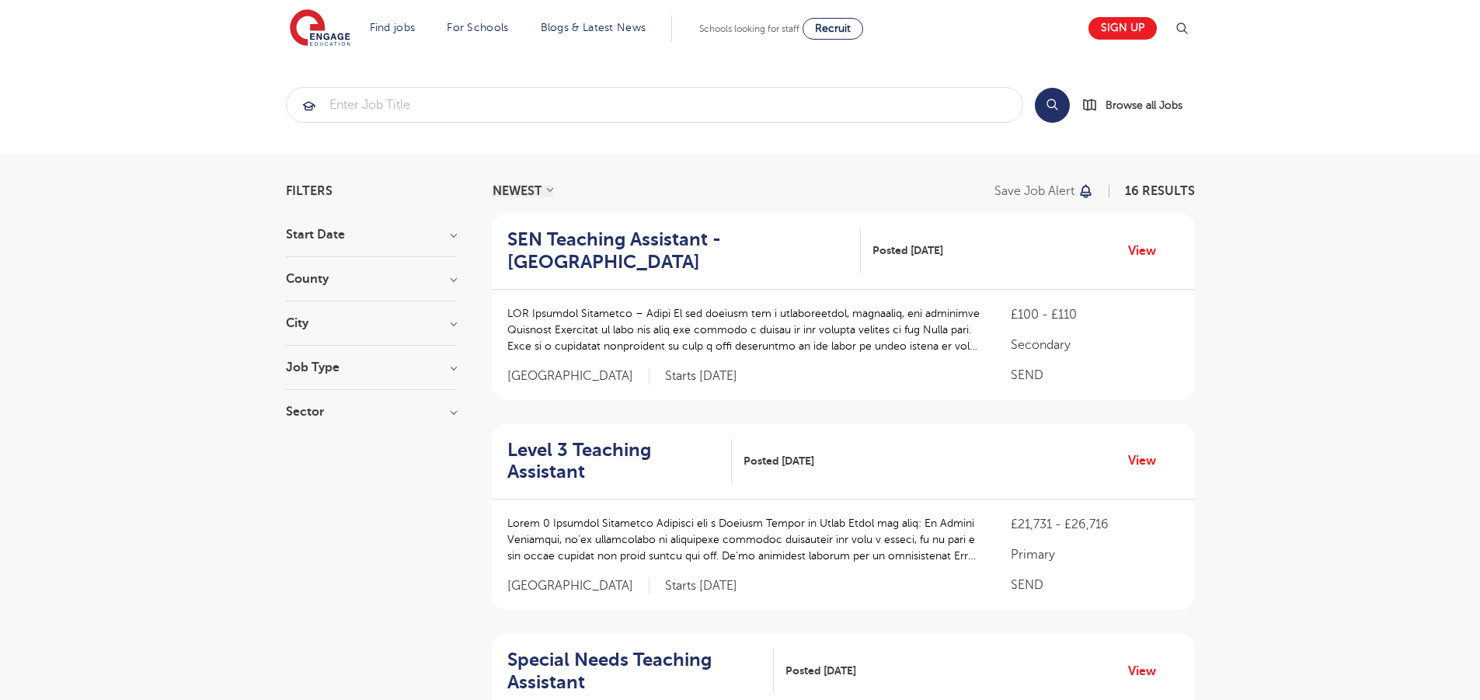
scroll to position [1317, 0]
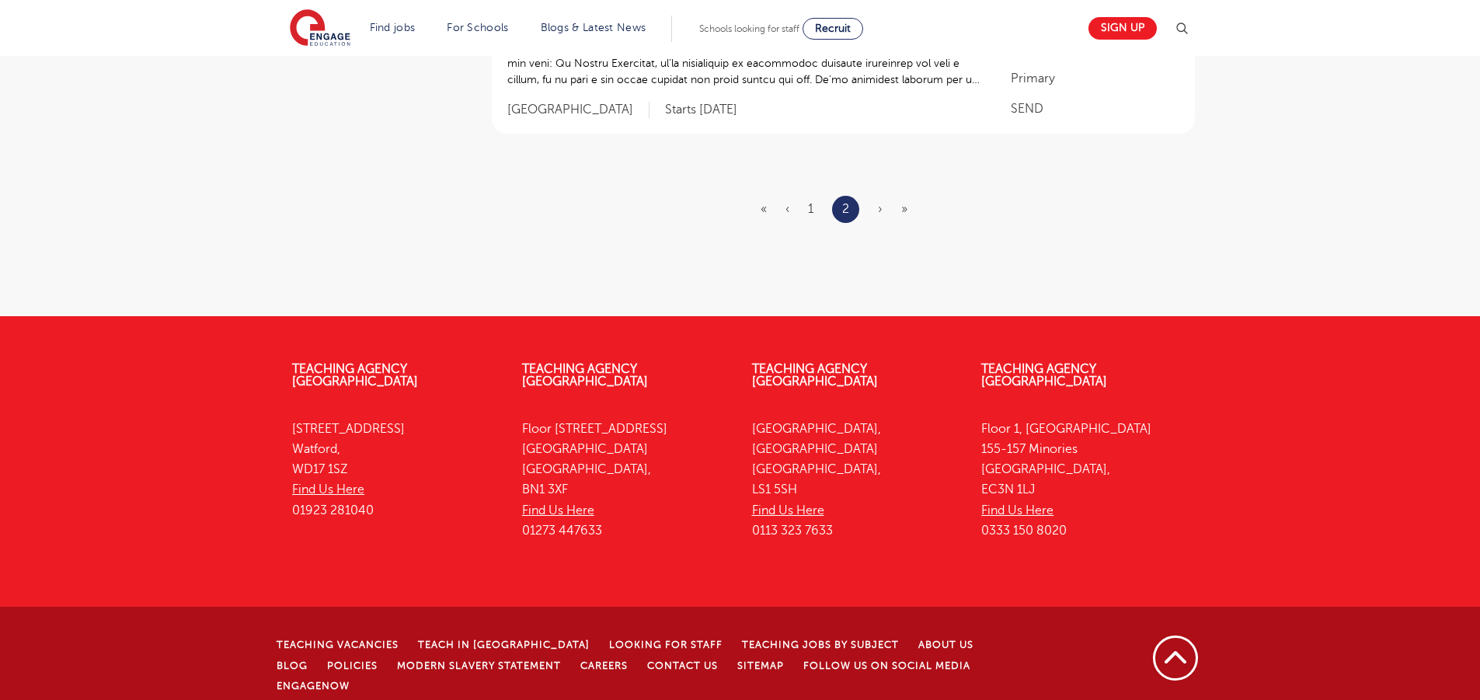
click at [882, 208] on span "›" at bounding box center [880, 209] width 5 height 14
click at [880, 214] on span "›" at bounding box center [880, 209] width 5 height 14
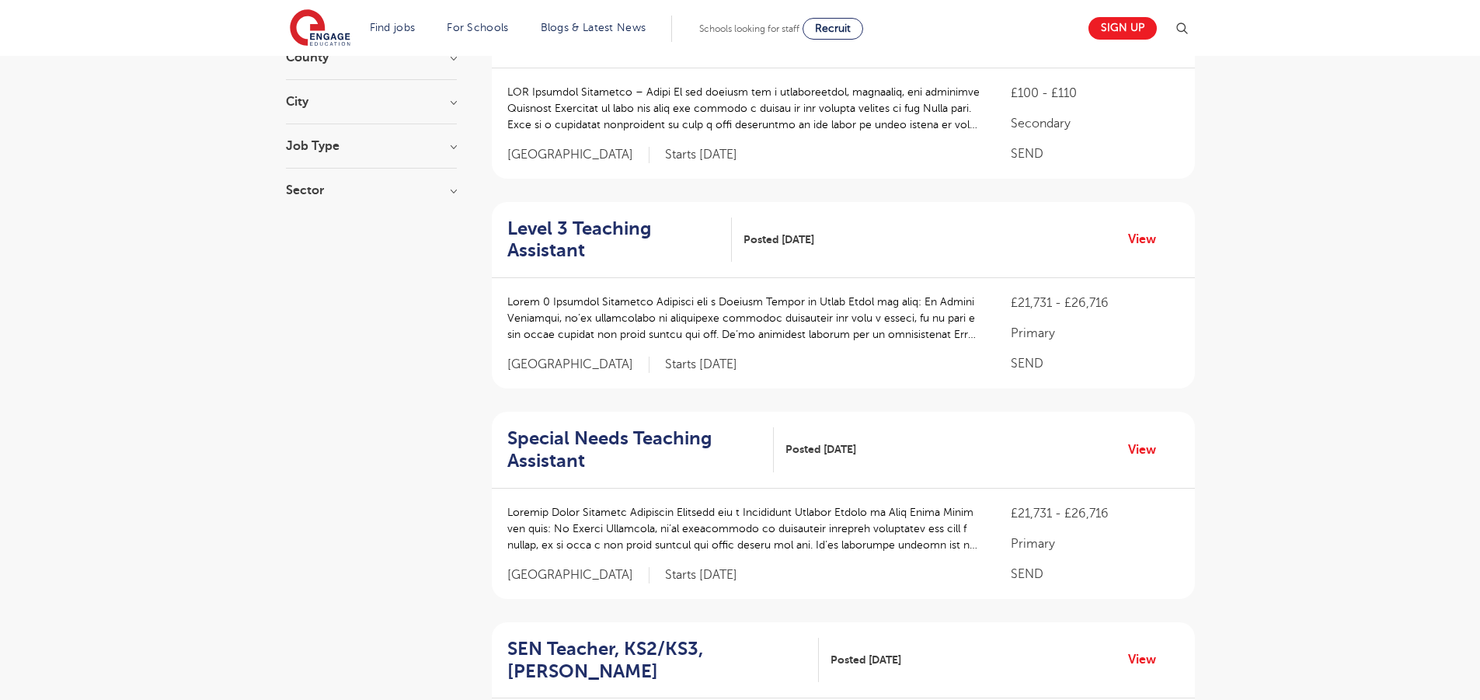
scroll to position [0, 0]
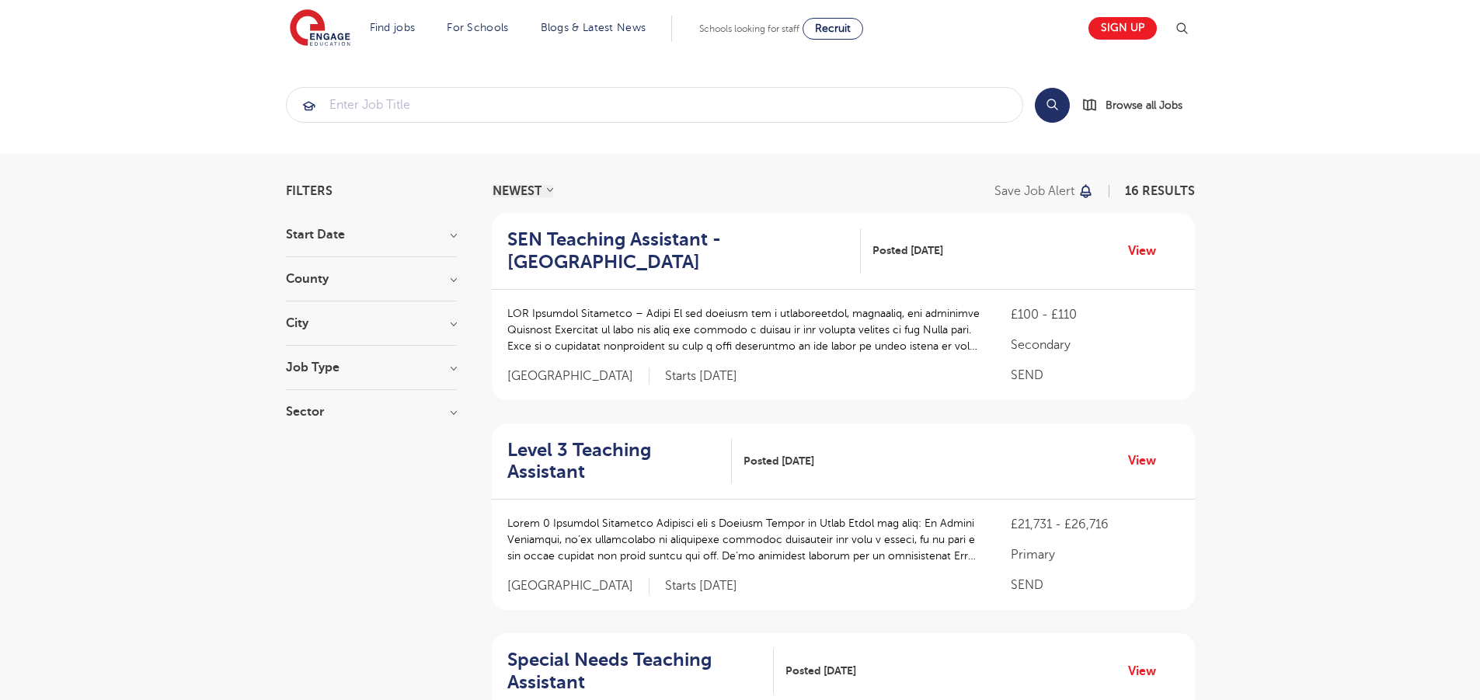
click at [301, 406] on h3 "Sector" at bounding box center [371, 412] width 171 height 12
click at [293, 453] on div "Primary 13" at bounding box center [371, 445] width 171 height 24
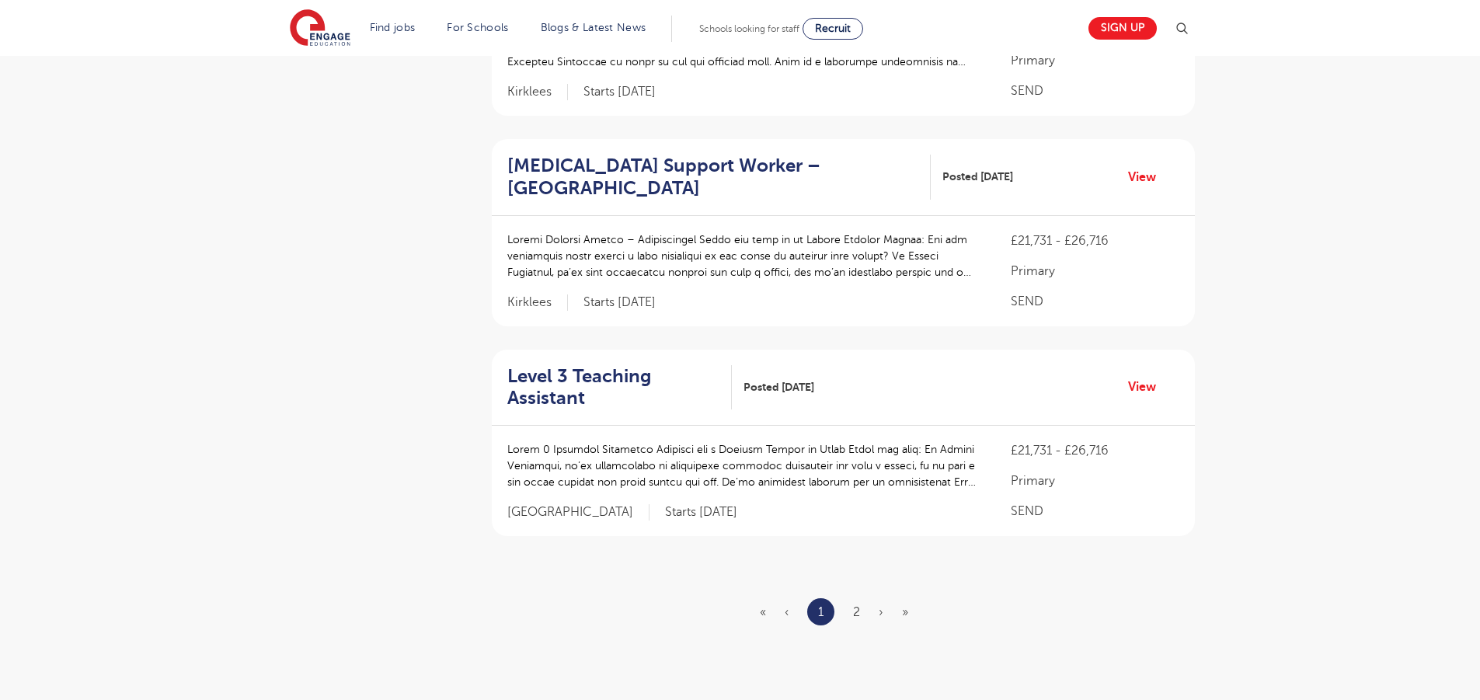
scroll to position [1801, 0]
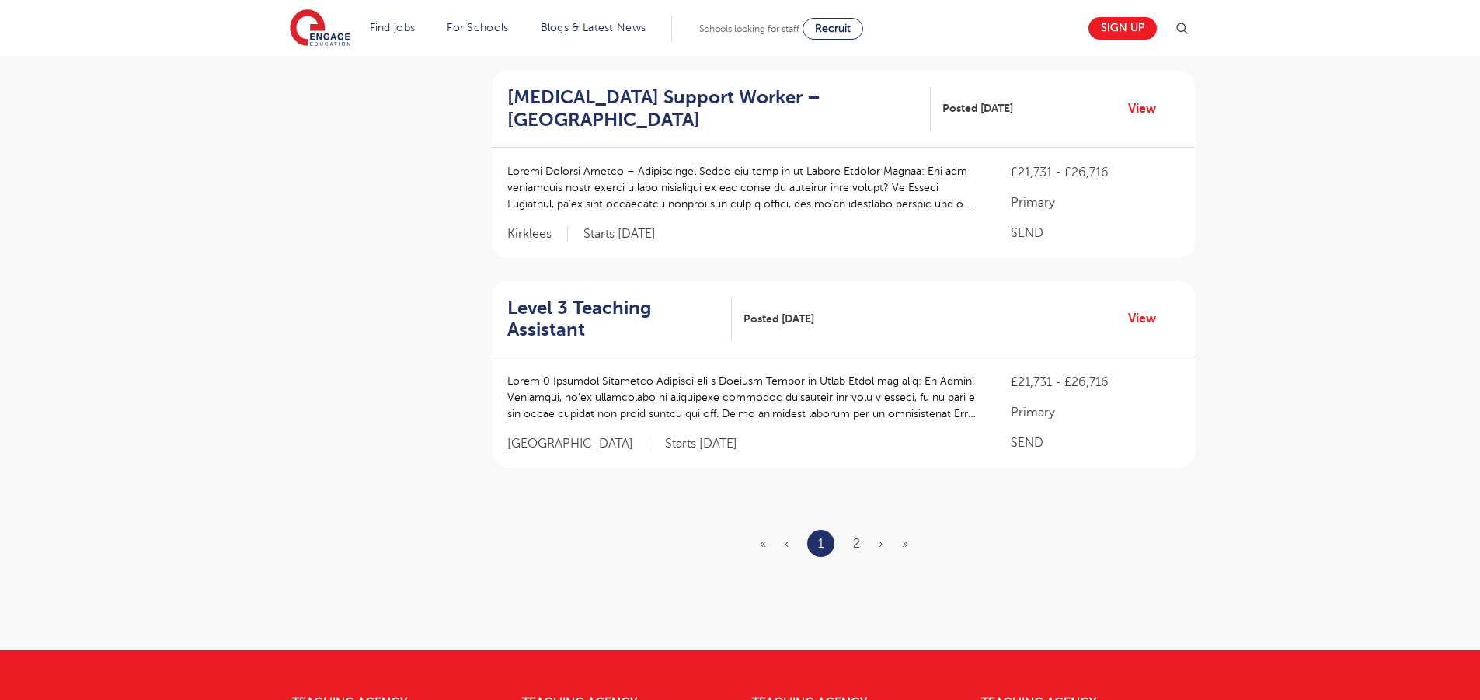
click at [862, 530] on ul "« ‹ 1 2 › »" at bounding box center [843, 543] width 167 height 27
click at [857, 537] on link "2" at bounding box center [856, 544] width 7 height 14
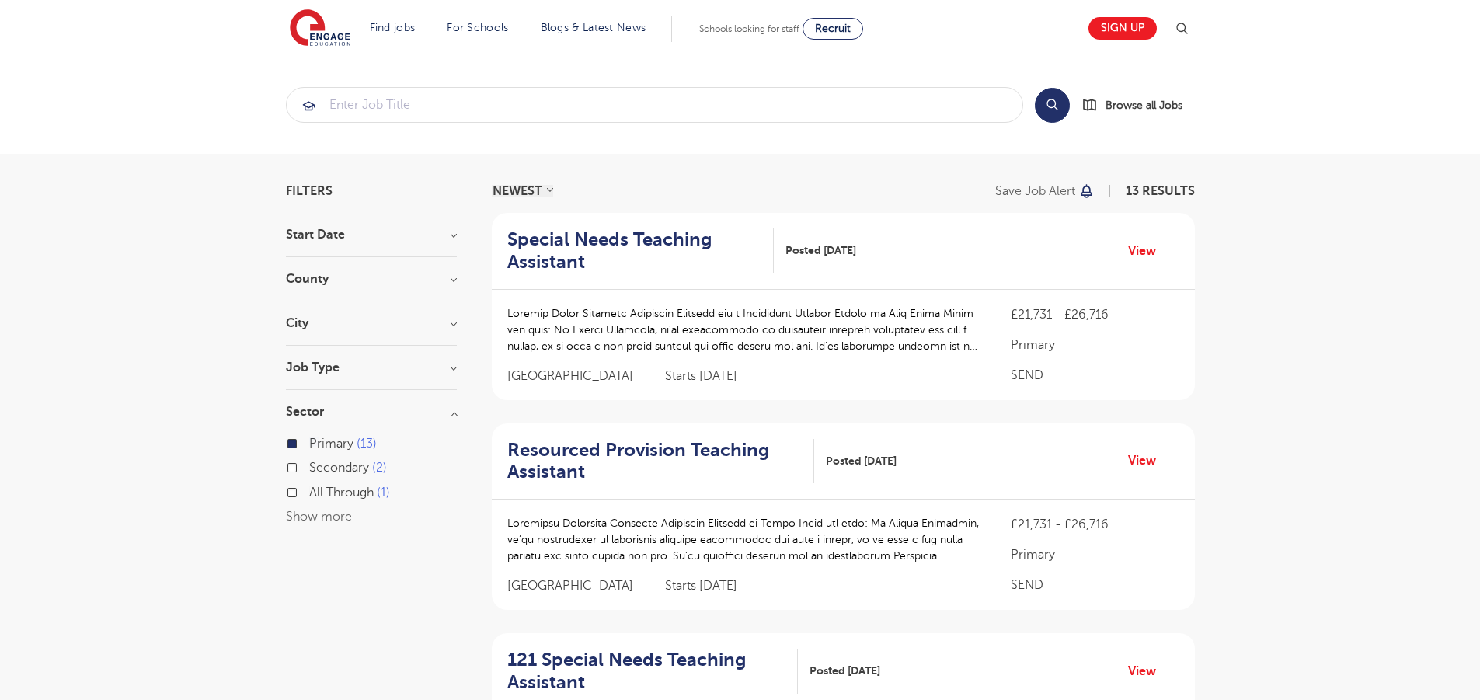
scroll to position [687, 0]
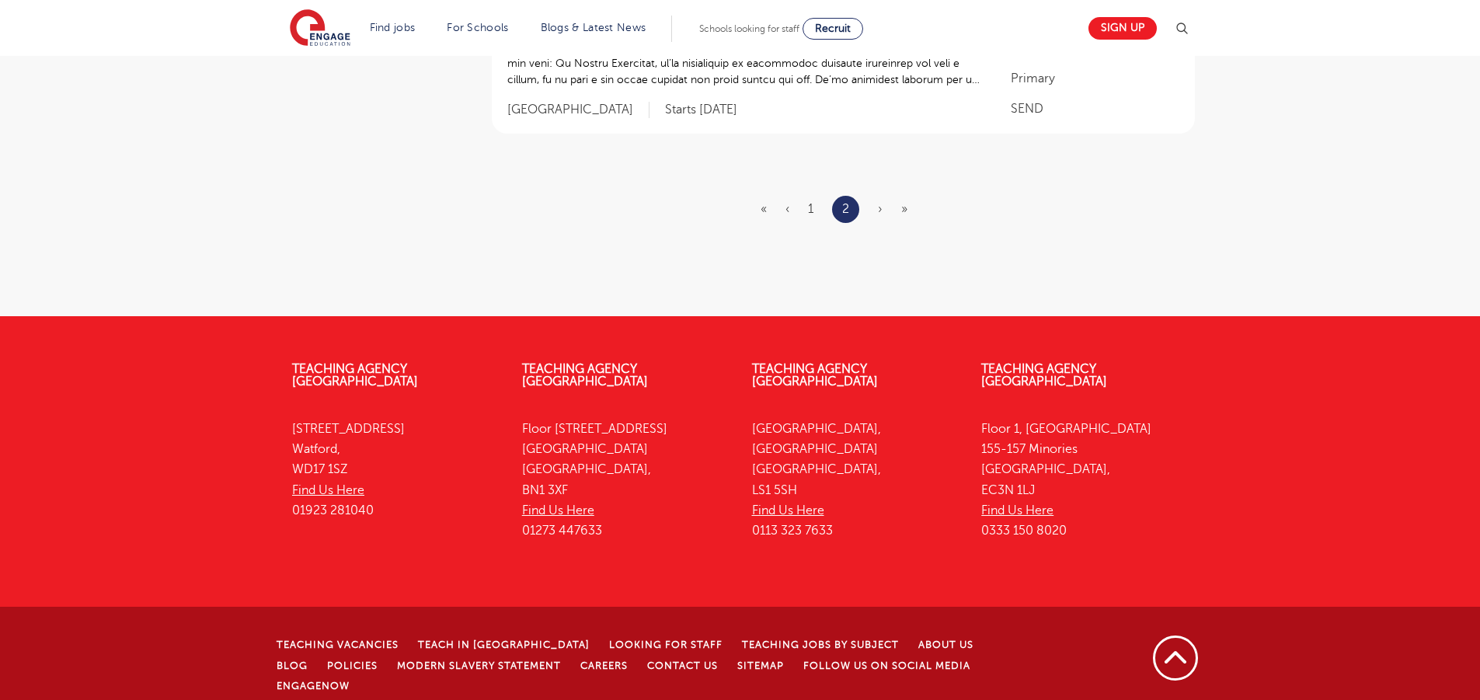
click at [903, 209] on span "»" at bounding box center [904, 209] width 6 height 14
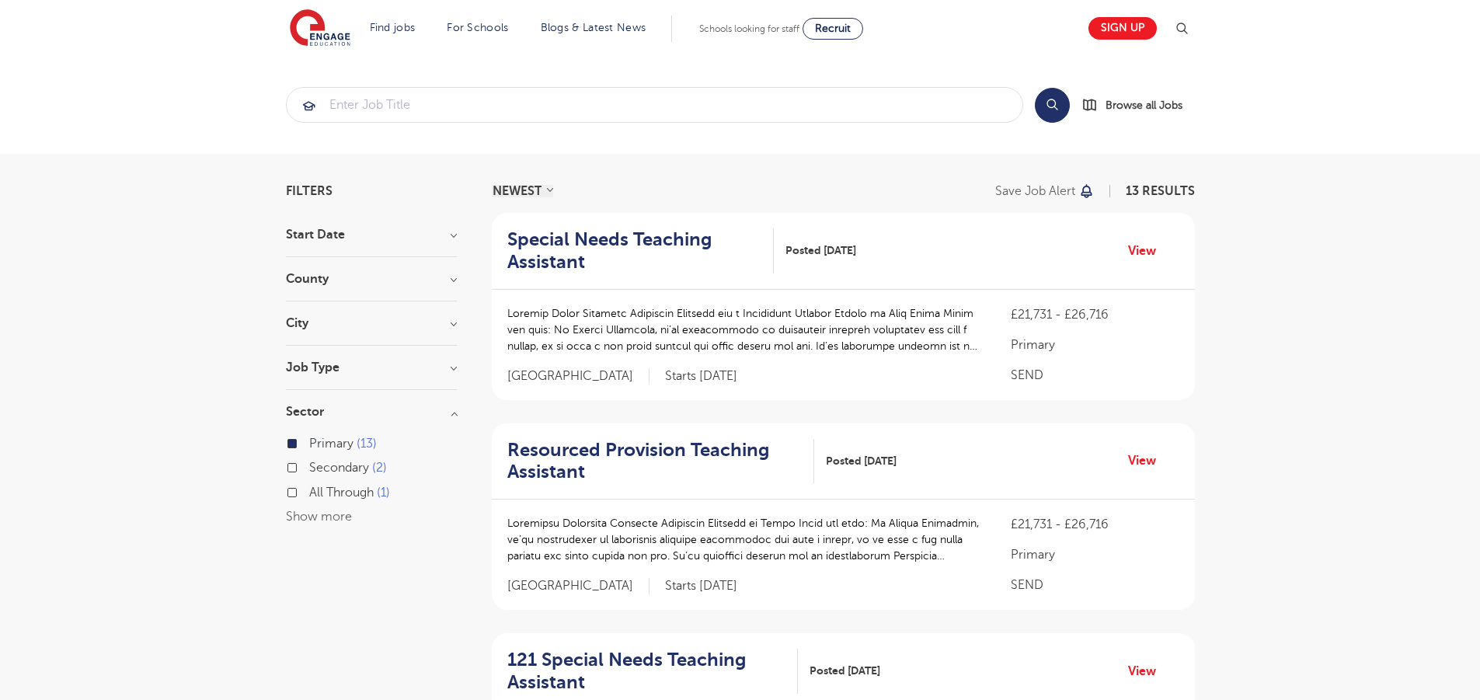
click at [325, 371] on h3 "Job Type" at bounding box center [371, 367] width 171 height 12
click at [309, 398] on label "Long Term 72" at bounding box center [351, 399] width 84 height 20
click at [309, 398] on input "Long Term 72" at bounding box center [314, 397] width 10 height 10
checkbox input "true"
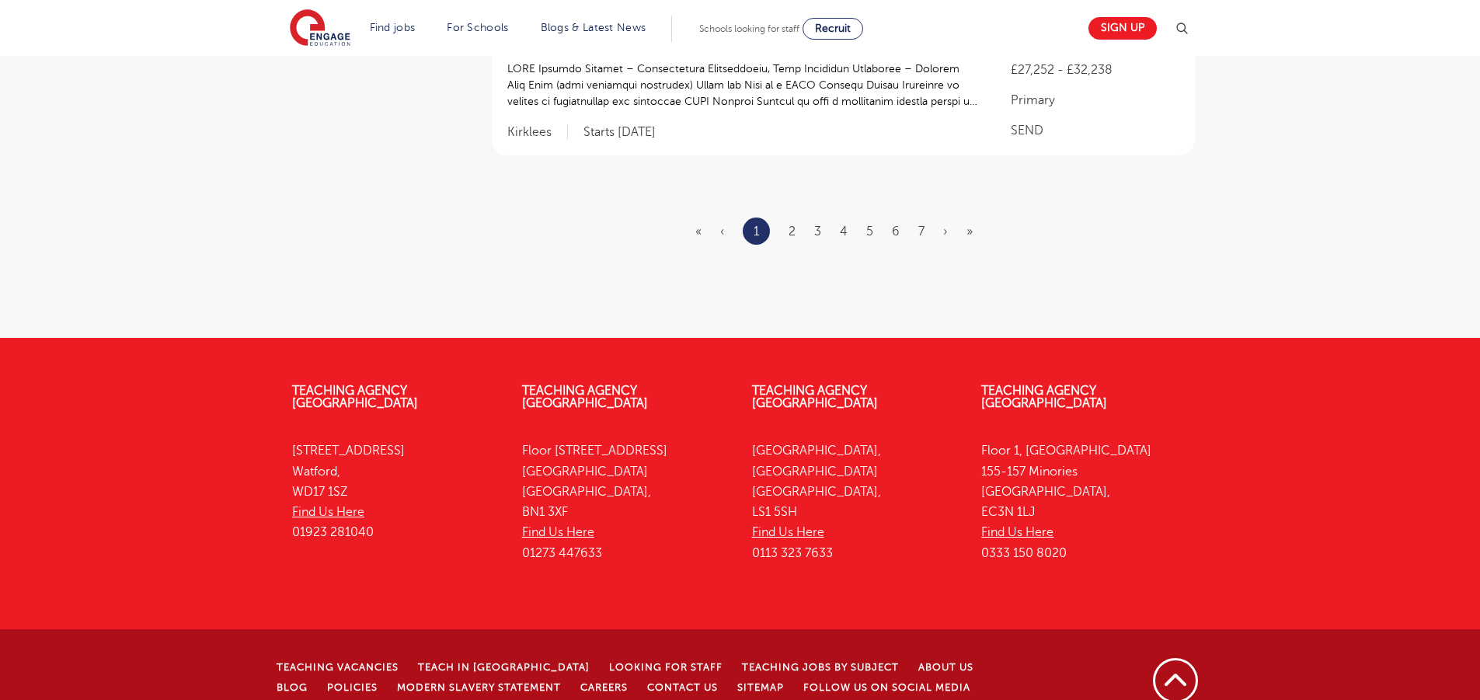
scroll to position [1843, 0]
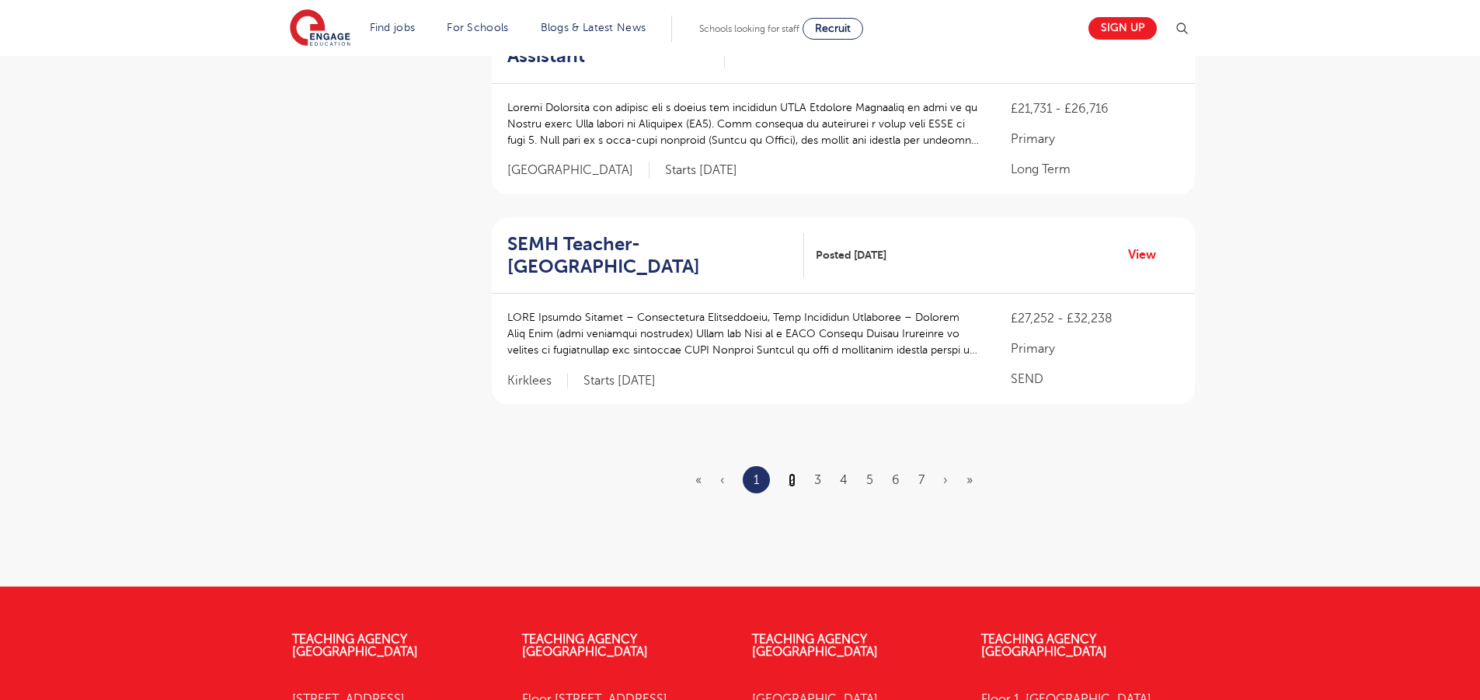
click at [793, 473] on link "2" at bounding box center [791, 480] width 7 height 14
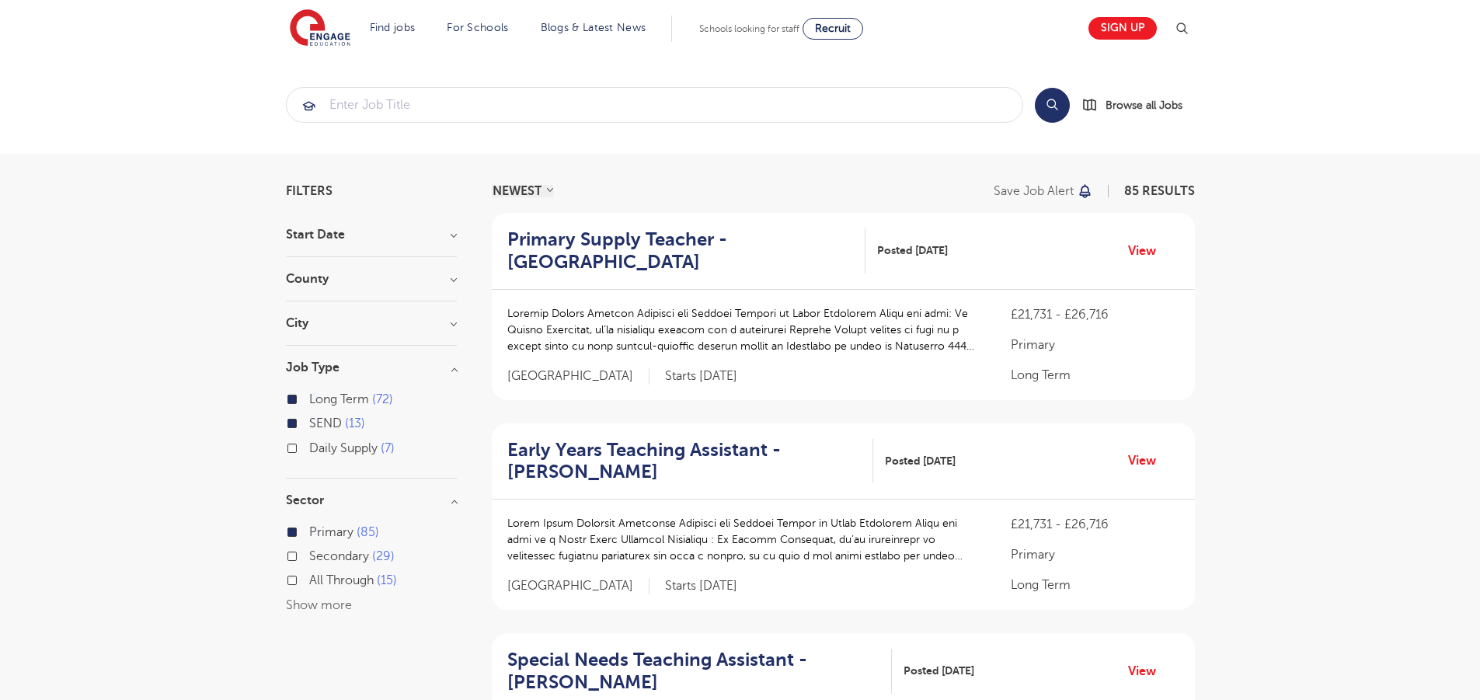
scroll to position [1878, 0]
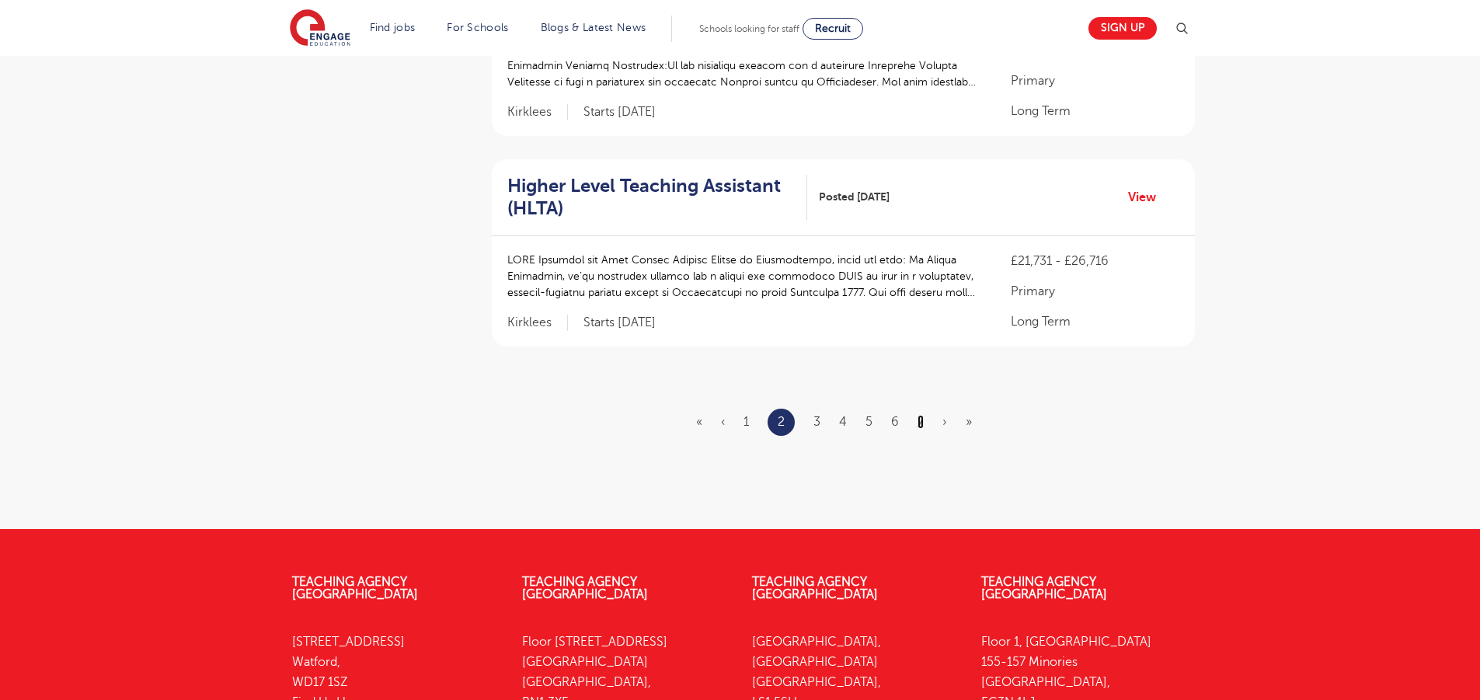
click at [921, 420] on link "7" at bounding box center [920, 422] width 6 height 14
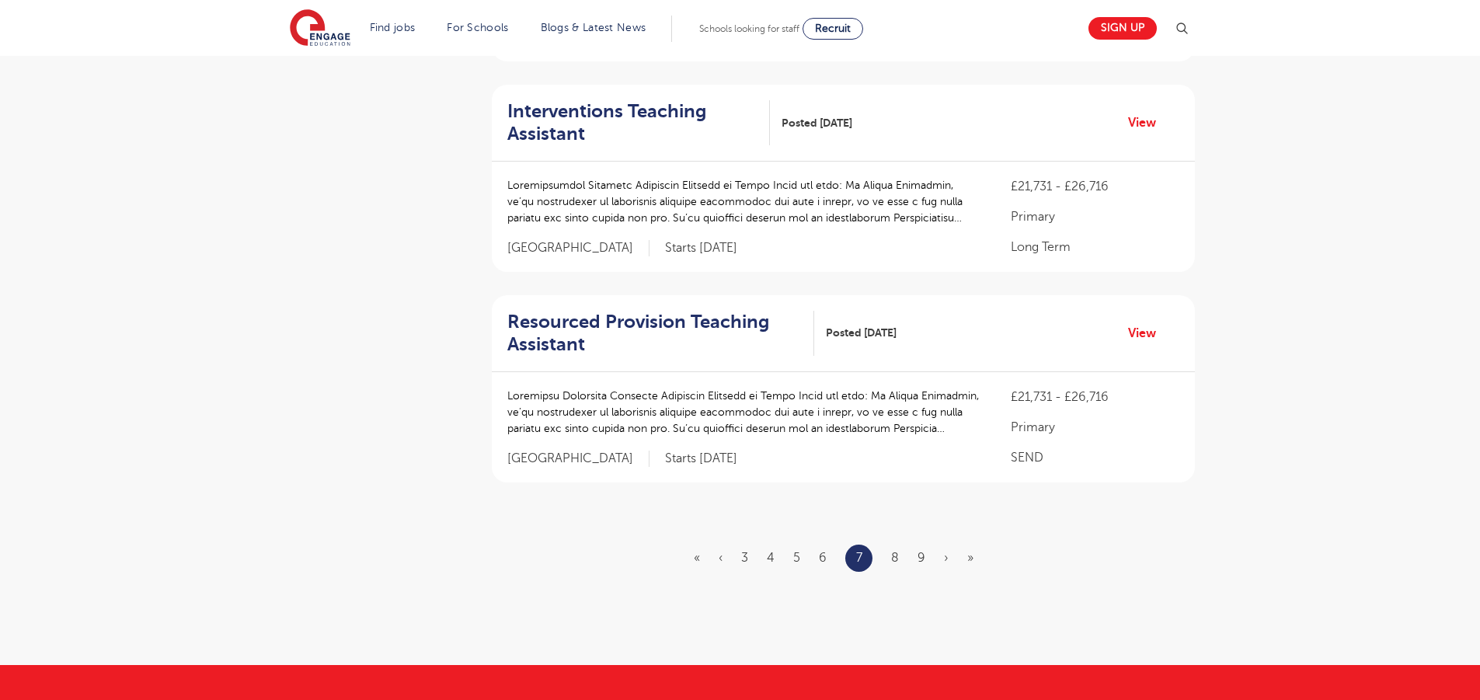
scroll to position [2069, 0]
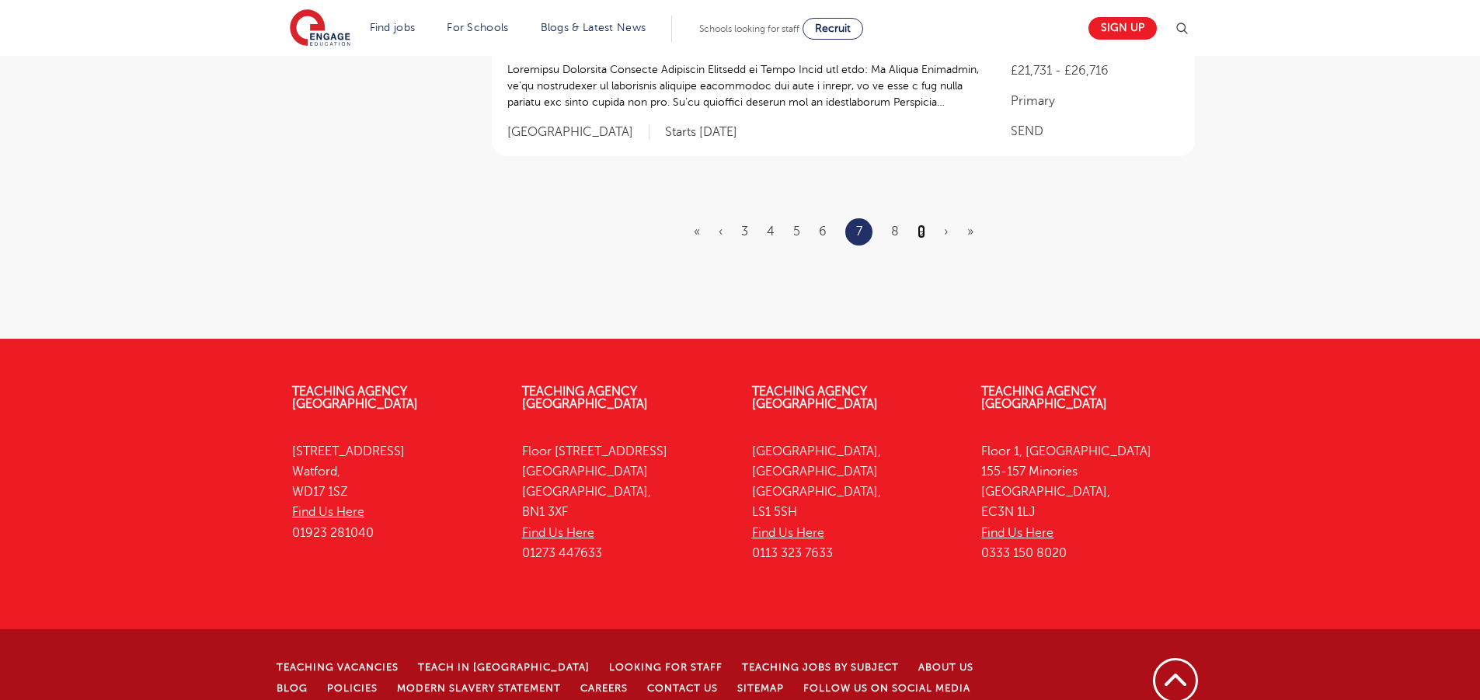
click at [921, 225] on link "9" at bounding box center [921, 232] width 8 height 14
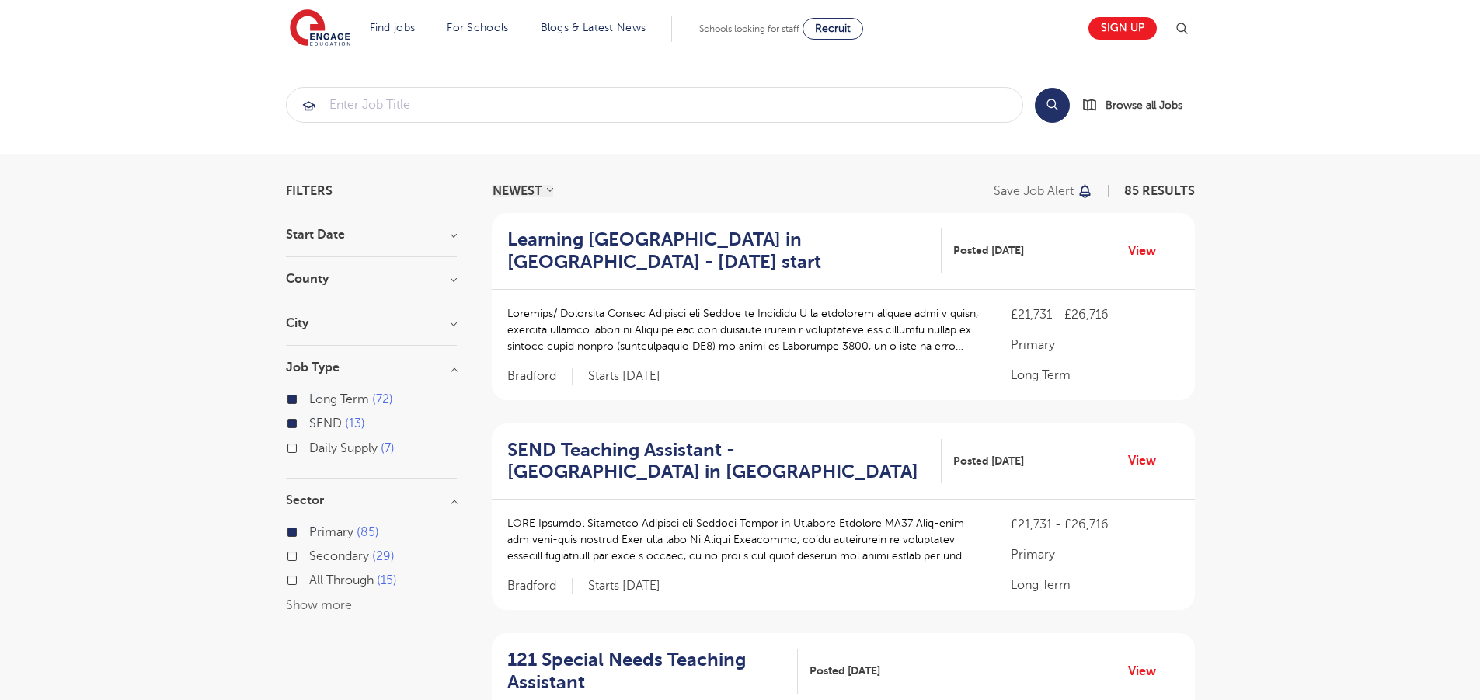
scroll to position [1107, 0]
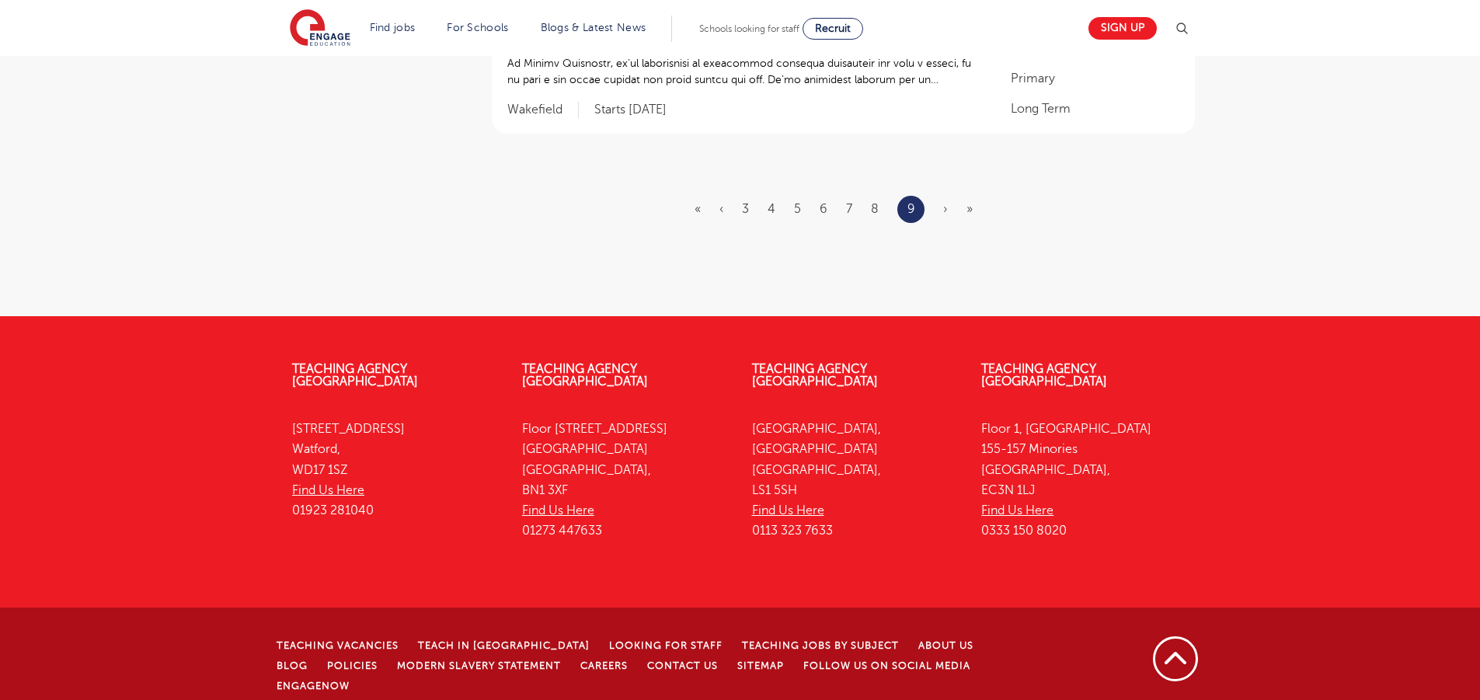
click at [947, 207] on span "›" at bounding box center [945, 209] width 5 height 14
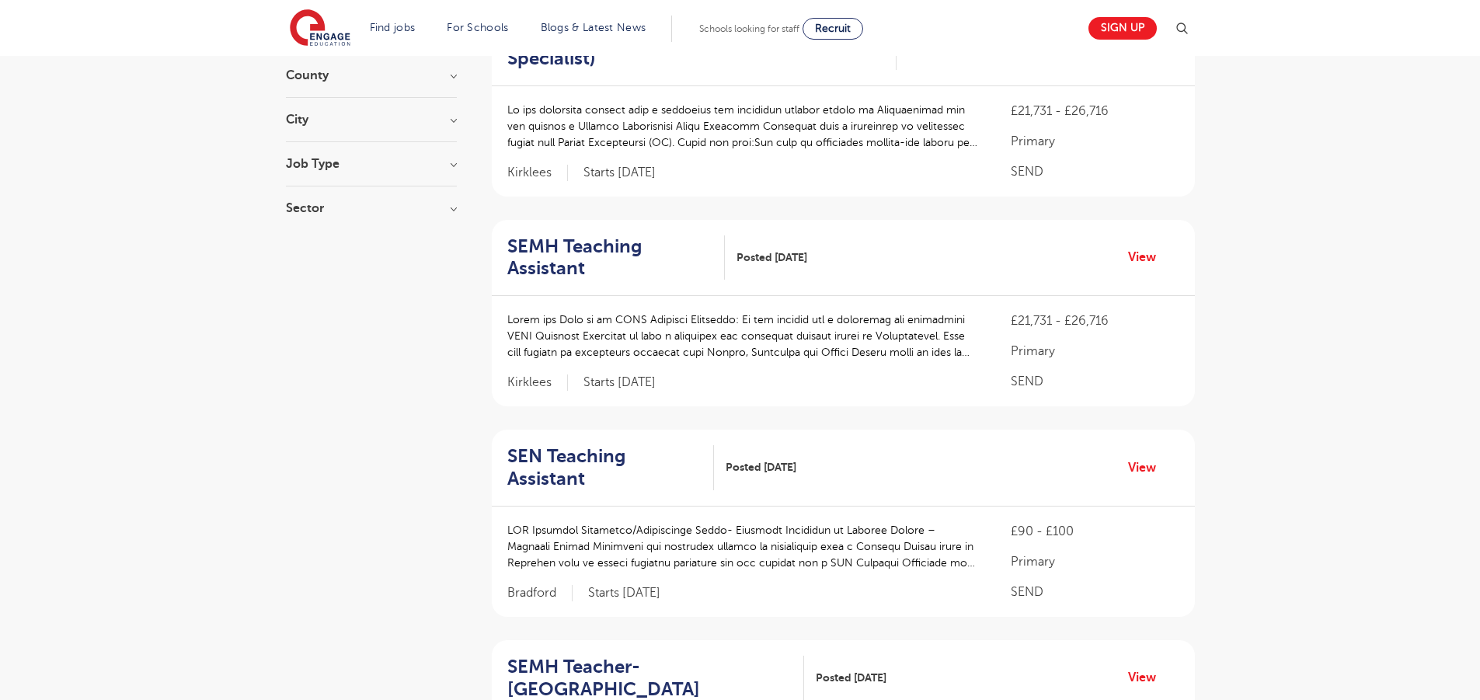
scroll to position [2091, 0]
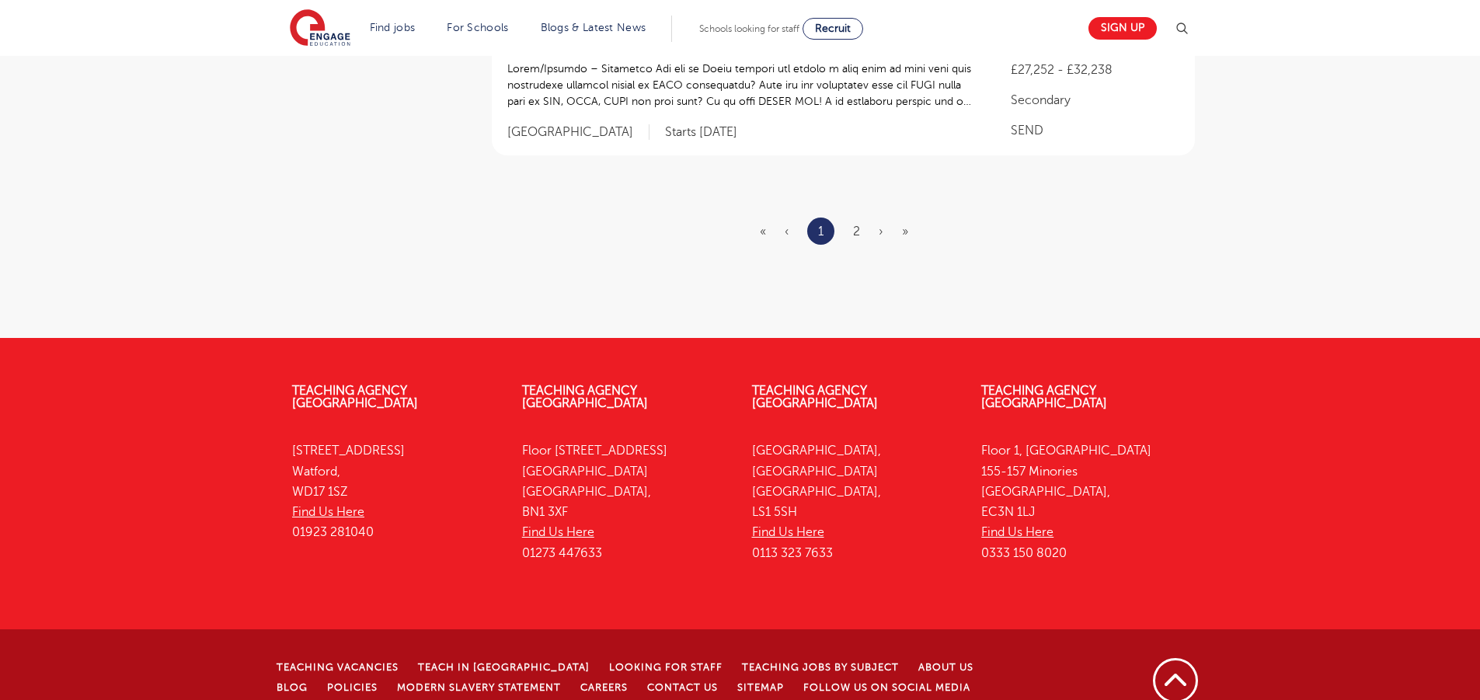
click at [860, 218] on ul "« ‹ 1 2 › »" at bounding box center [843, 231] width 167 height 27
click at [858, 225] on link "2" at bounding box center [856, 232] width 7 height 14
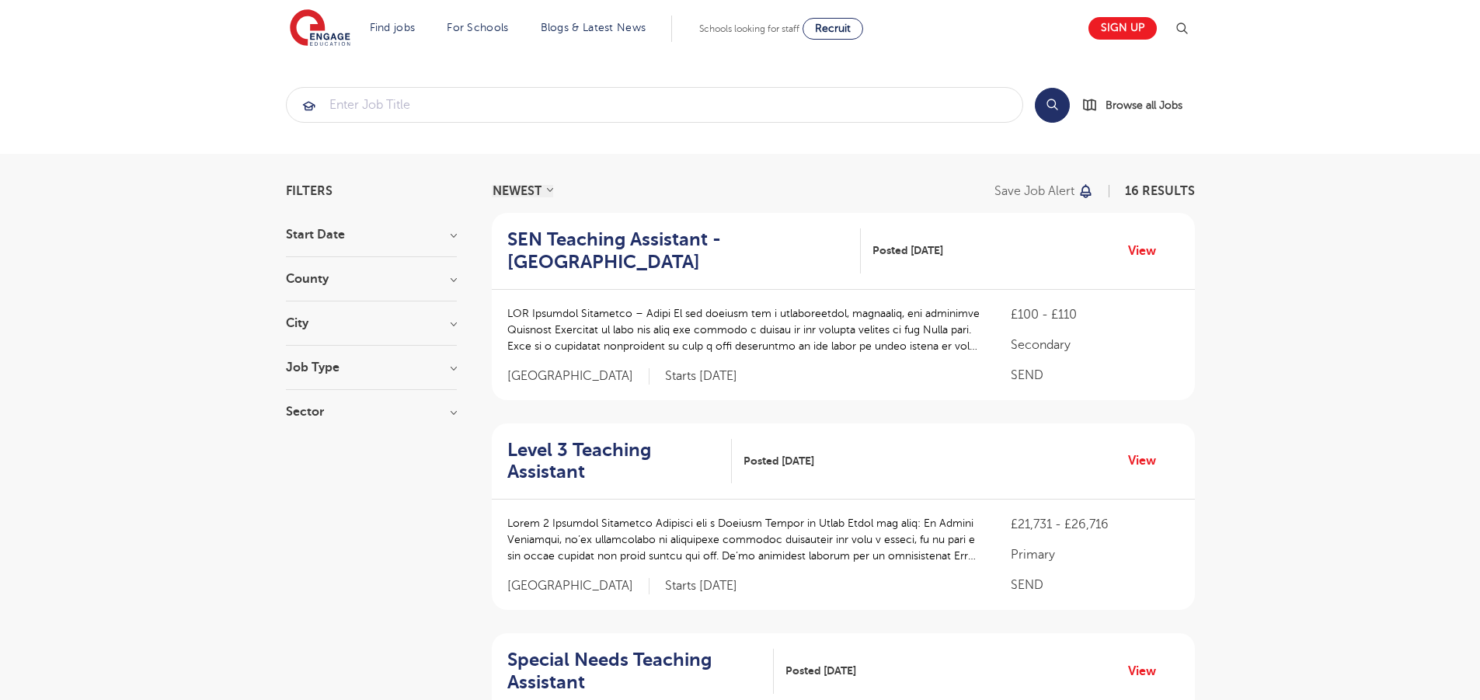
drag, startPoint x: 0, startPoint y: 33, endPoint x: 624, endPoint y: 155, distance: 635.8
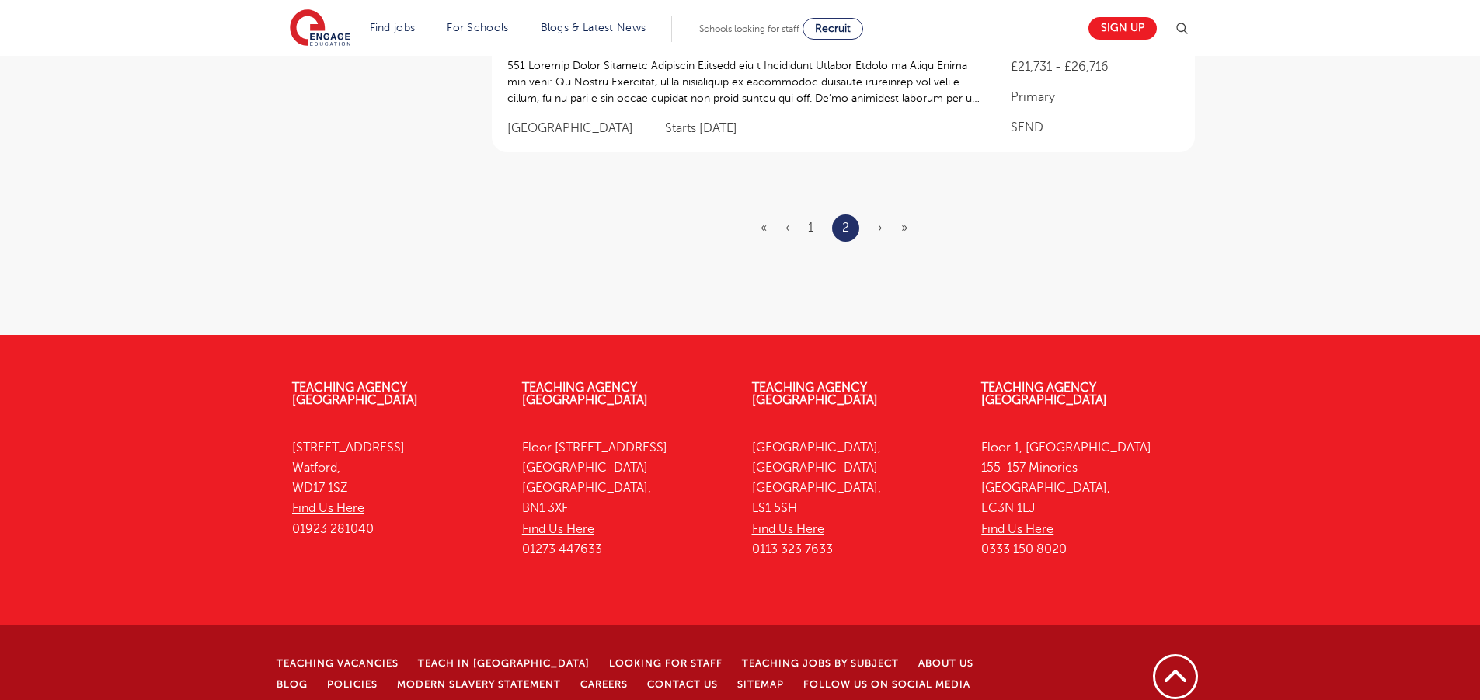
scroll to position [1297, 0]
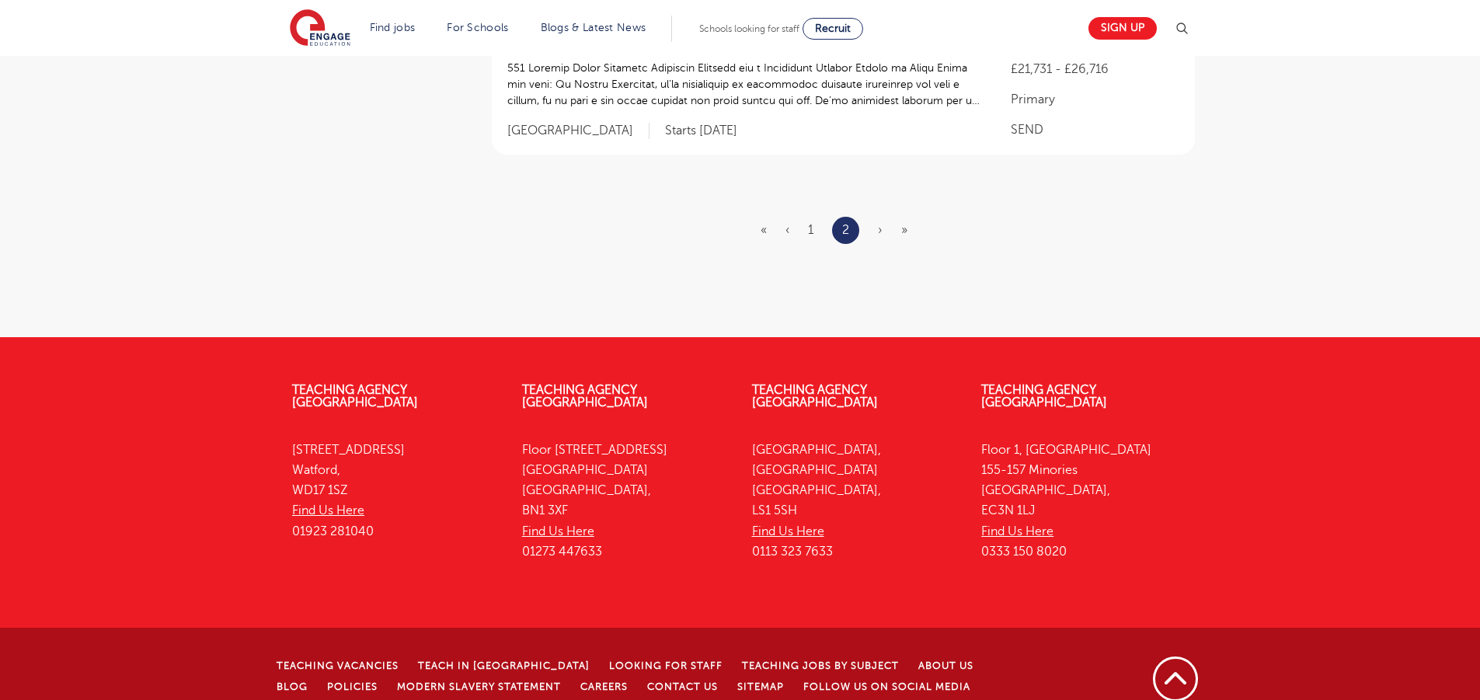
click at [884, 231] on ul "« ‹ 1 2 › »" at bounding box center [843, 230] width 165 height 27
click at [874, 230] on ul "« ‹ 1 2 › »" at bounding box center [843, 230] width 165 height 27
